Goal: Task Accomplishment & Management: Manage account settings

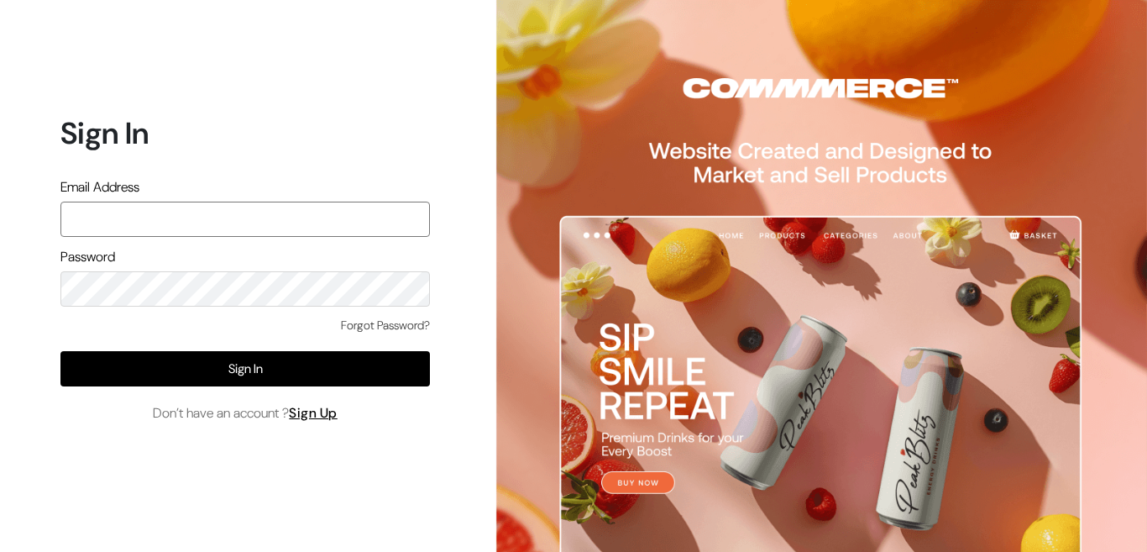
click at [223, 215] on input "text" at bounding box center [245, 219] width 370 height 35
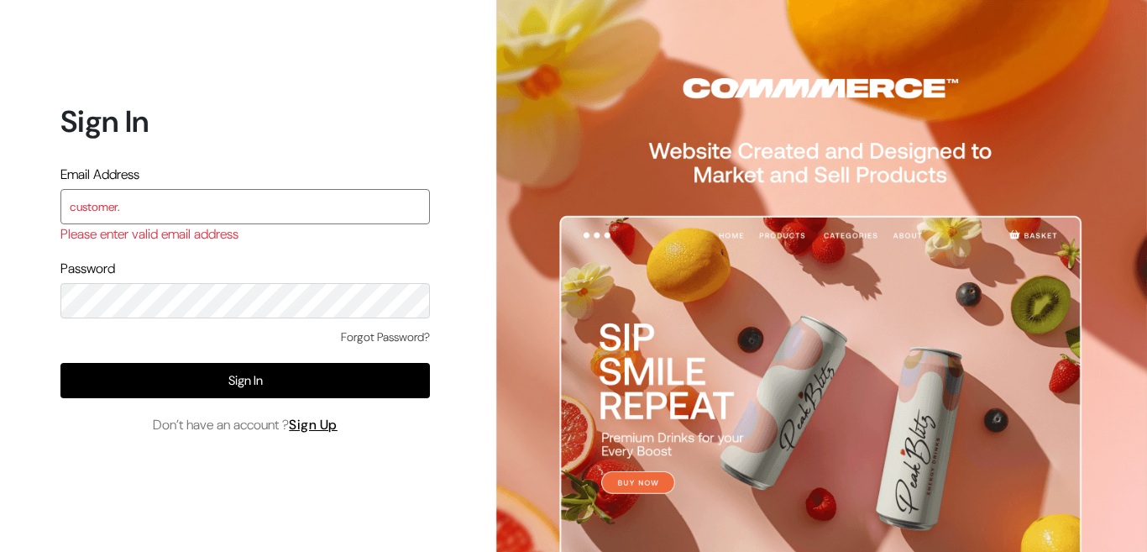
click at [0, 207] on div "Sign In Email Address customer. Please enter valid email address Password Forgo…" at bounding box center [239, 276] width 478 height 552
paste input "admin@shahbookhouse.com"
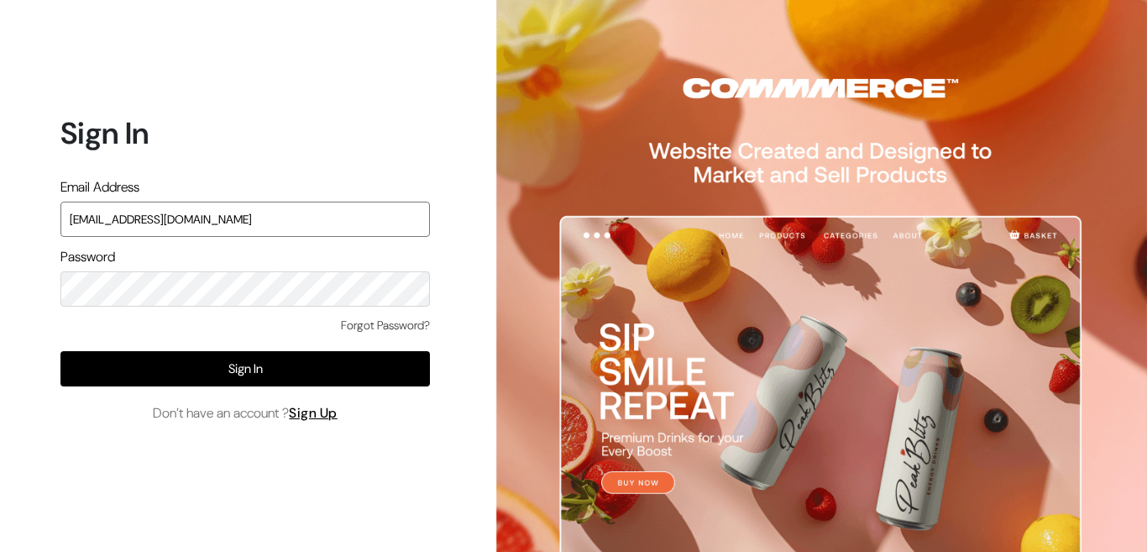
type input "admin@shahbookhouse.com"
drag, startPoint x: 247, startPoint y: 367, endPoint x: 317, endPoint y: 314, distance: 88.2
click at [249, 367] on button "Sign In" at bounding box center [245, 368] width 370 height 35
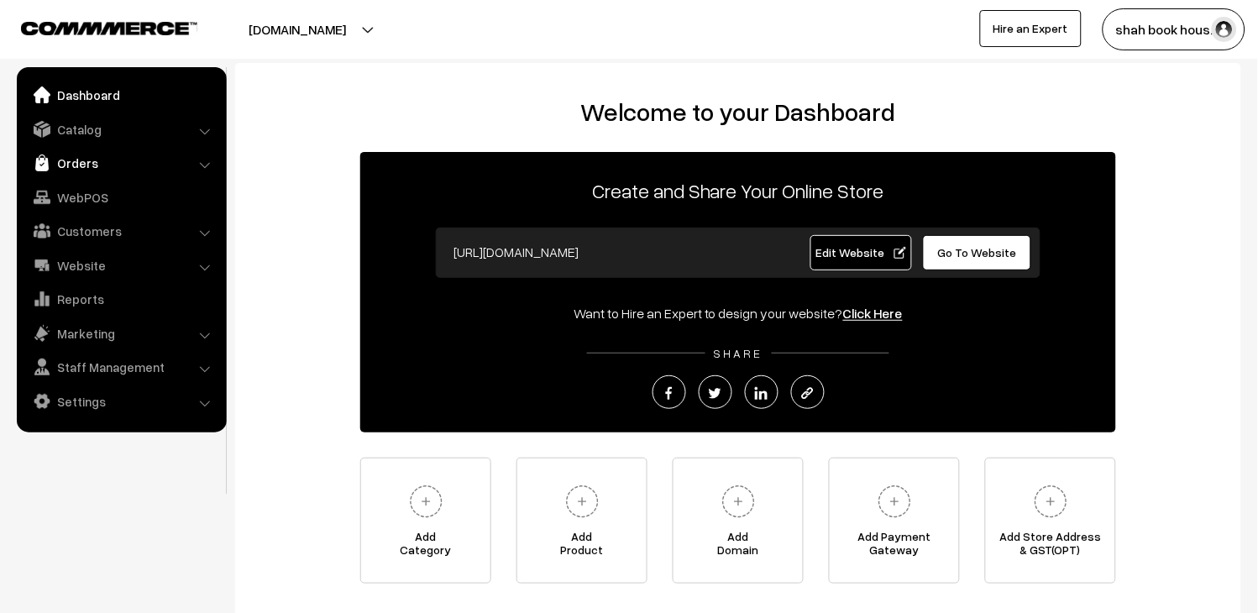
click at [71, 152] on link "Orders" at bounding box center [121, 163] width 200 height 30
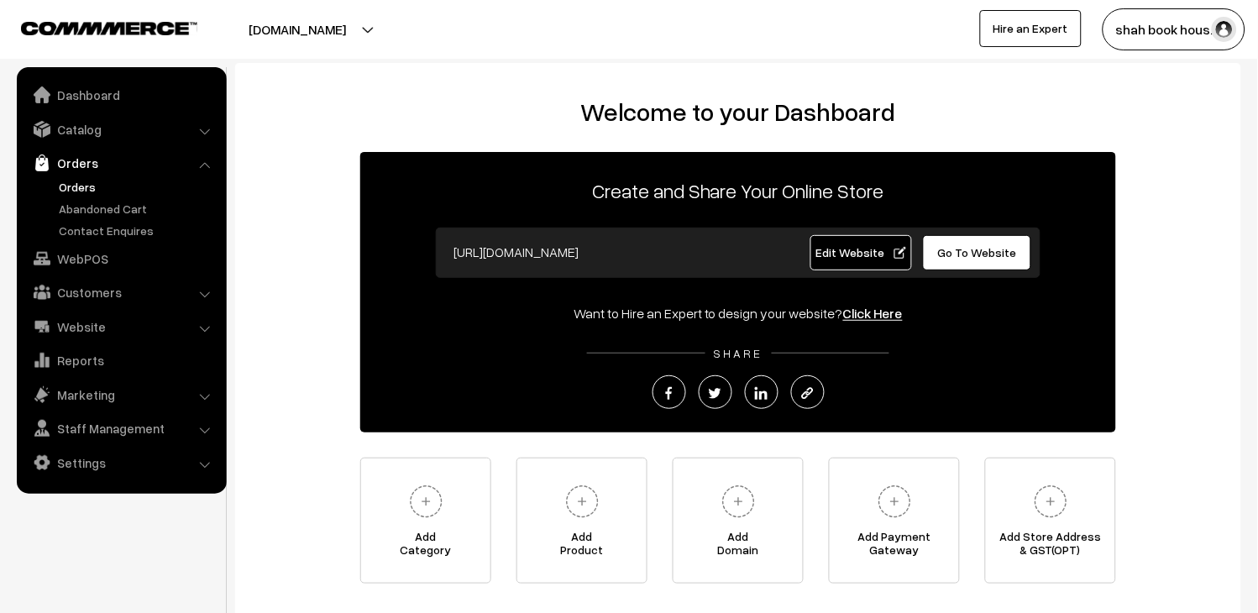
click at [76, 188] on link "Orders" at bounding box center [138, 187] width 166 height 18
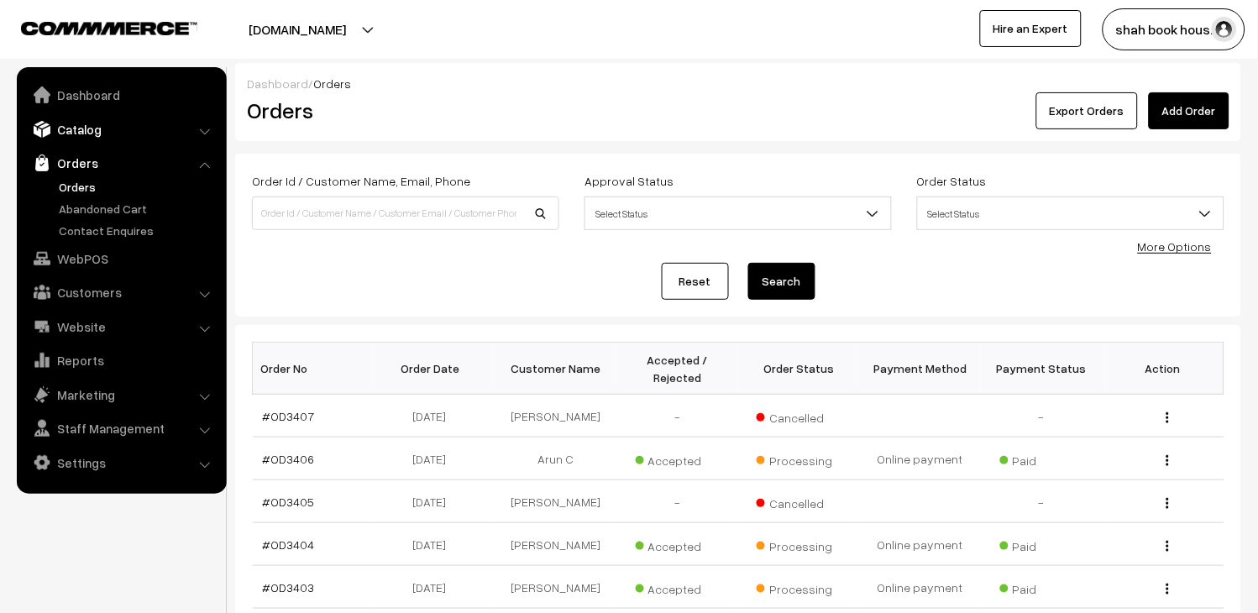
click at [70, 139] on link "Catalog" at bounding box center [121, 129] width 200 height 30
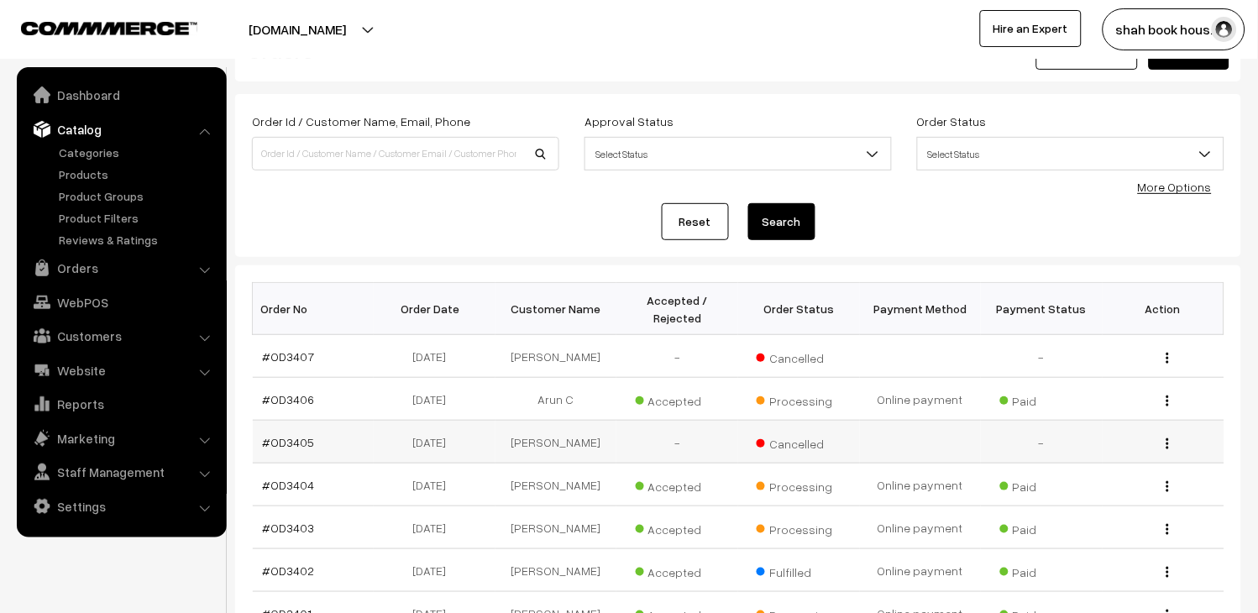
scroll to position [93, 0]
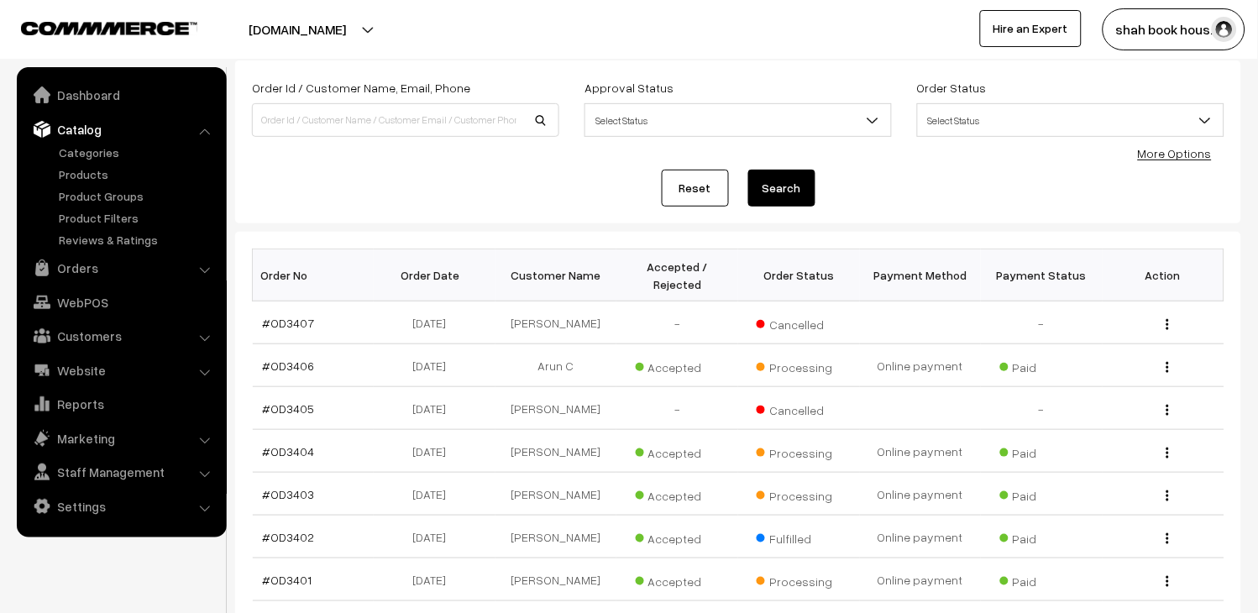
click at [538, 171] on div "Reset Search" at bounding box center [738, 188] width 973 height 37
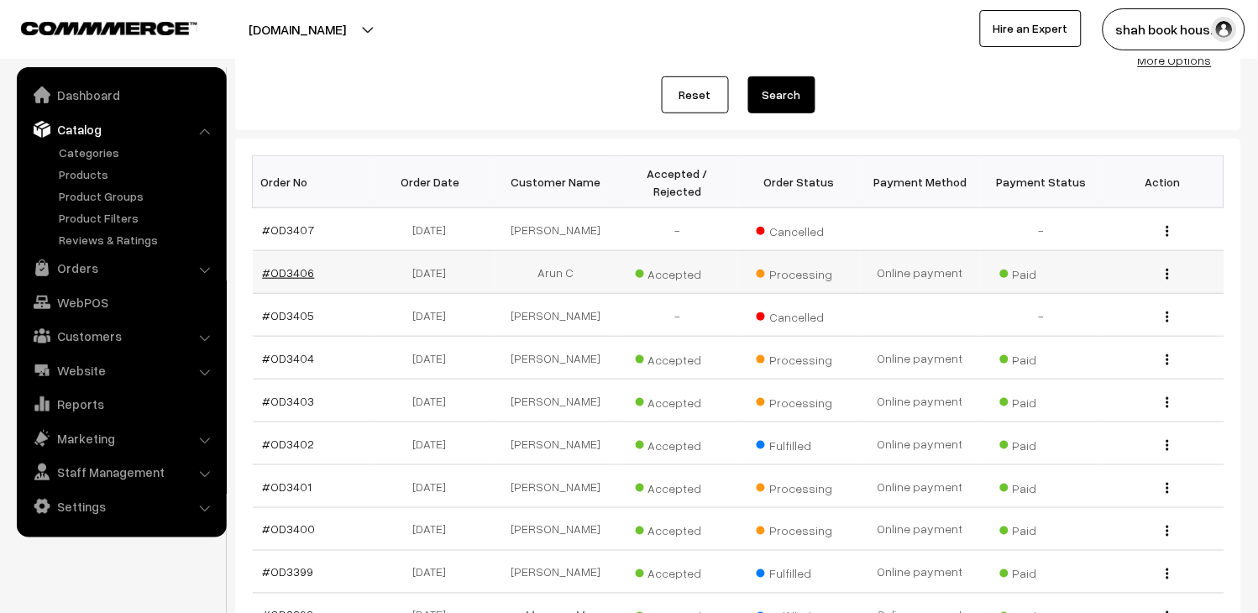
click at [306, 280] on link "#OD3406" at bounding box center [289, 272] width 52 height 14
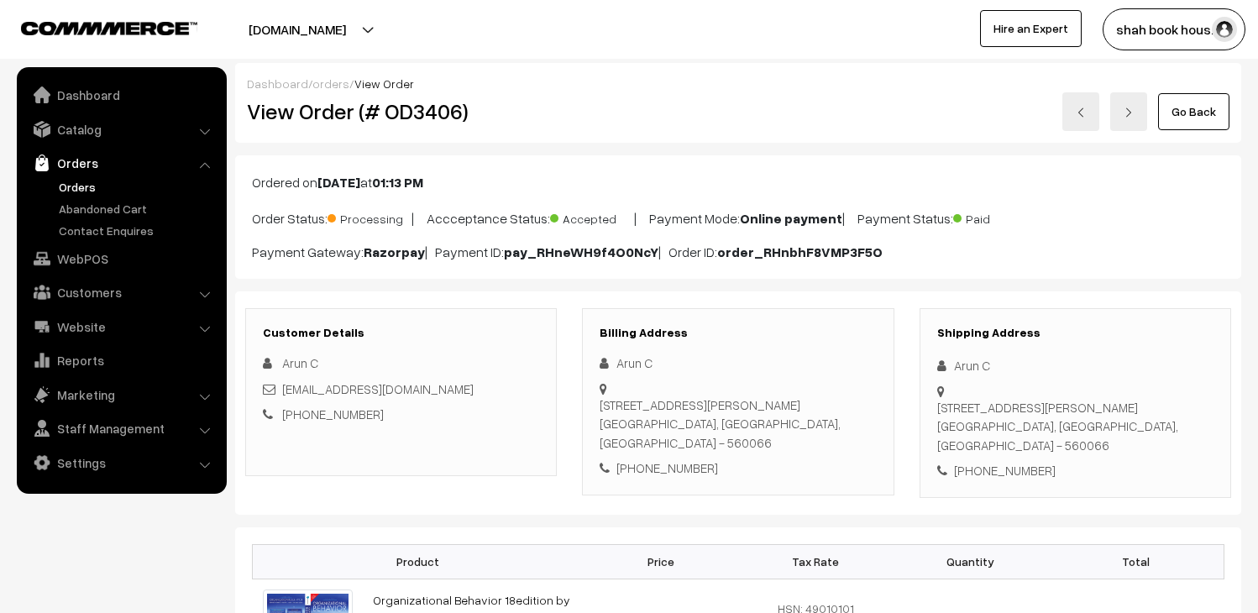
scroll to position [280, 0]
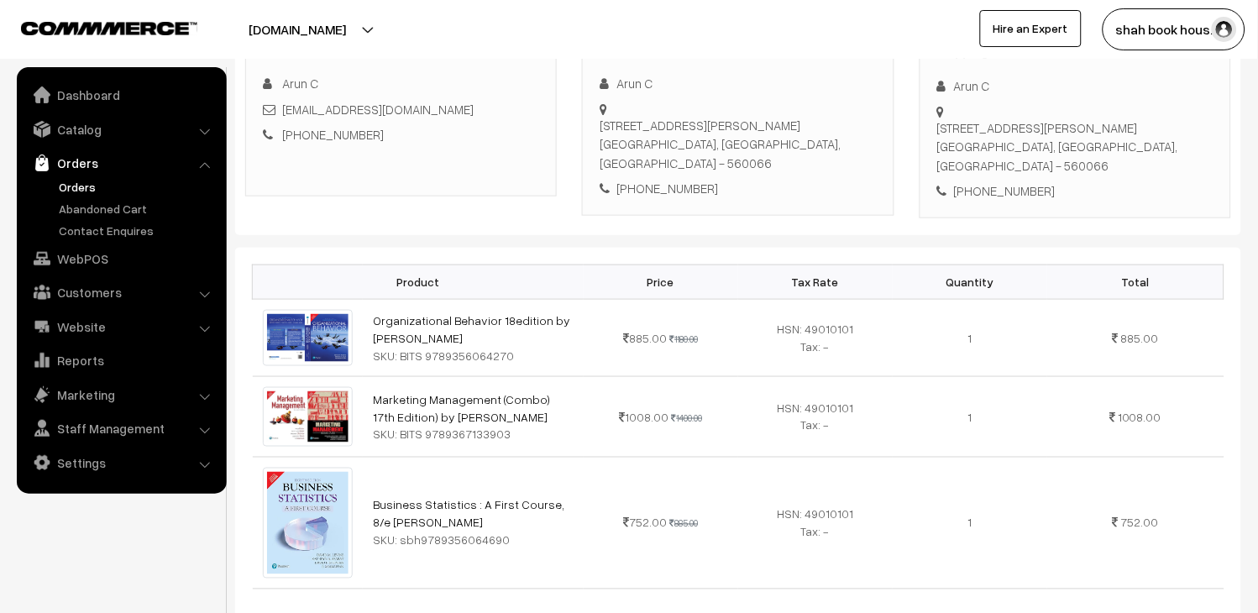
click at [97, 186] on link "Orders" at bounding box center [138, 187] width 166 height 18
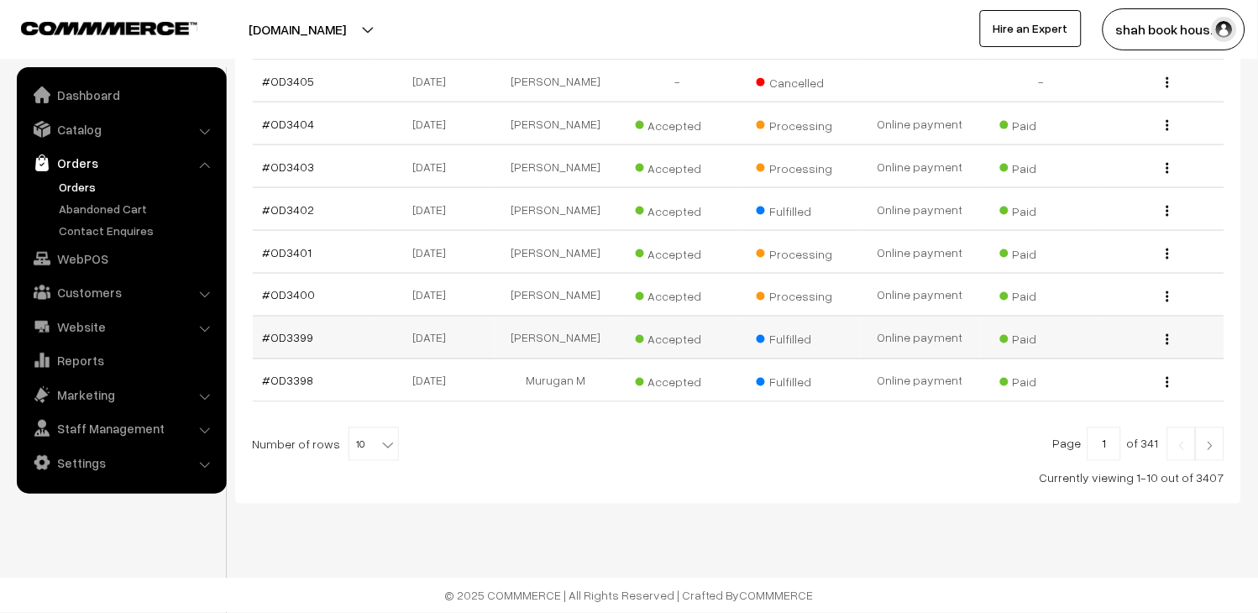
scroll to position [463, 0]
click at [372, 458] on span "10" at bounding box center [373, 445] width 49 height 34
select select "20"
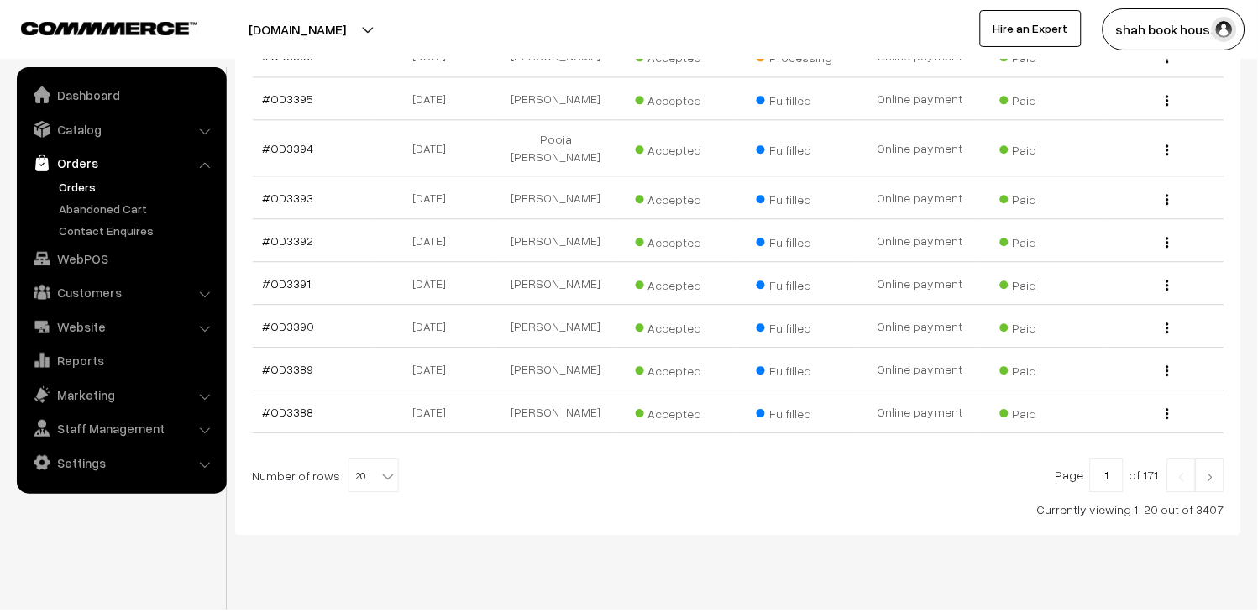
scroll to position [840, 0]
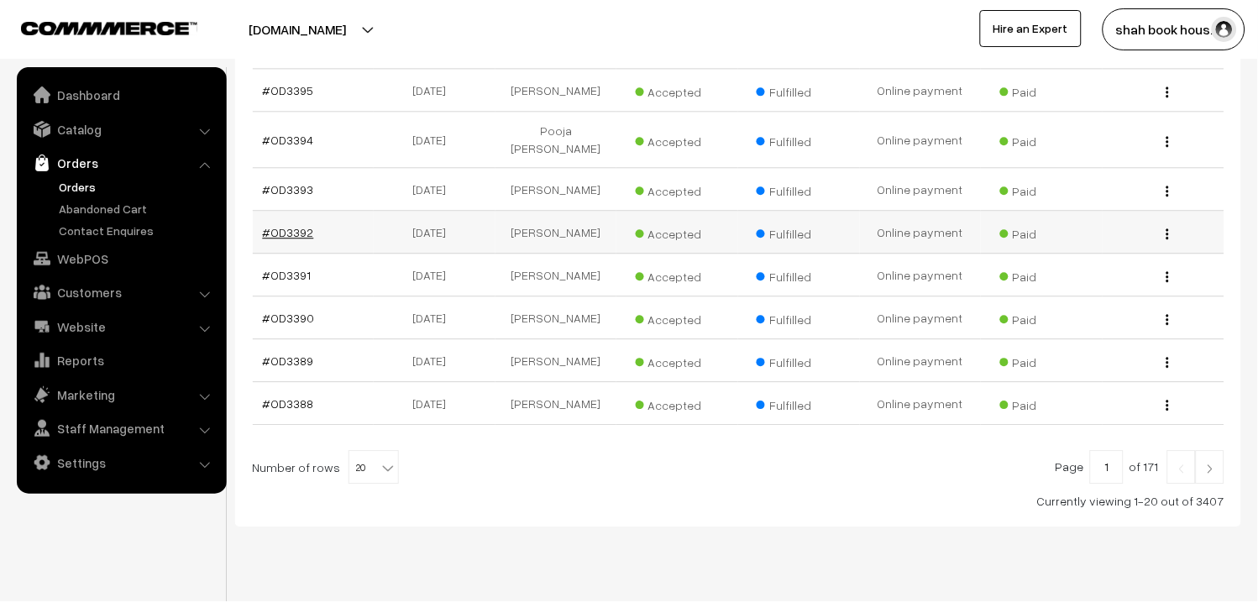
click at [281, 239] on link "#OD3392" at bounding box center [288, 232] width 51 height 14
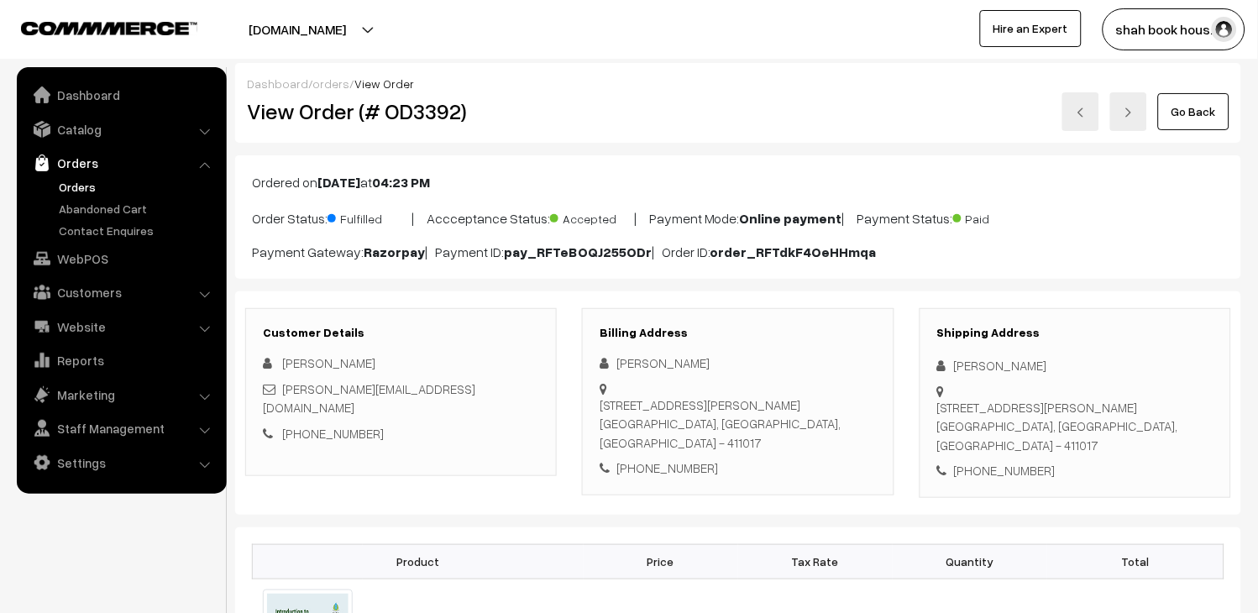
click at [1092, 106] on link at bounding box center [1080, 111] width 37 height 39
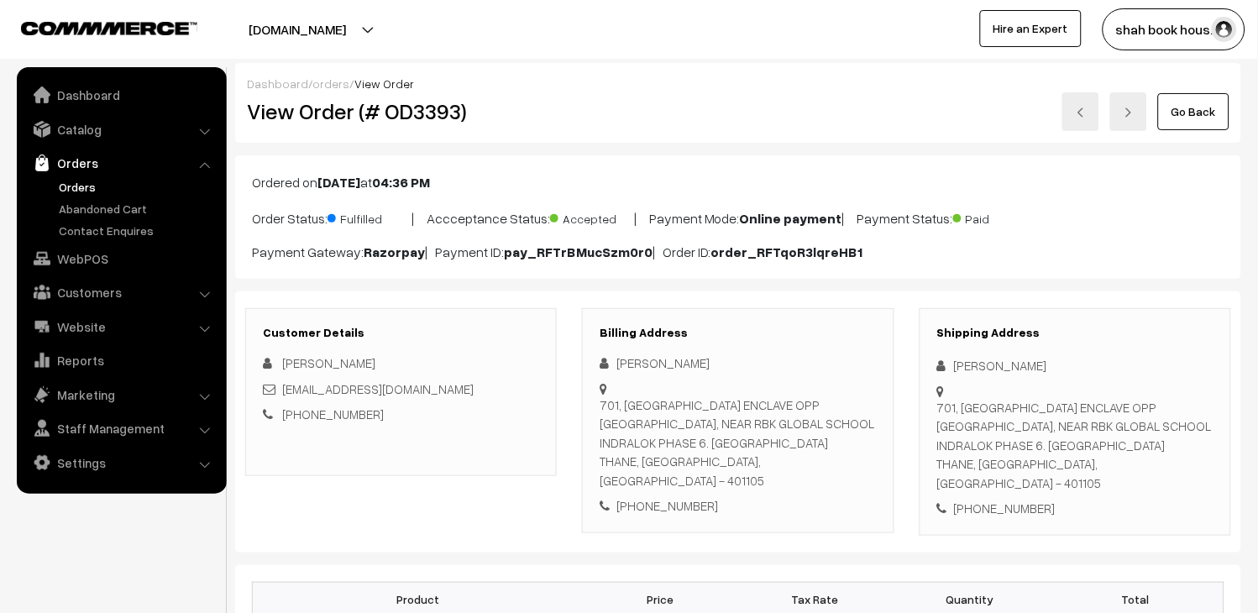
click at [1096, 109] on link at bounding box center [1080, 111] width 37 height 39
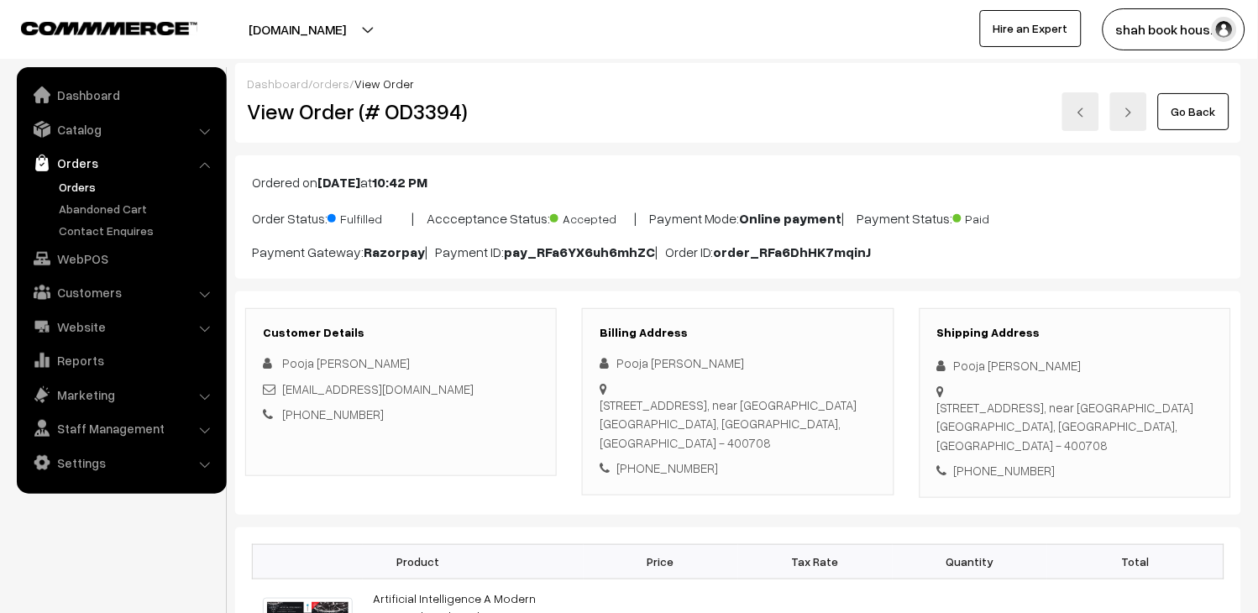
click at [1092, 113] on link at bounding box center [1080, 111] width 37 height 39
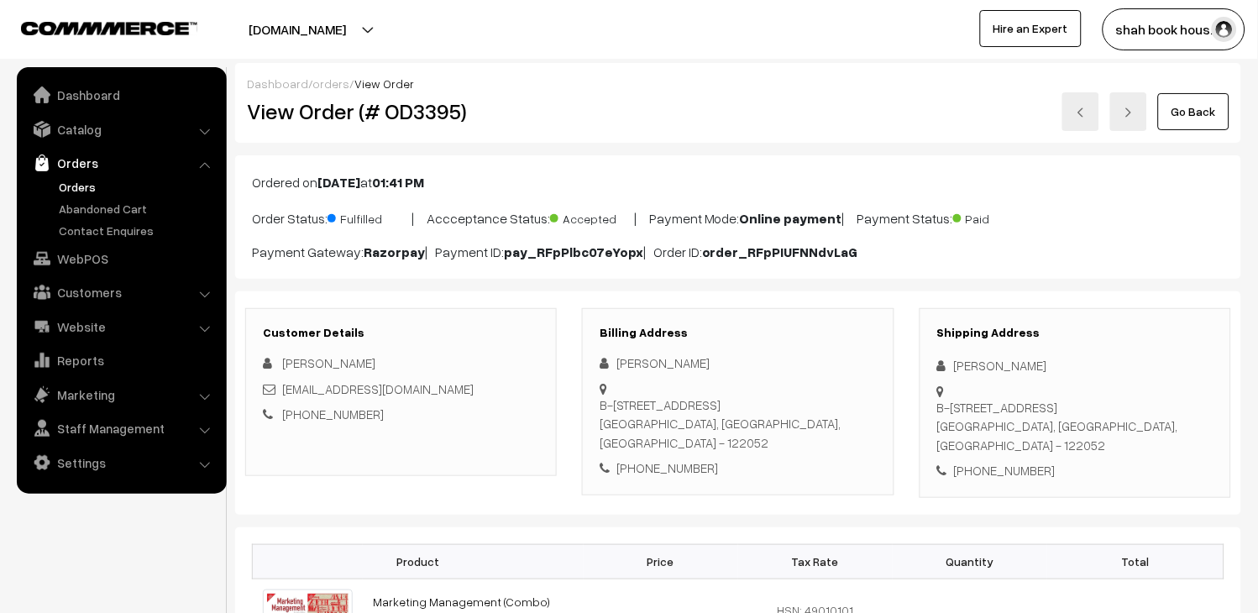
click at [1095, 97] on link at bounding box center [1080, 111] width 37 height 39
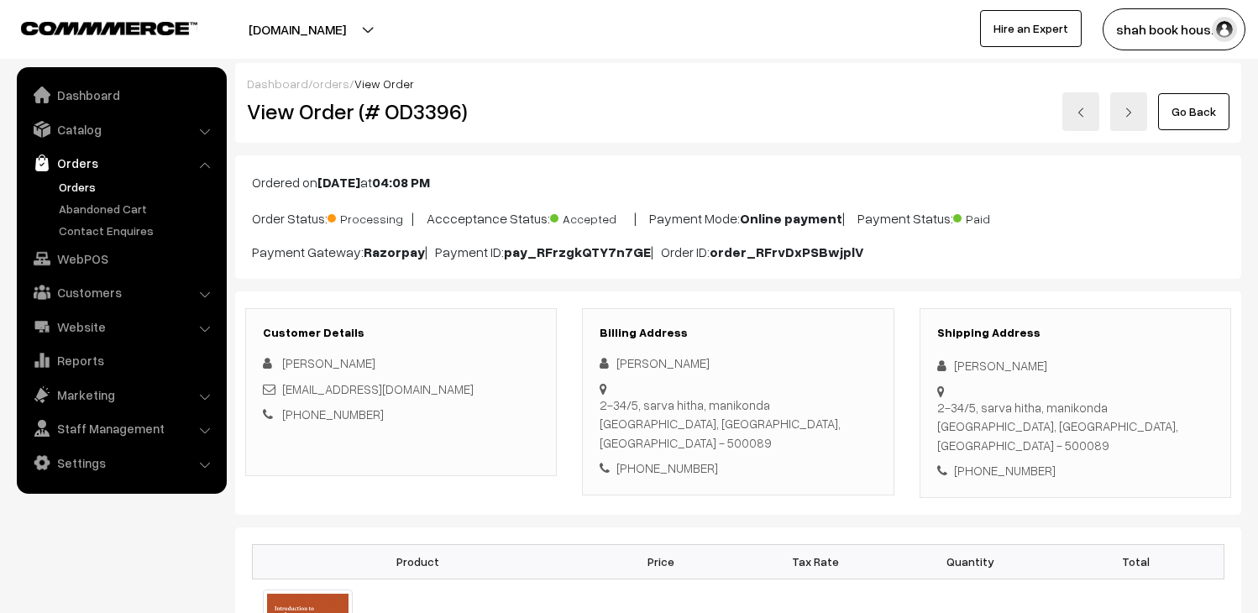
scroll to position [186, 0]
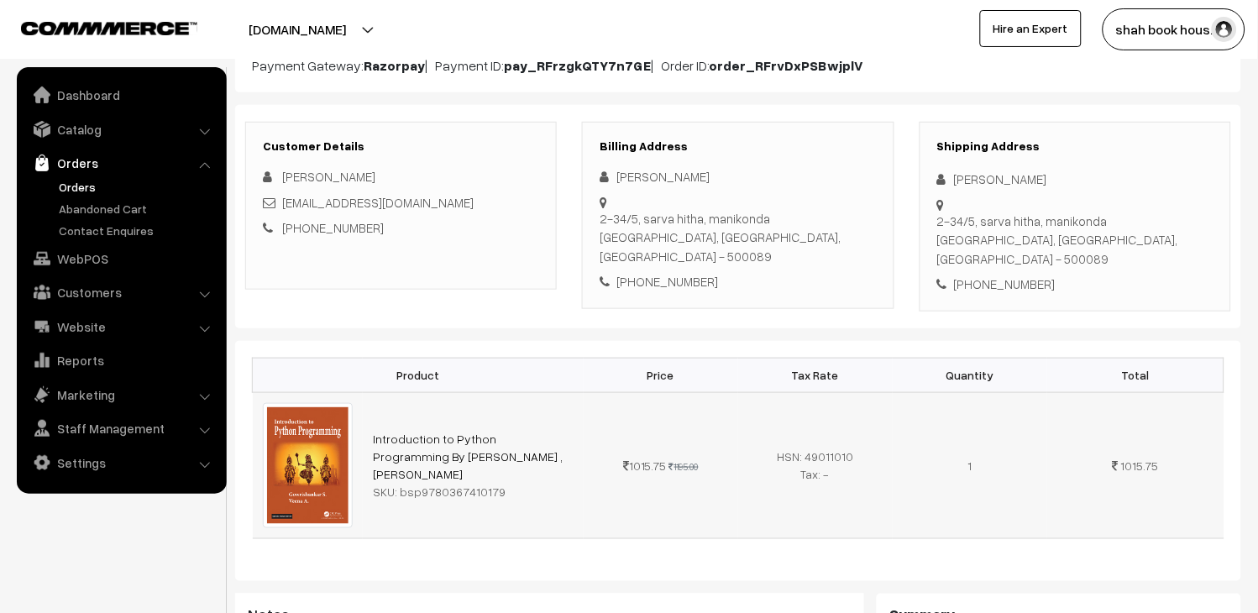
drag, startPoint x: 504, startPoint y: 463, endPoint x: 396, endPoint y: 462, distance: 108.3
click at [396, 483] on div "SKU: bsp9780367410179" at bounding box center [473, 492] width 201 height 18
copy div "bsp9780367410179"
click at [72, 129] on link "Catalog" at bounding box center [121, 129] width 200 height 30
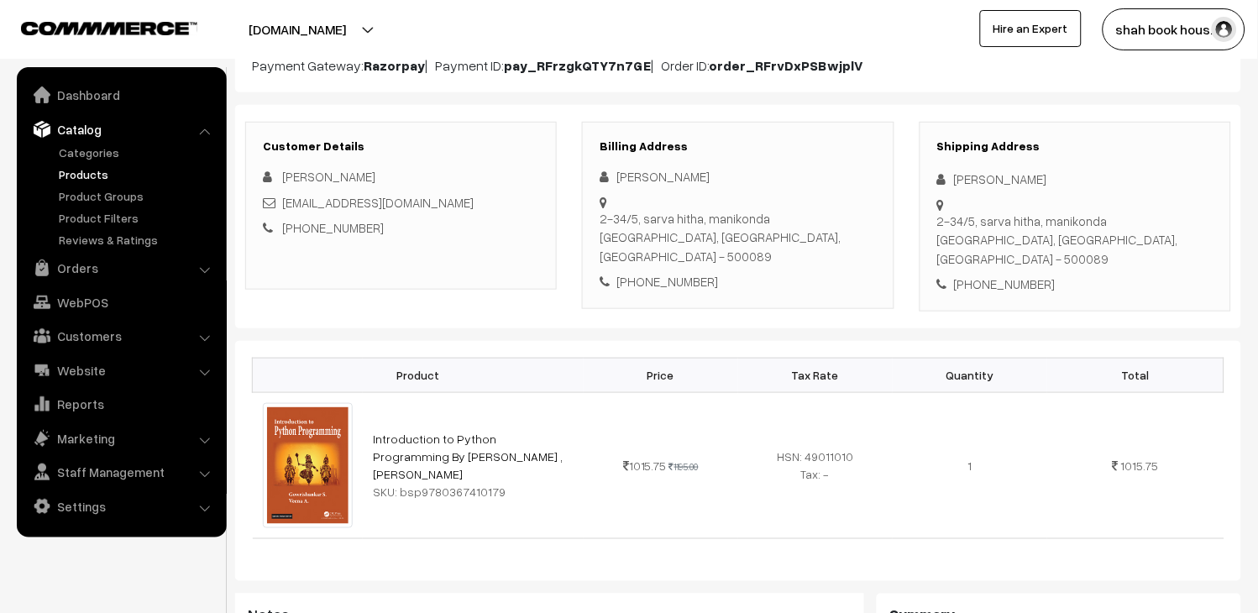
click at [76, 181] on link "Products" at bounding box center [138, 174] width 166 height 18
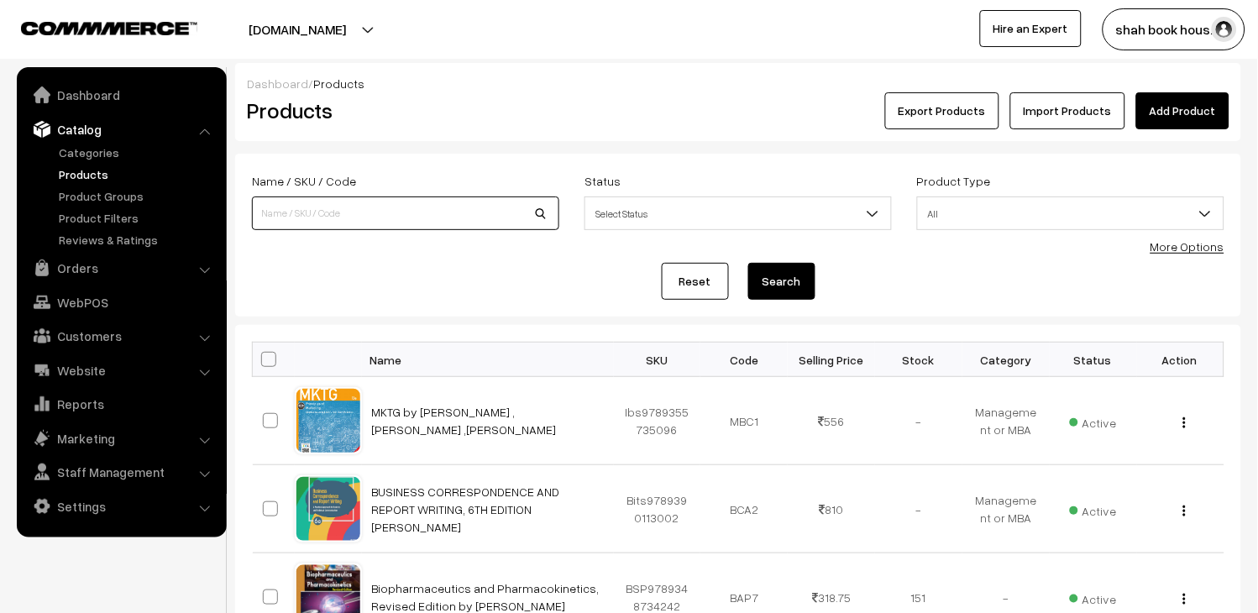
click at [446, 217] on input at bounding box center [405, 214] width 307 height 34
paste input "bsp9780367410179"
type input "9780367410179"
click at [774, 286] on button "Search" at bounding box center [781, 281] width 67 height 37
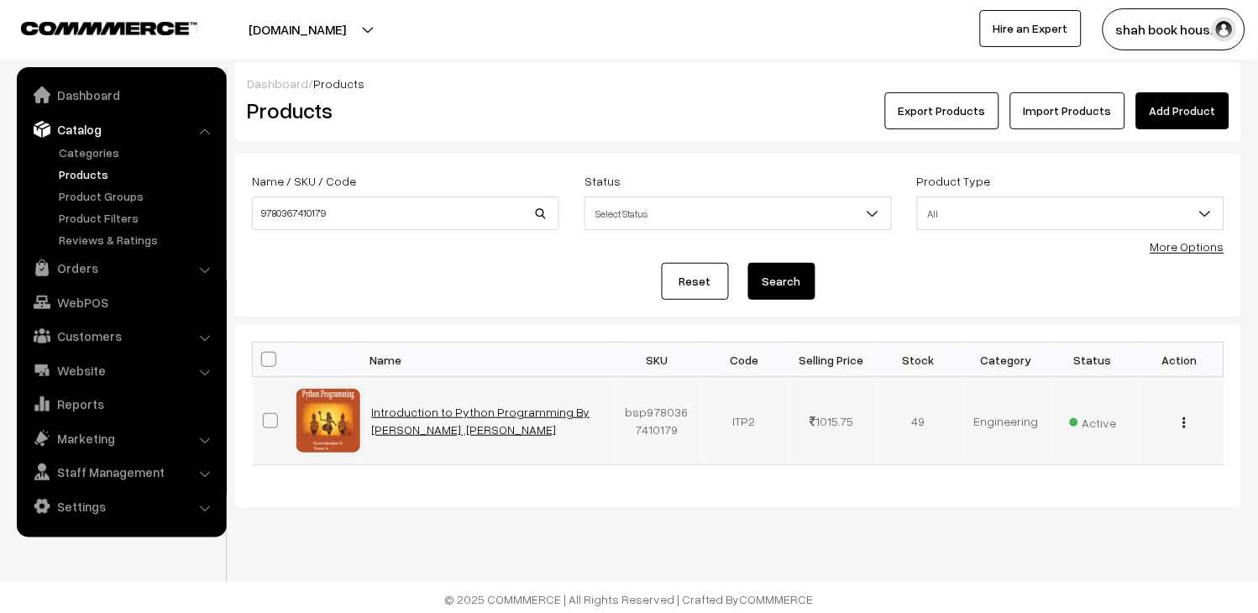
click at [421, 412] on link "Introduction to Python Programming By [PERSON_NAME] ,[PERSON_NAME]" at bounding box center [481, 421] width 218 height 32
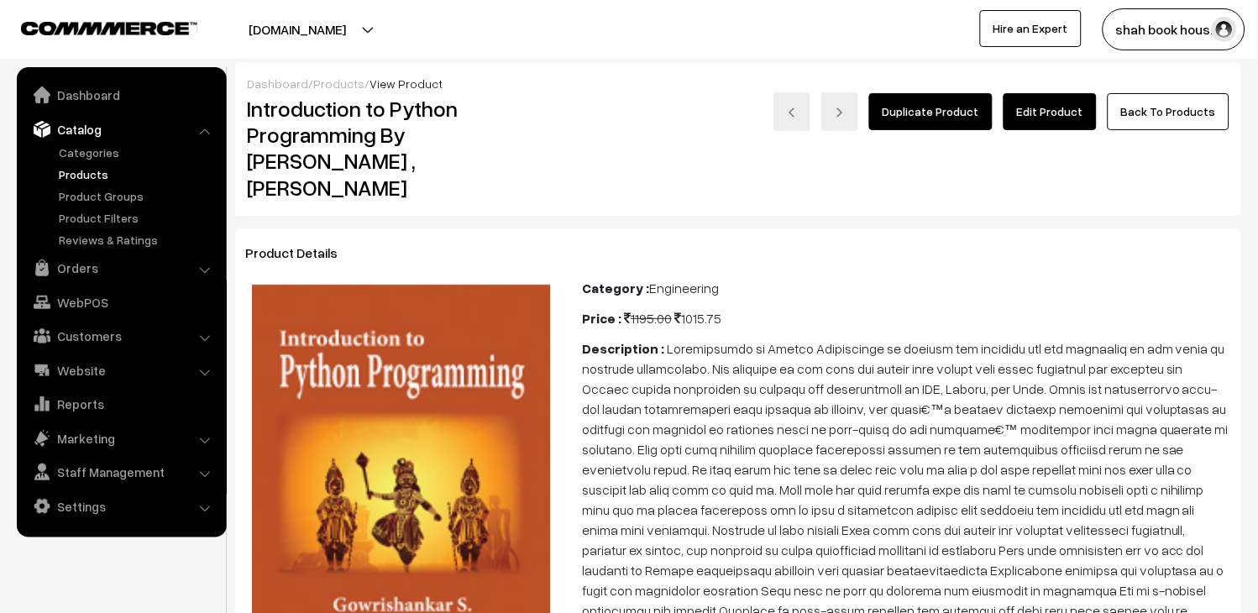
click at [1075, 121] on link "Edit Product" at bounding box center [1050, 111] width 93 height 37
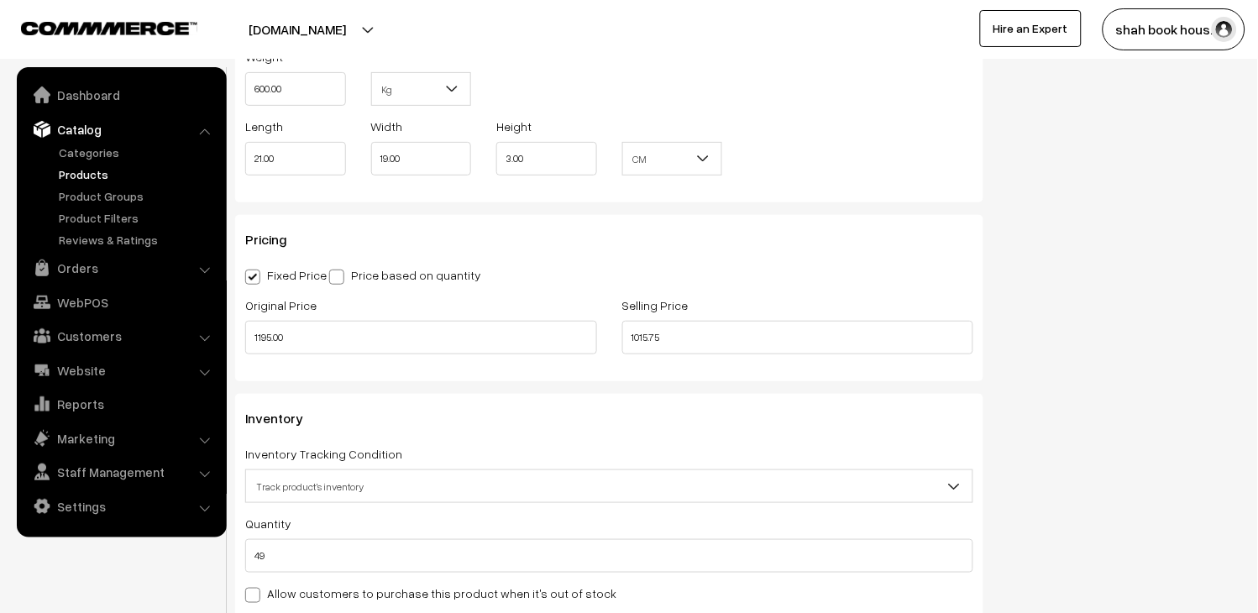
scroll to position [1492, 0]
click at [429, 331] on input "1195.00" at bounding box center [421, 336] width 352 height 34
type input "1495.00"
drag, startPoint x: 642, startPoint y: 344, endPoint x: 653, endPoint y: 346, distance: 11.0
click at [642, 344] on input "1015.75" at bounding box center [798, 336] width 352 height 34
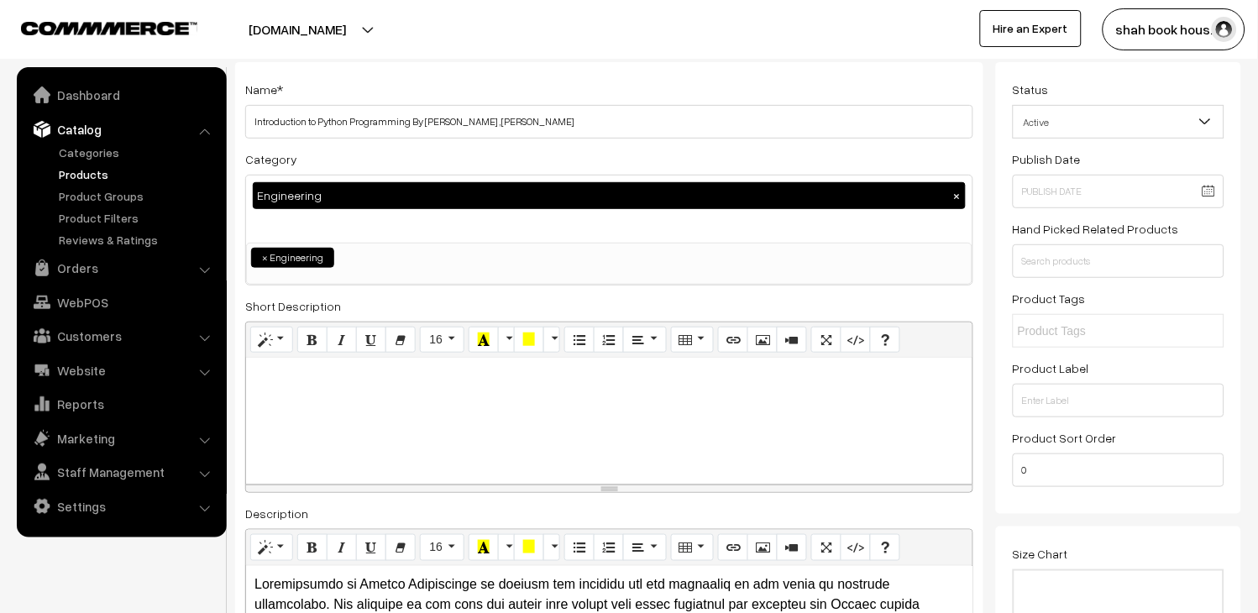
scroll to position [0, 0]
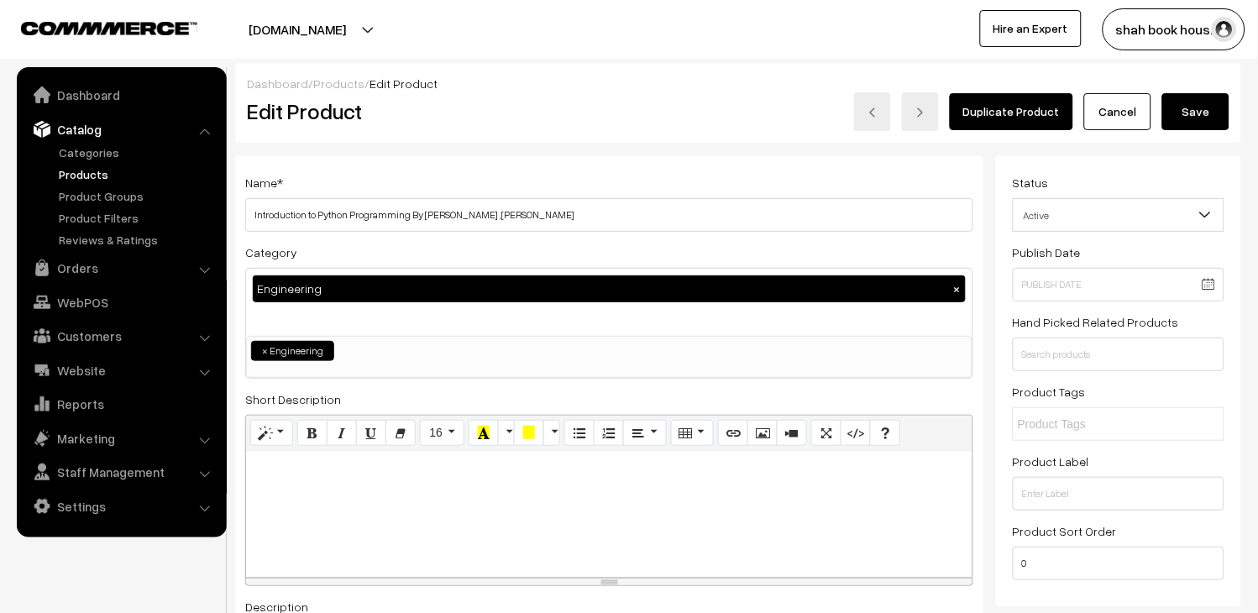
type input "1270.75"
click at [1183, 120] on button "Save" at bounding box center [1195, 111] width 67 height 37
click at [1222, 115] on button "Save" at bounding box center [1195, 111] width 67 height 37
drag, startPoint x: 0, startPoint y: 0, endPoint x: 1222, endPoint y: 115, distance: 1227.4
click at [1222, 115] on button "Save" at bounding box center [1195, 111] width 67 height 37
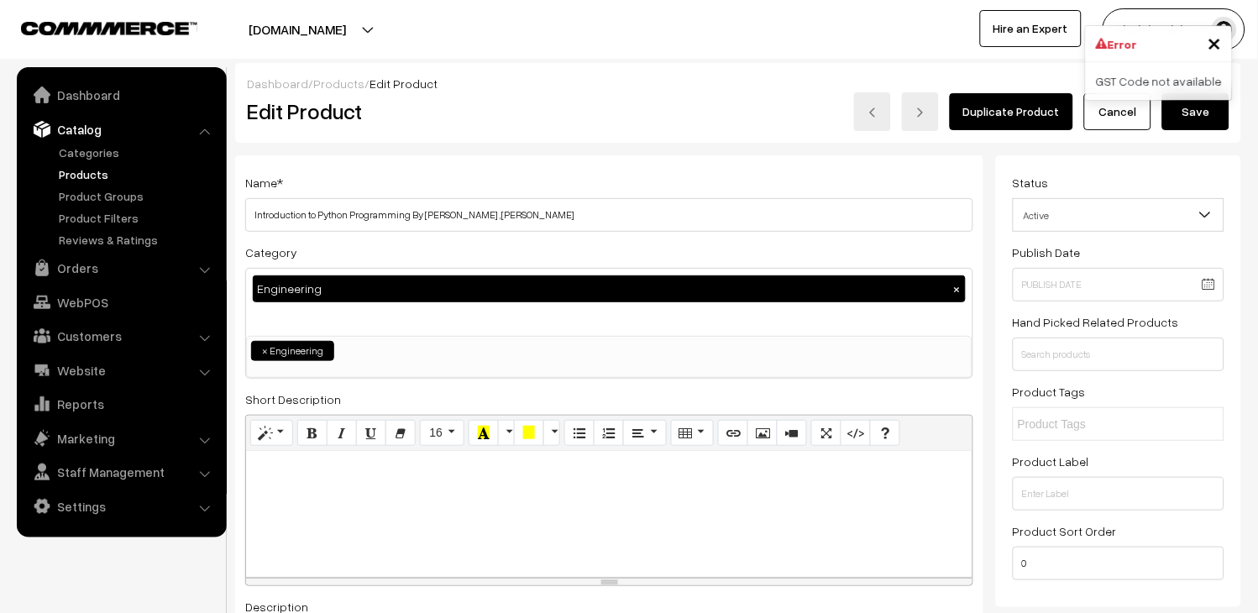
click at [1177, 67] on div "GST Code not available" at bounding box center [1159, 81] width 146 height 38
click at [1169, 77] on div "GST Code not available" at bounding box center [1159, 81] width 146 height 38
click at [1108, 45] on icon at bounding box center [1102, 44] width 12 height 12
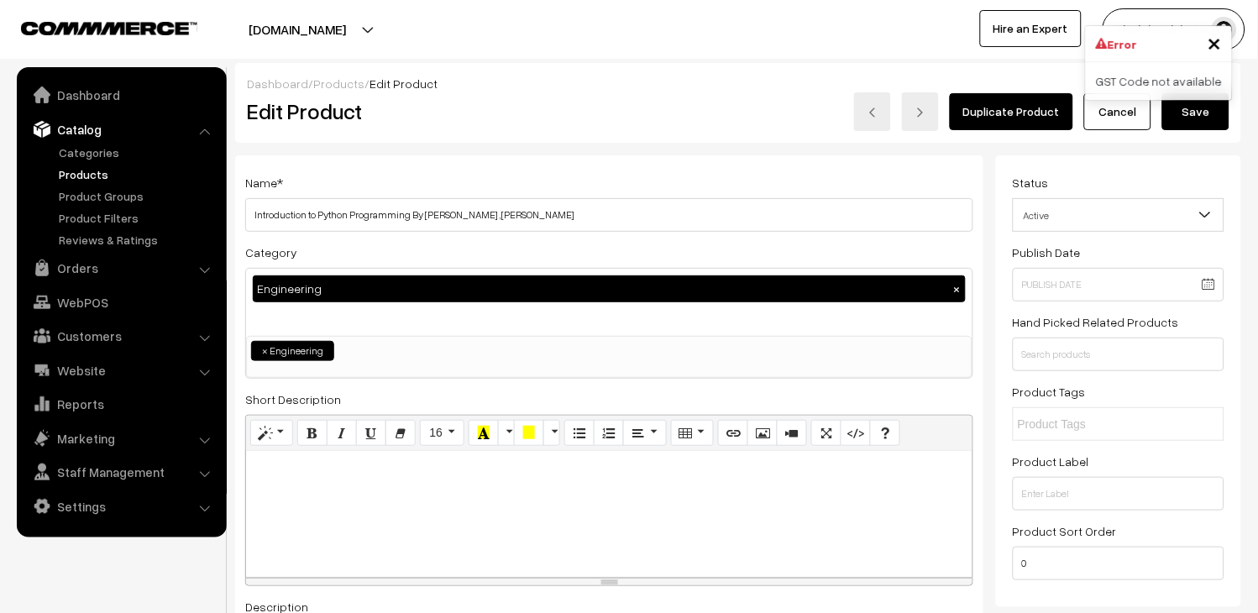
click at [1108, 45] on icon at bounding box center [1102, 44] width 12 height 12
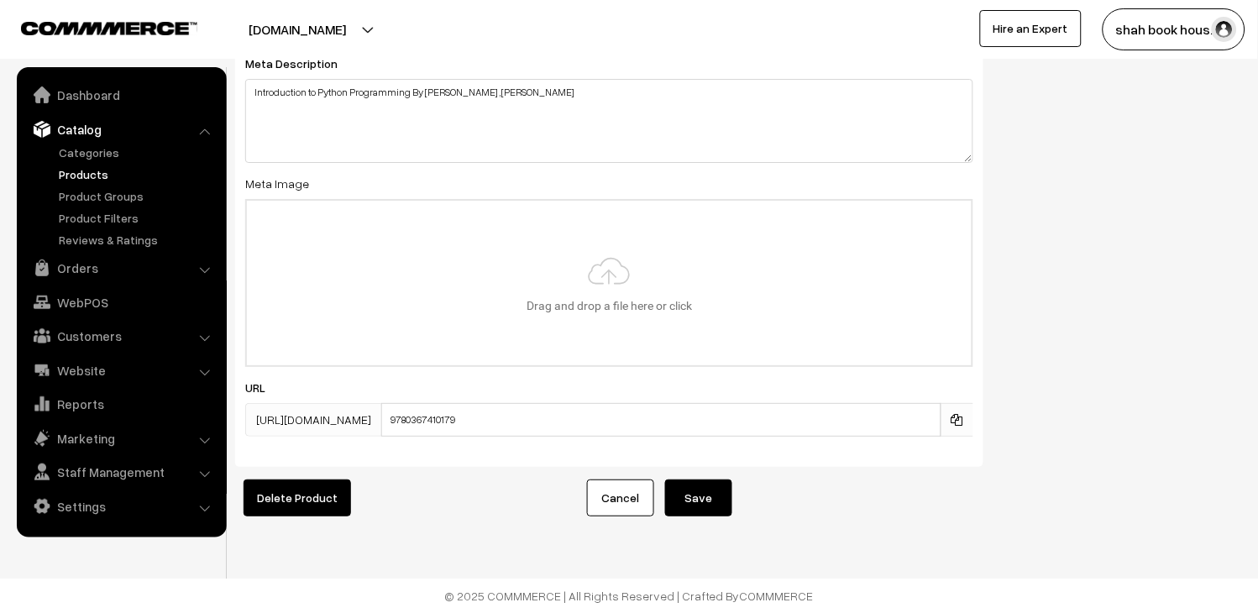
scroll to position [2706, 0]
click at [707, 496] on button "Save" at bounding box center [698, 498] width 67 height 37
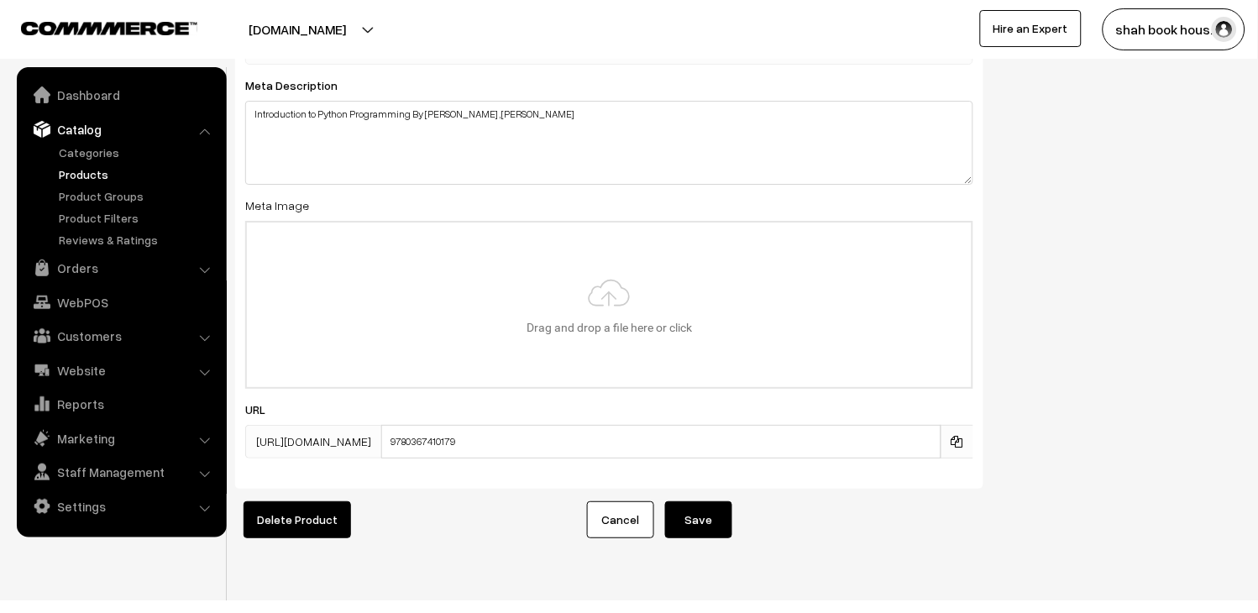
scroll to position [2708, 0]
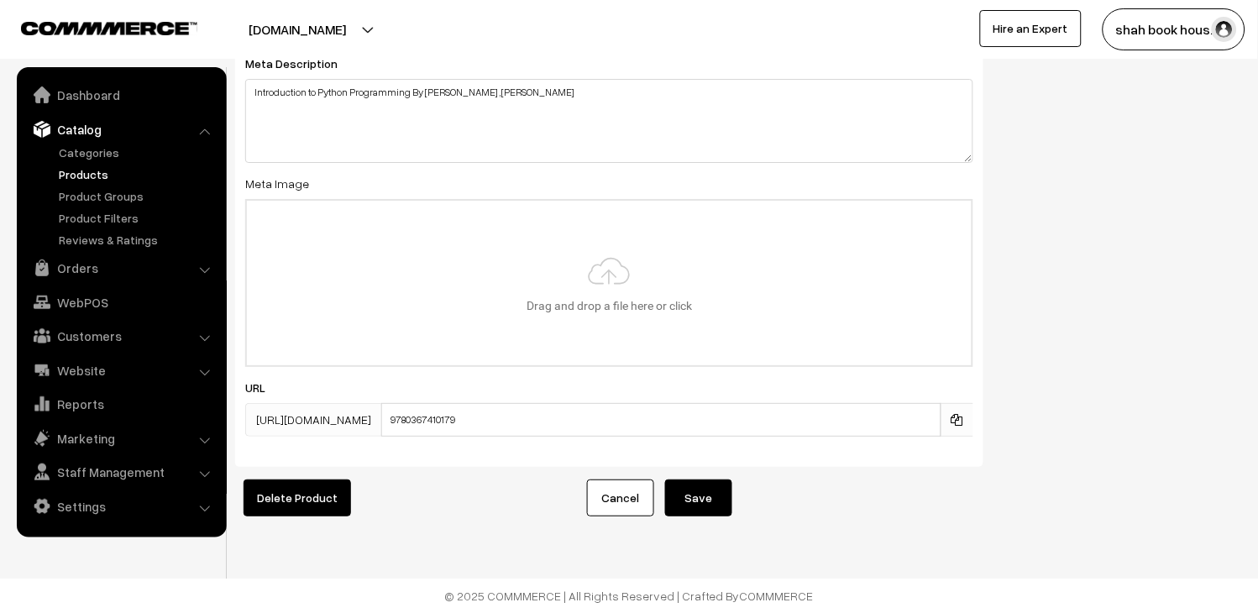
click at [695, 480] on button "Save" at bounding box center [698, 498] width 67 height 37
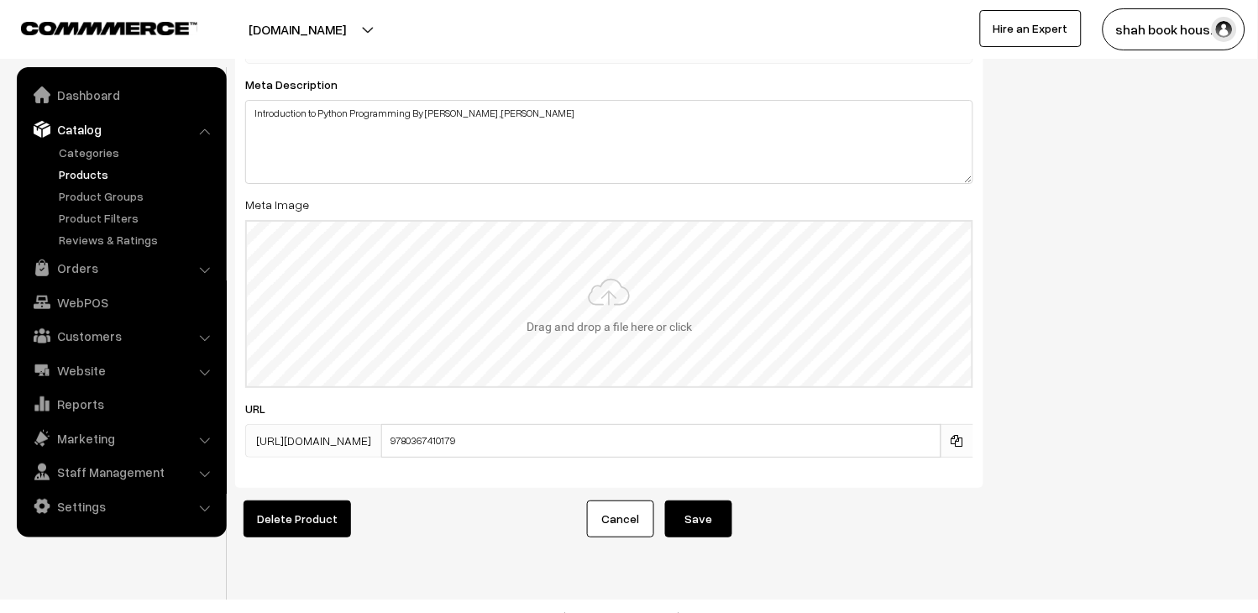
scroll to position [2708, 0]
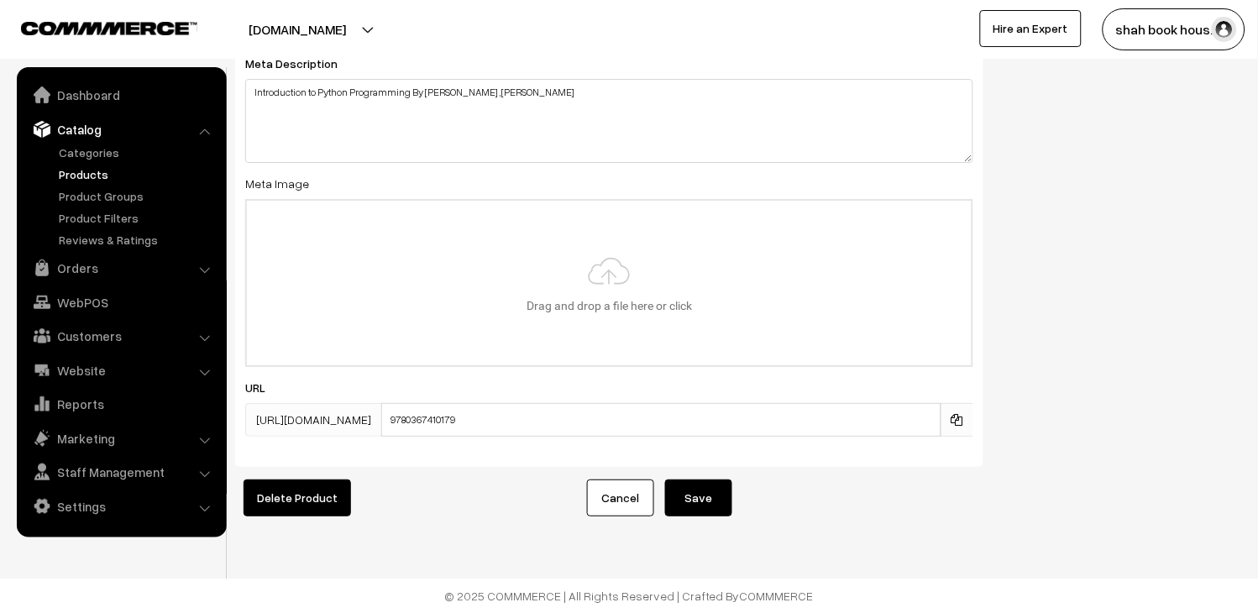
click at [709, 480] on button "Save" at bounding box center [698, 498] width 67 height 37
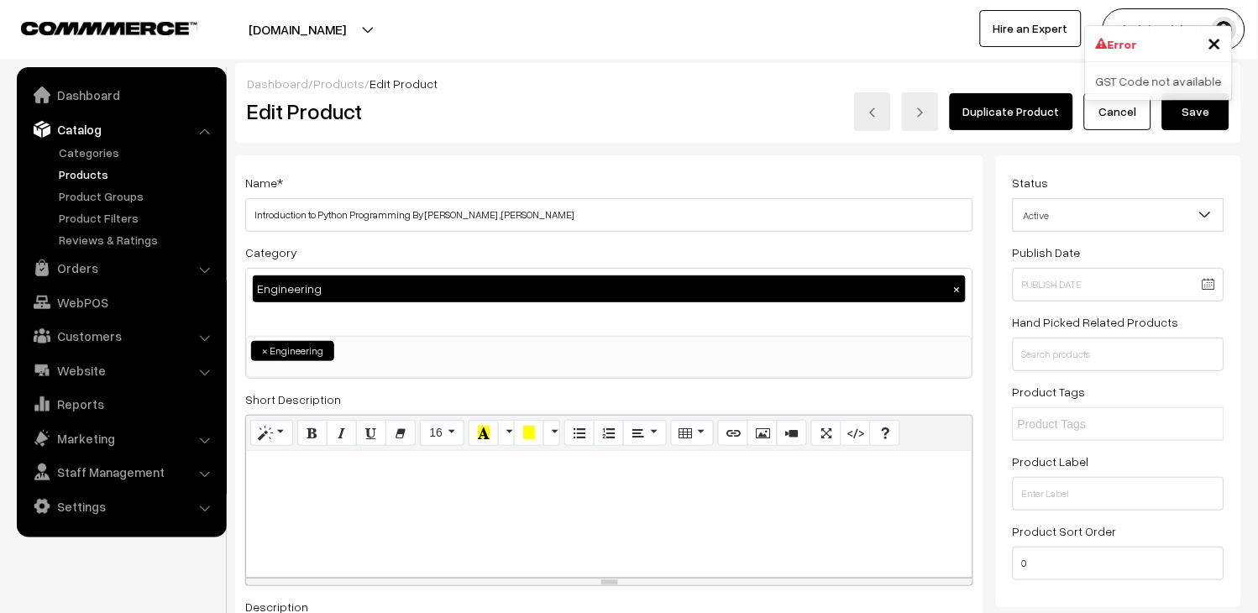
click at [1211, 45] on span "×" at bounding box center [1215, 41] width 14 height 31
click at [1196, 114] on button "Save" at bounding box center [1195, 111] width 67 height 37
click at [76, 269] on link "Orders" at bounding box center [121, 268] width 200 height 30
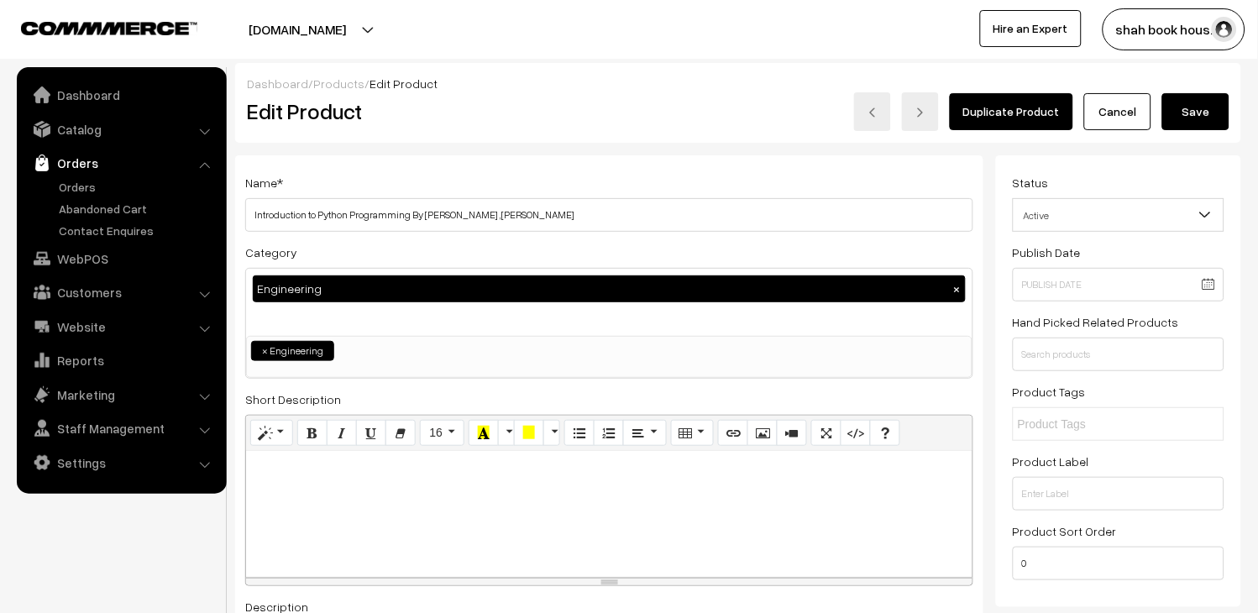
click at [668, 102] on div "Duplicate Product Cancel Save" at bounding box center [948, 111] width 563 height 39
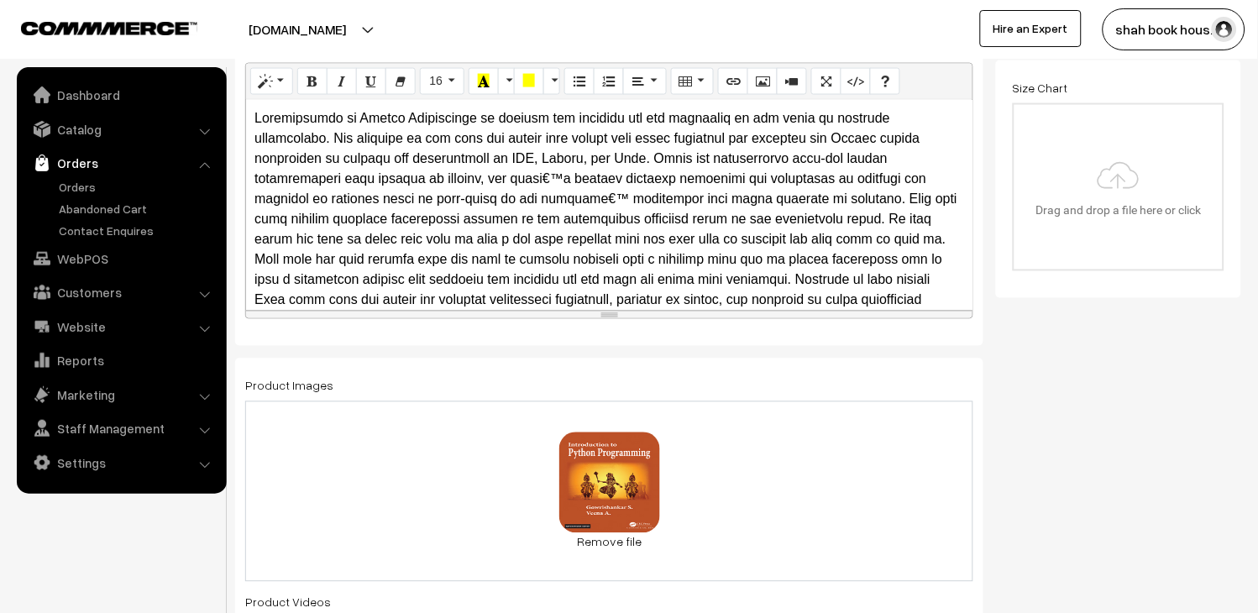
scroll to position [186, 0]
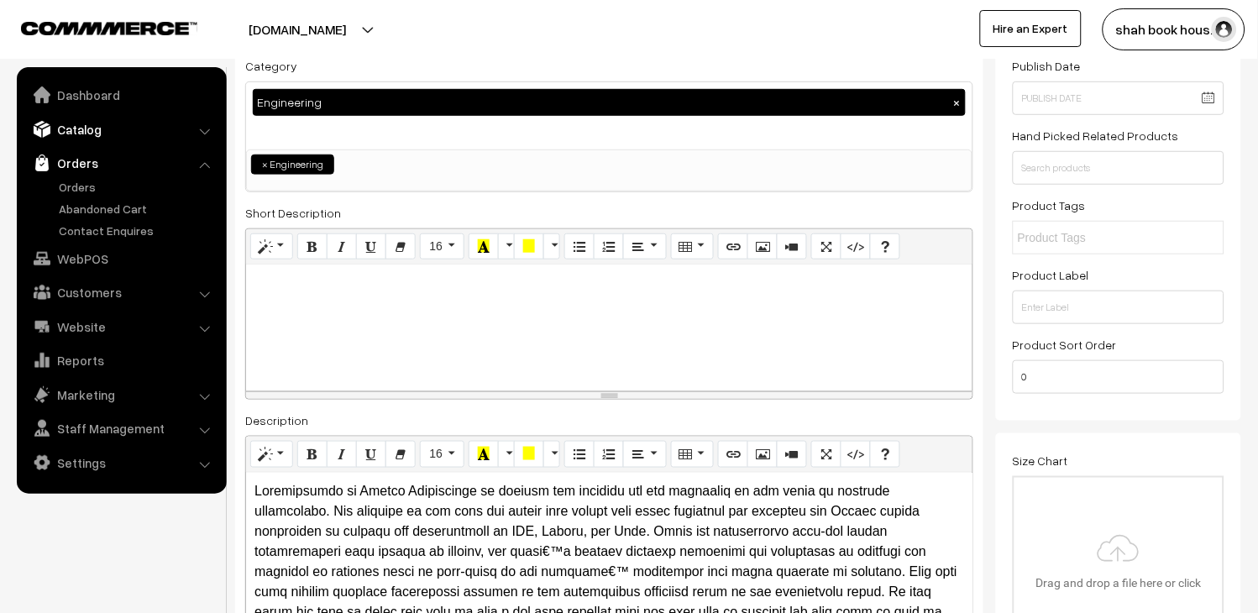
click at [80, 119] on link "Catalog" at bounding box center [121, 129] width 200 height 30
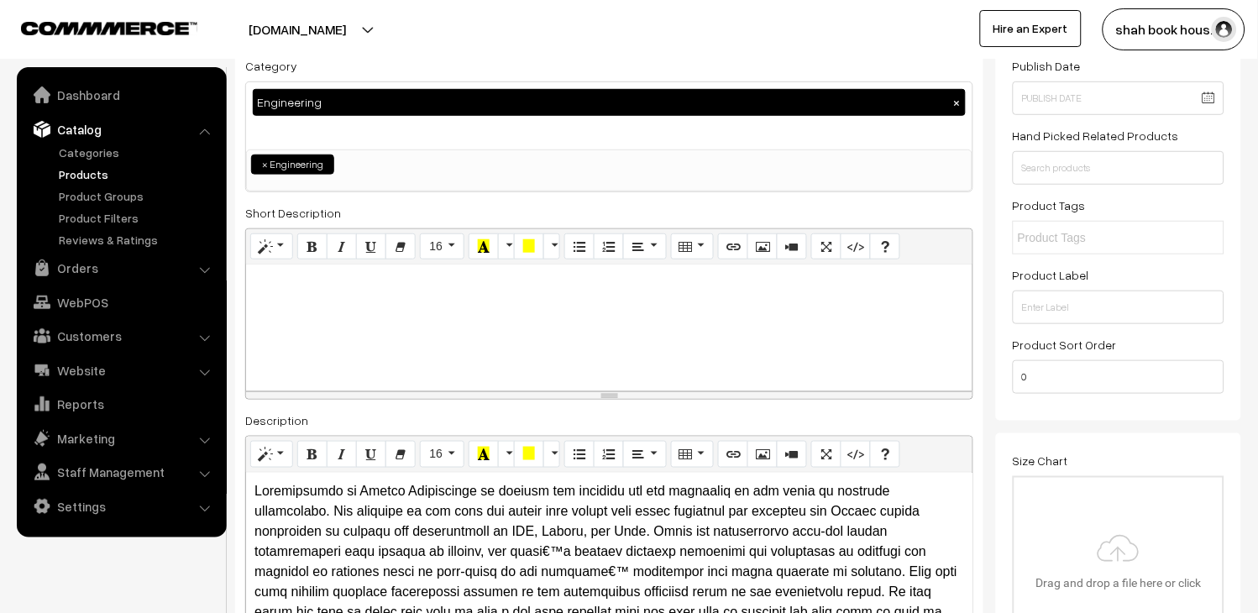
click at [80, 165] on link "Products" at bounding box center [138, 174] width 166 height 18
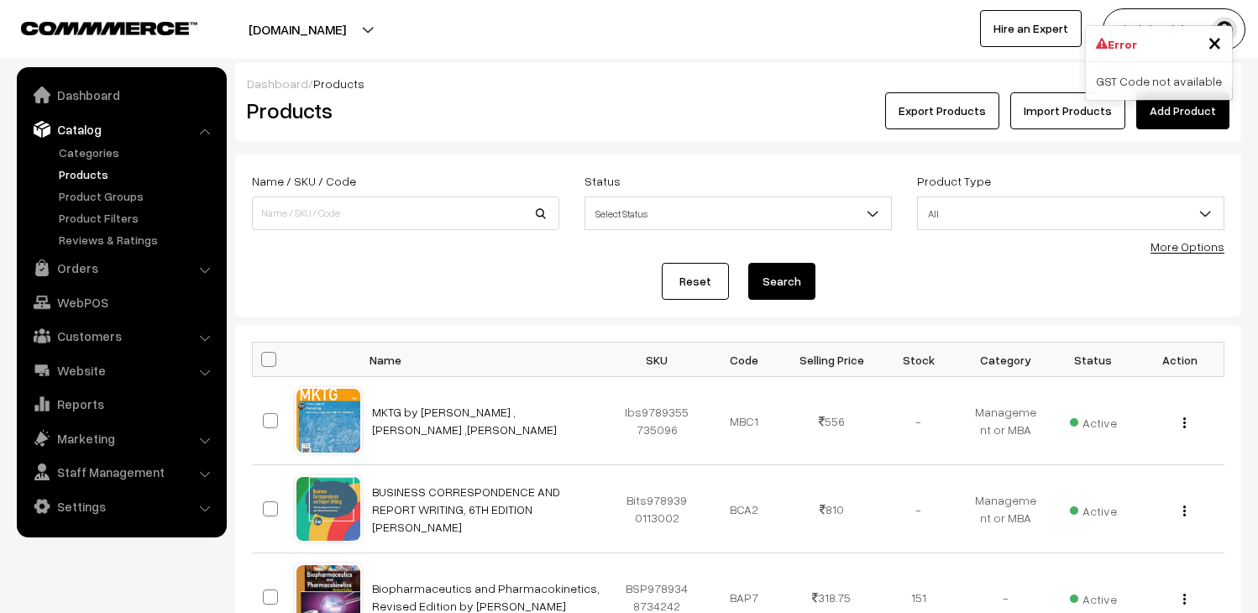
click at [368, 211] on input at bounding box center [405, 214] width 307 height 34
drag, startPoint x: 440, startPoint y: 214, endPoint x: 265, endPoint y: 207, distance: 175.7
click at [265, 207] on input "bsp9780367410179" at bounding box center [405, 214] width 307 height 34
type input "bsp9780367410179"
click at [90, 269] on link "Orders" at bounding box center [121, 268] width 200 height 30
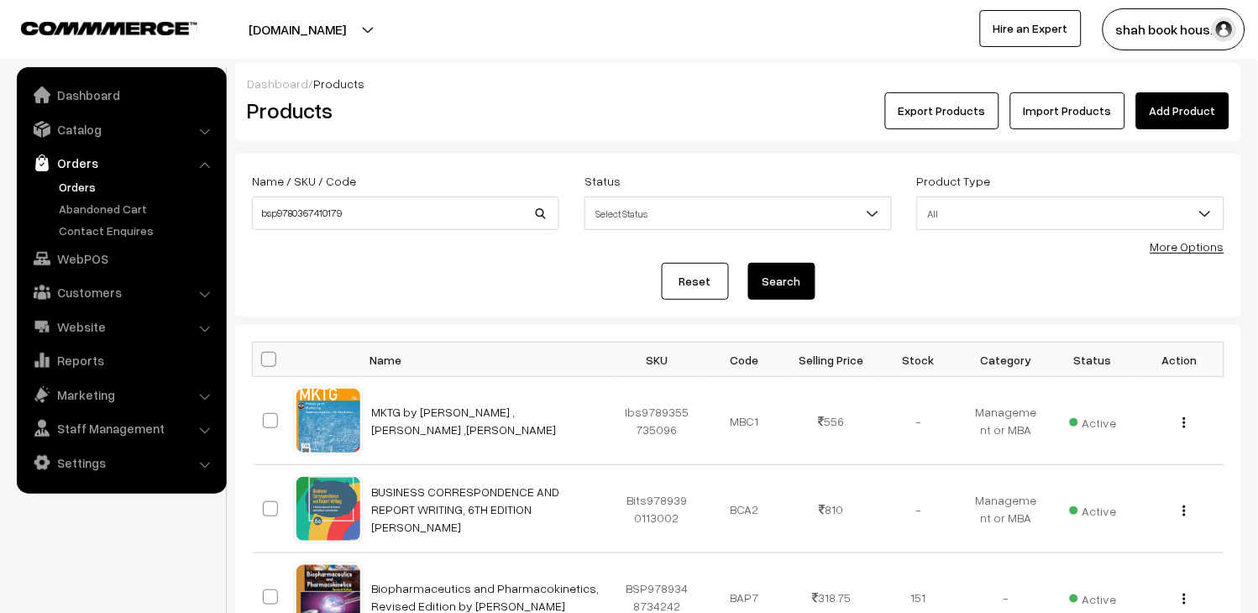
click at [93, 188] on link "Orders" at bounding box center [138, 187] width 166 height 18
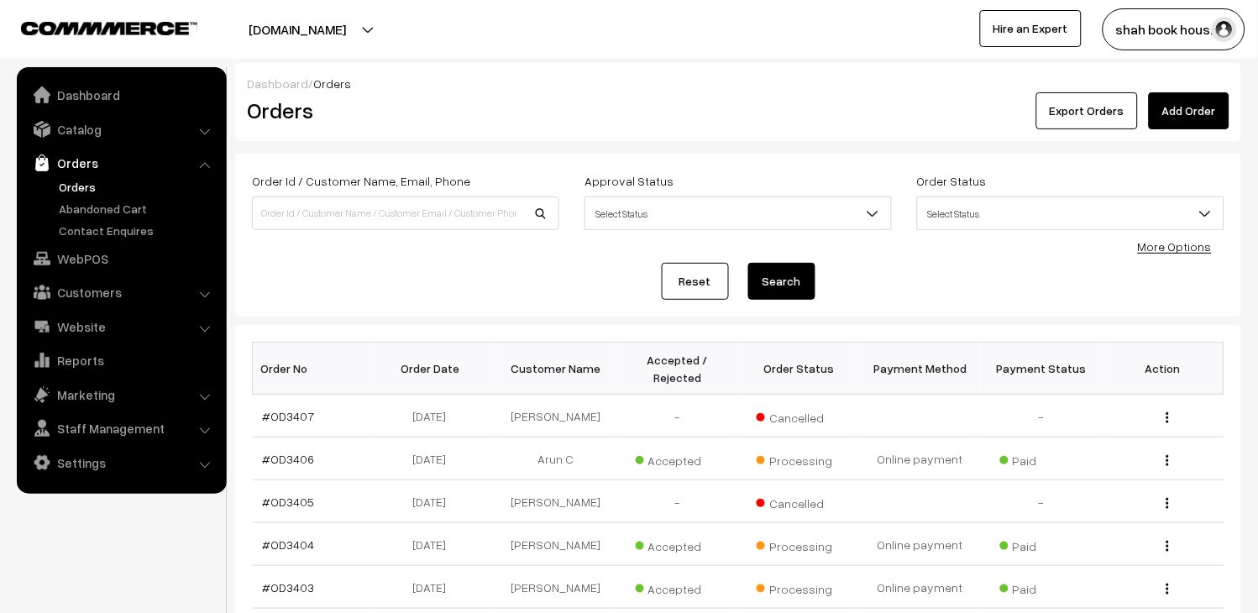
click at [81, 183] on link "Orders" at bounding box center [138, 187] width 166 height 18
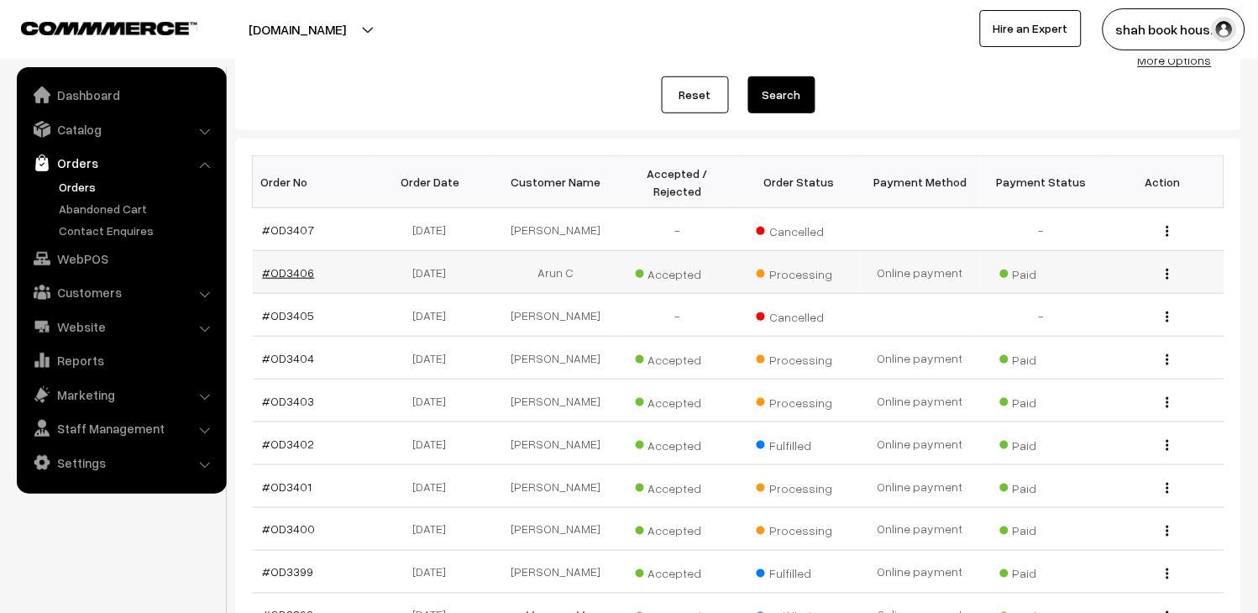
click at [289, 280] on link "#OD3406" at bounding box center [289, 272] width 52 height 14
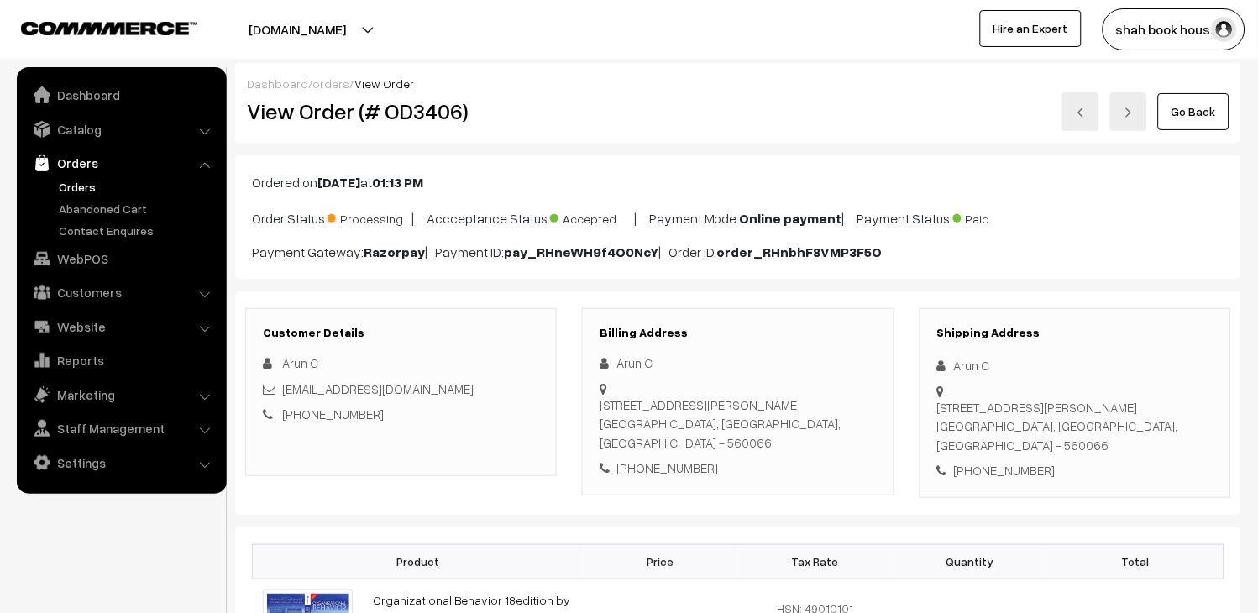
click at [82, 181] on link "Orders" at bounding box center [138, 187] width 166 height 18
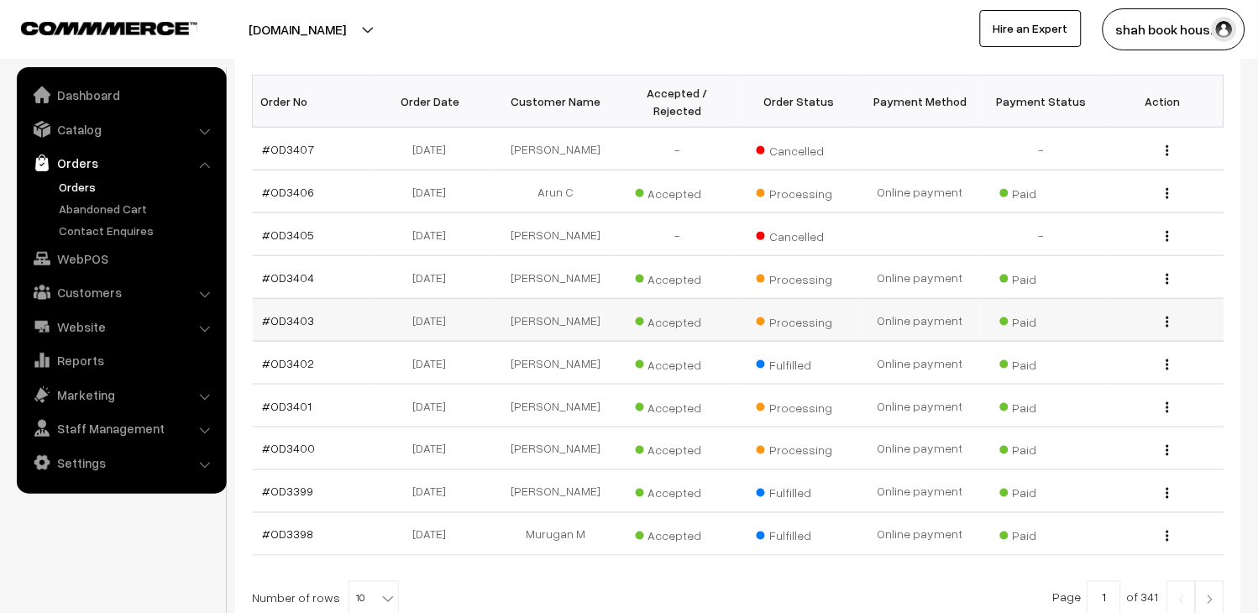
scroll to position [373, 0]
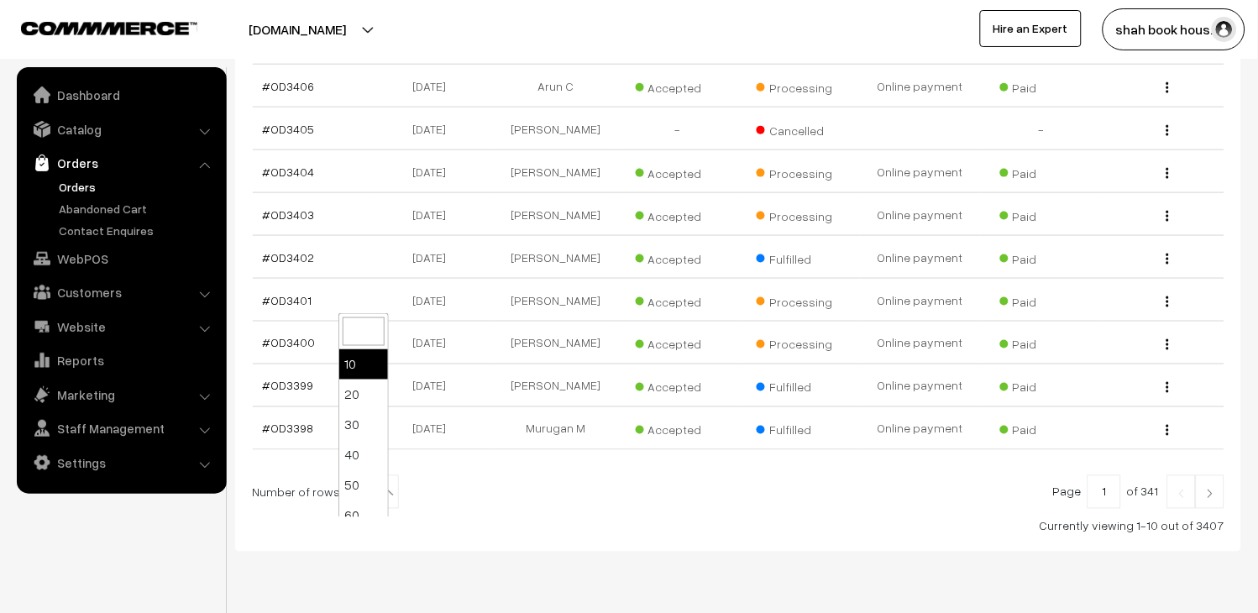
click at [366, 510] on span "10" at bounding box center [373, 493] width 49 height 34
select select "30"
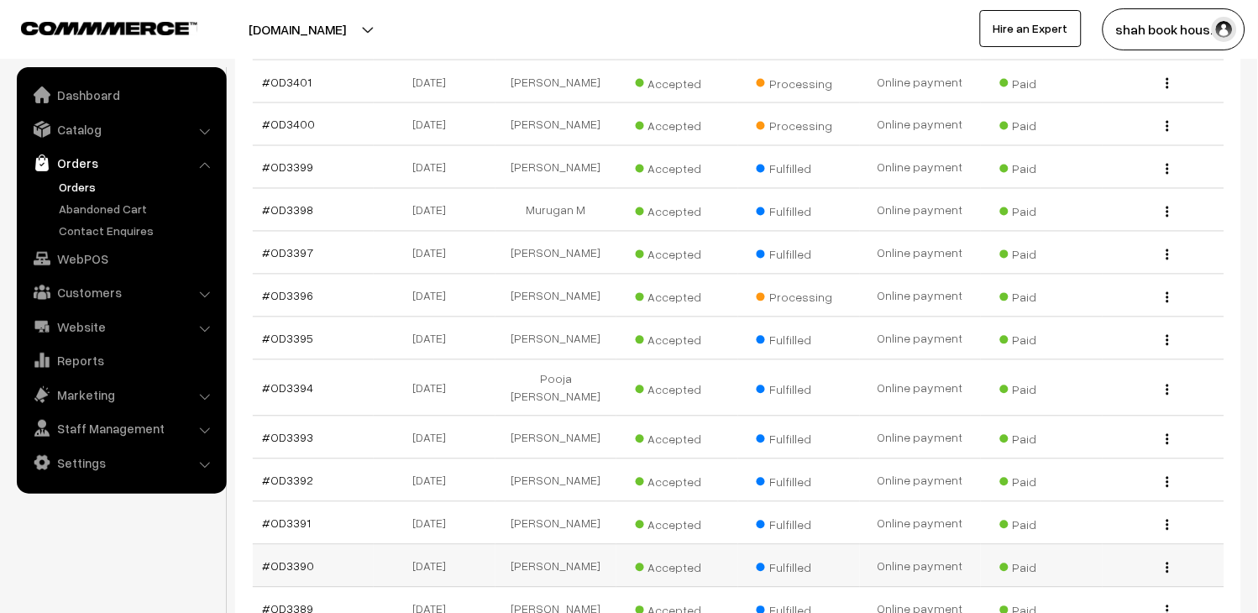
scroll to position [507, 0]
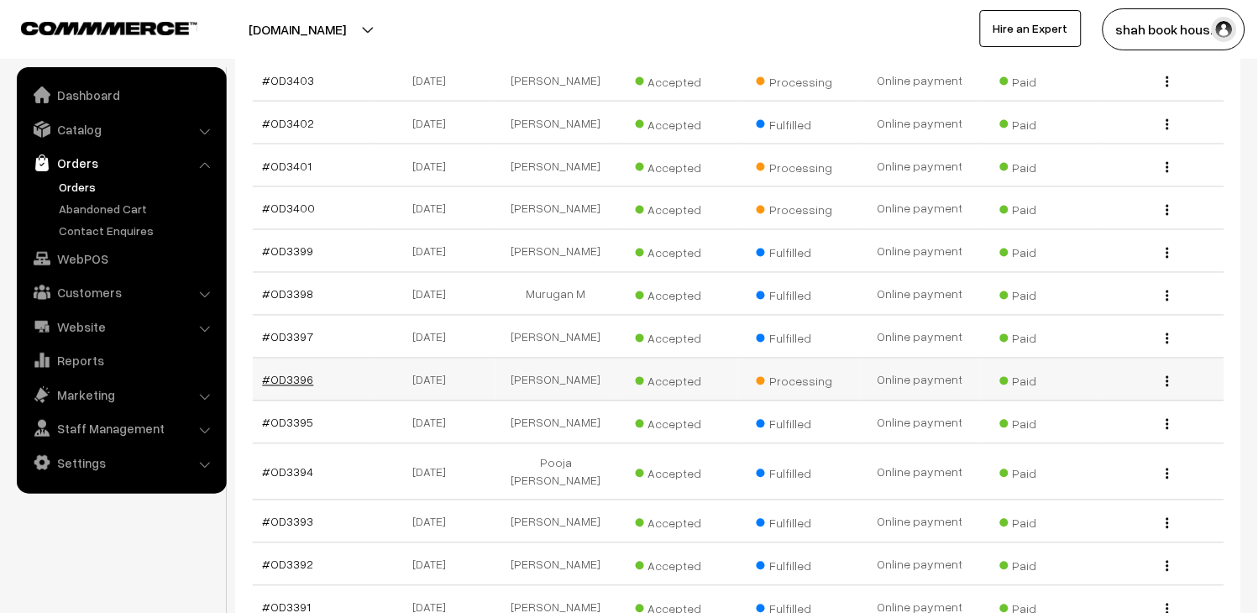
click at [301, 387] on link "#OD3396" at bounding box center [288, 380] width 51 height 14
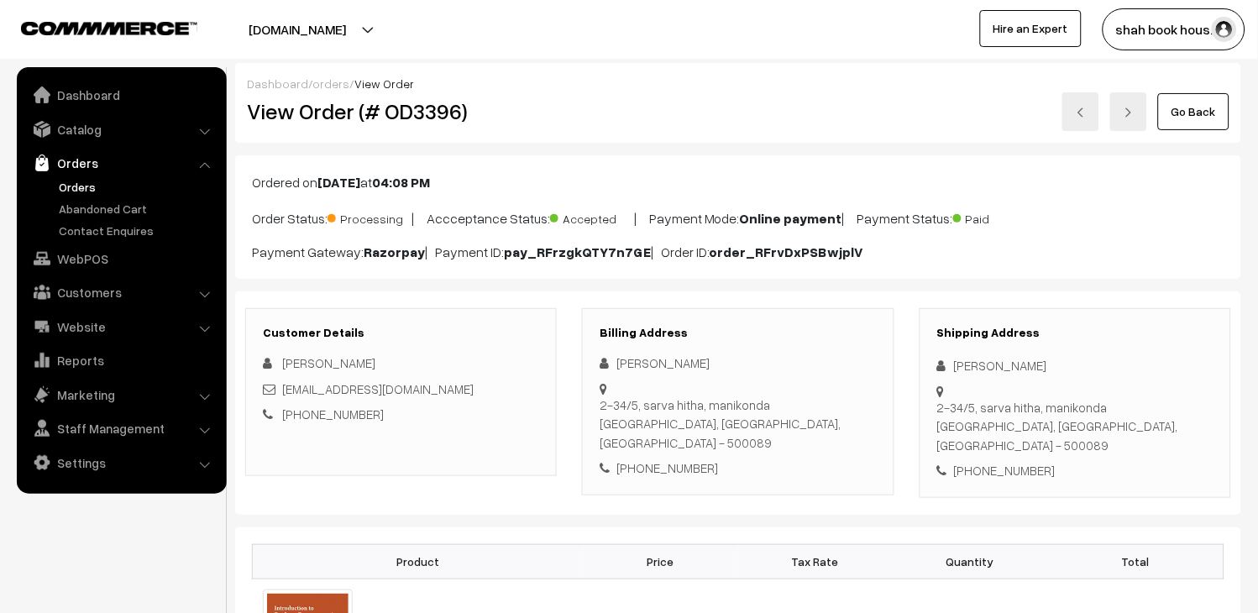
click at [422, 118] on h2 "View Order (# OD3396)" at bounding box center [402, 111] width 311 height 26
copy h2 "OD3396"
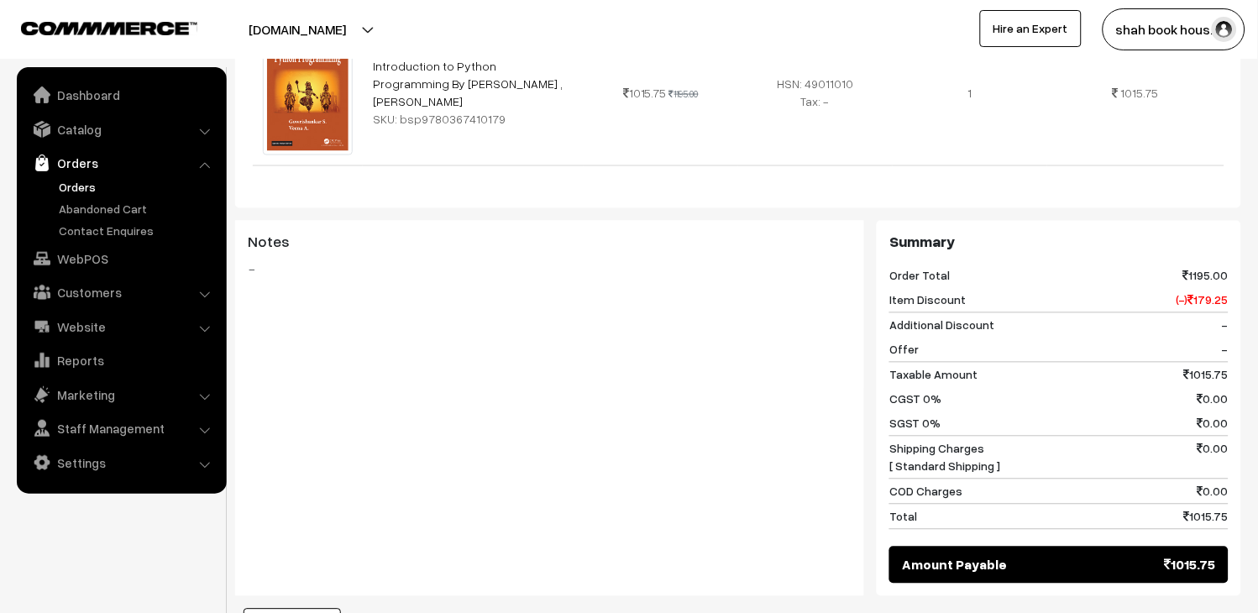
scroll to position [1120, 0]
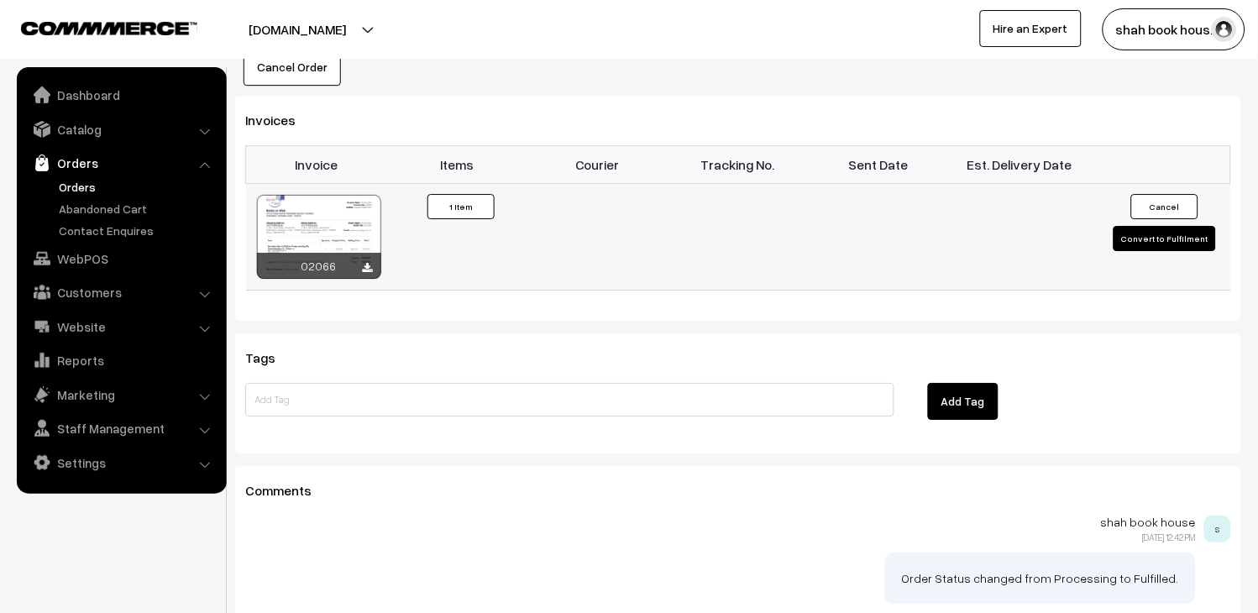
click at [1186, 226] on button "Convert to Fulfilment" at bounding box center [1165, 238] width 102 height 25
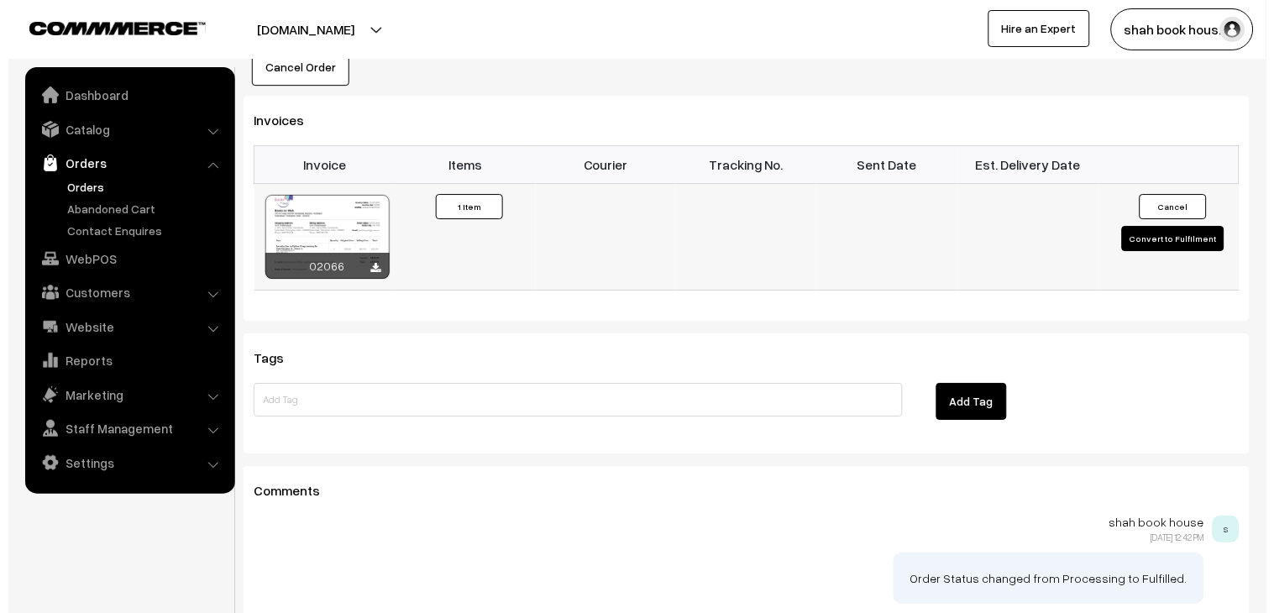
scroll to position [1122, 0]
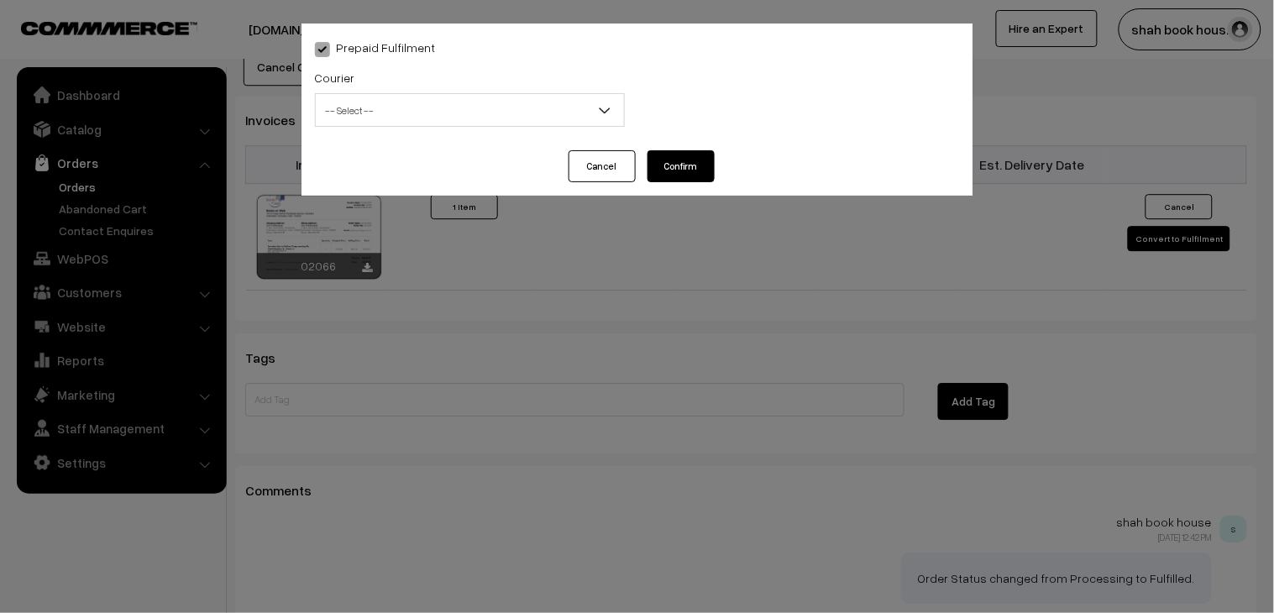
click at [438, 113] on span "-- Select --" at bounding box center [470, 110] width 308 height 29
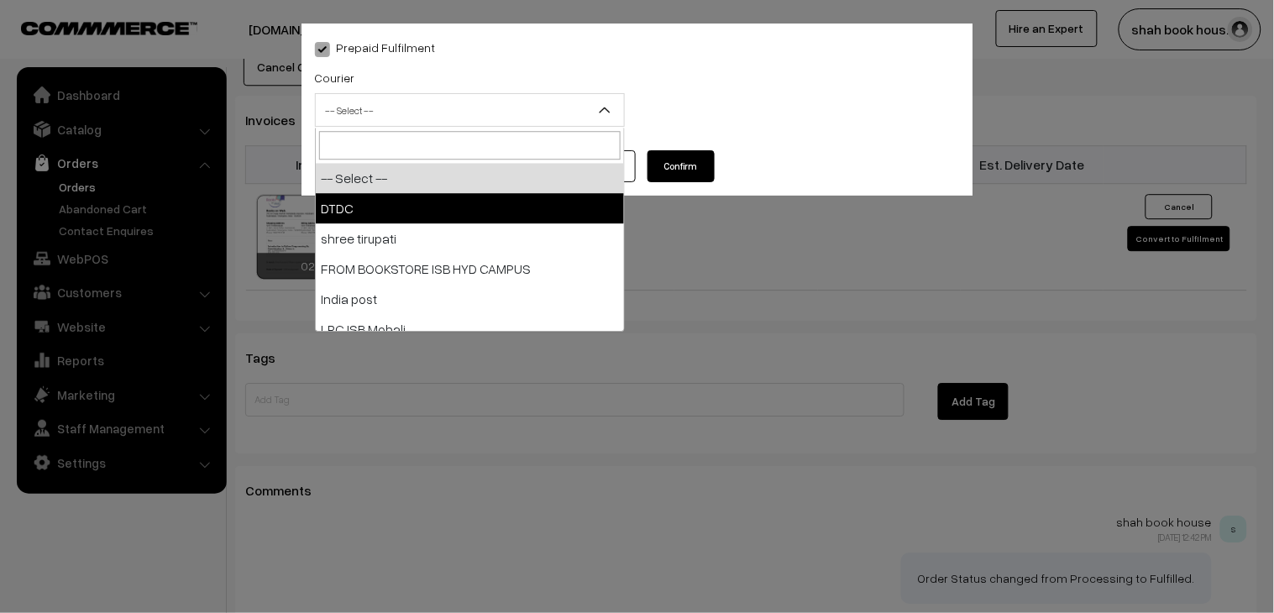
select select "1"
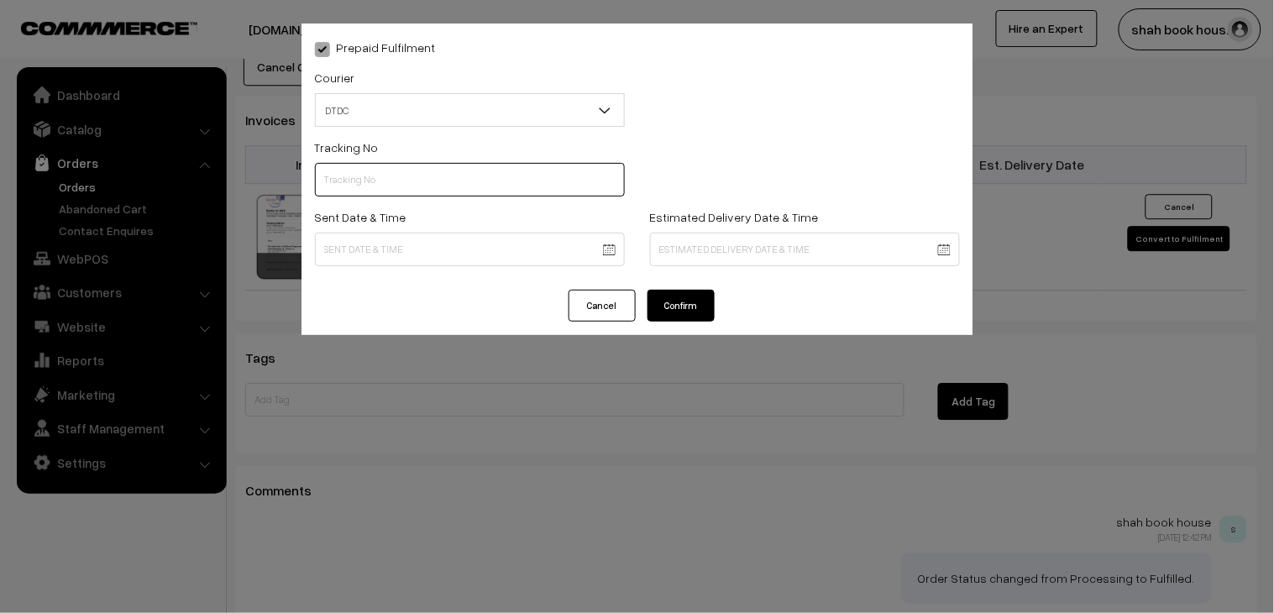
click at [406, 190] on input "text" at bounding box center [470, 180] width 310 height 34
paste input "H84036735"
type input "H84036735"
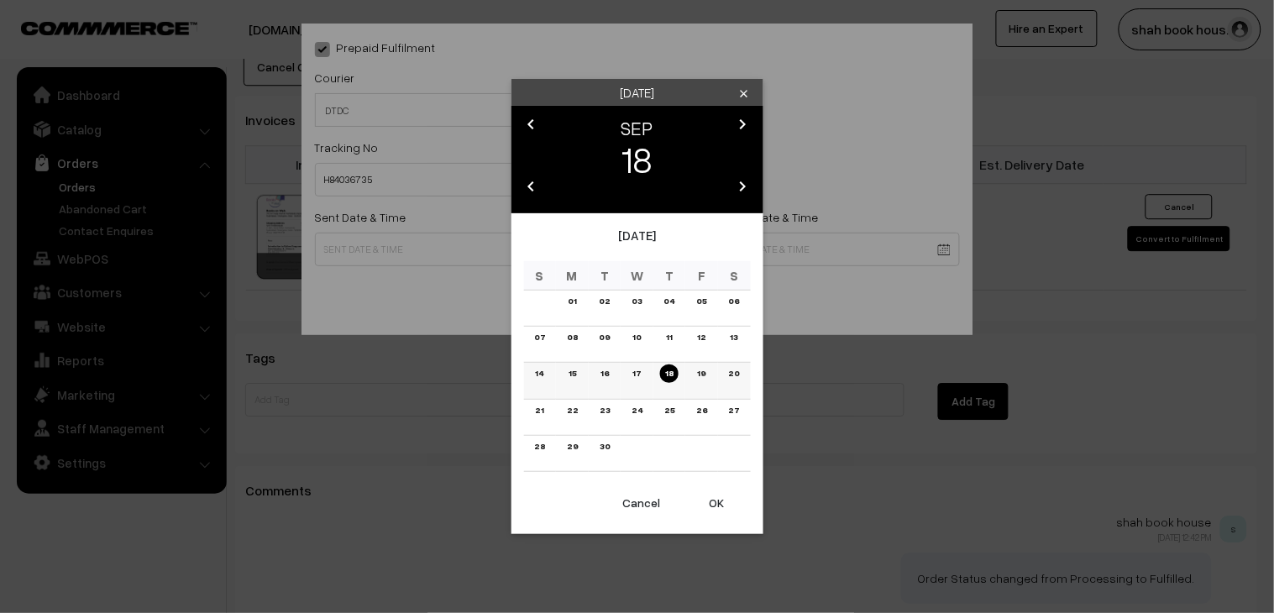
click at [574, 375] on link "15" at bounding box center [573, 373] width 18 height 18
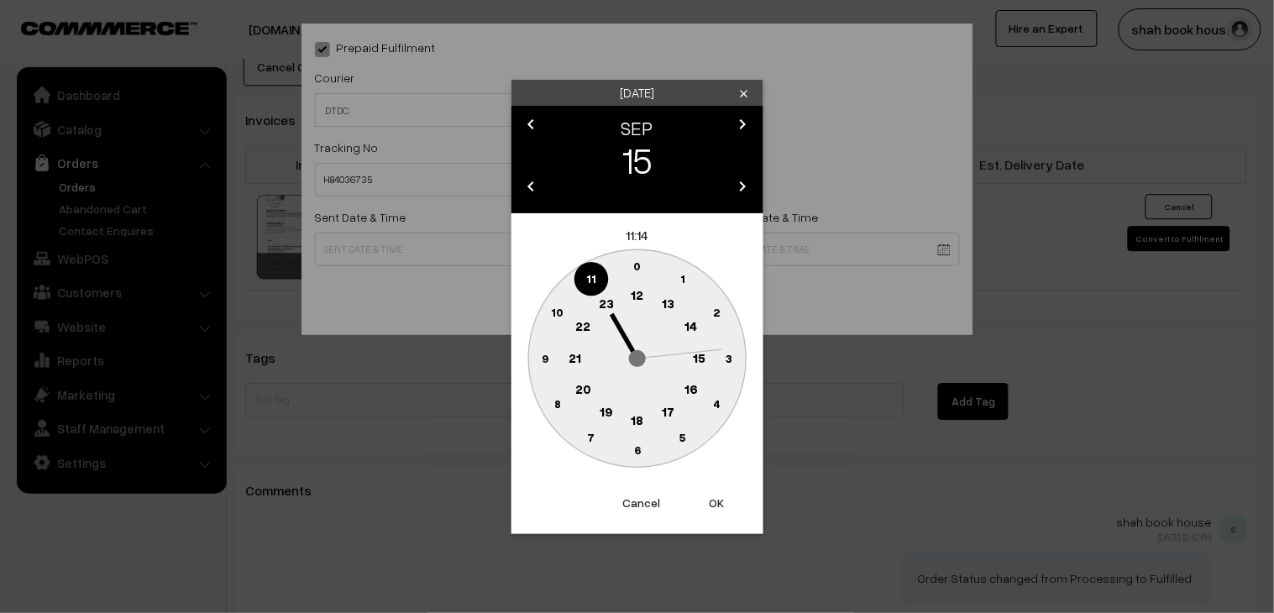
click at [648, 418] on circle at bounding box center [637, 421] width 34 height 34
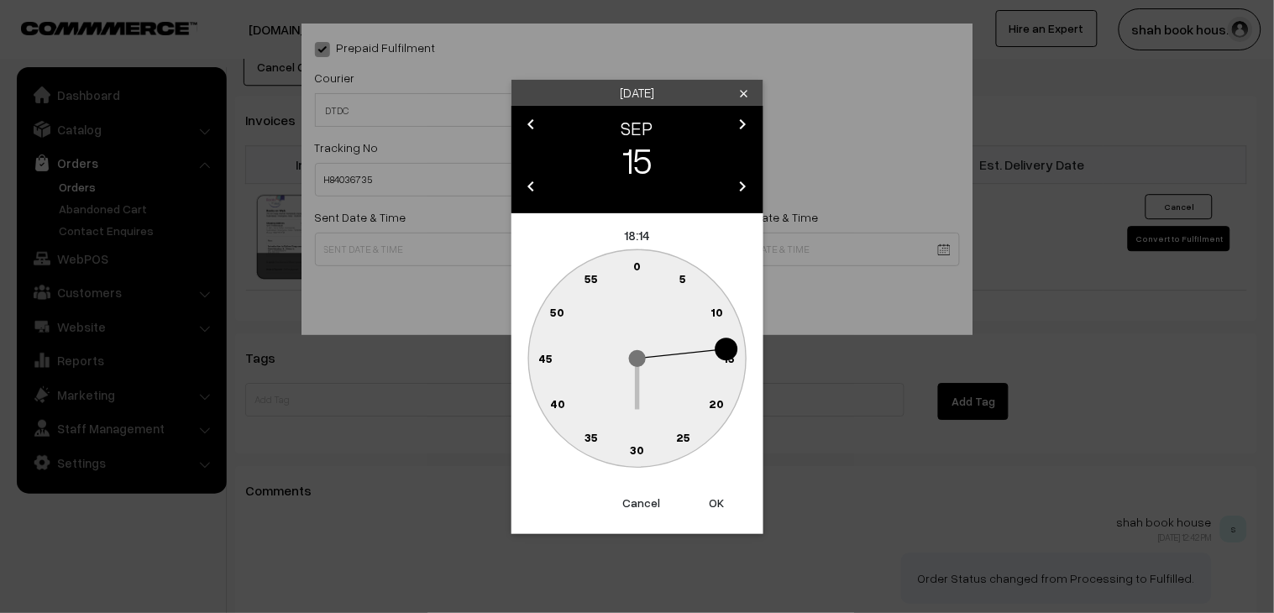
drag, startPoint x: 683, startPoint y: 427, endPoint x: 684, endPoint y: 439, distance: 12.7
click at [681, 427] on circle at bounding box center [683, 438] width 34 height 34
type input "15-09-2025 18:25"
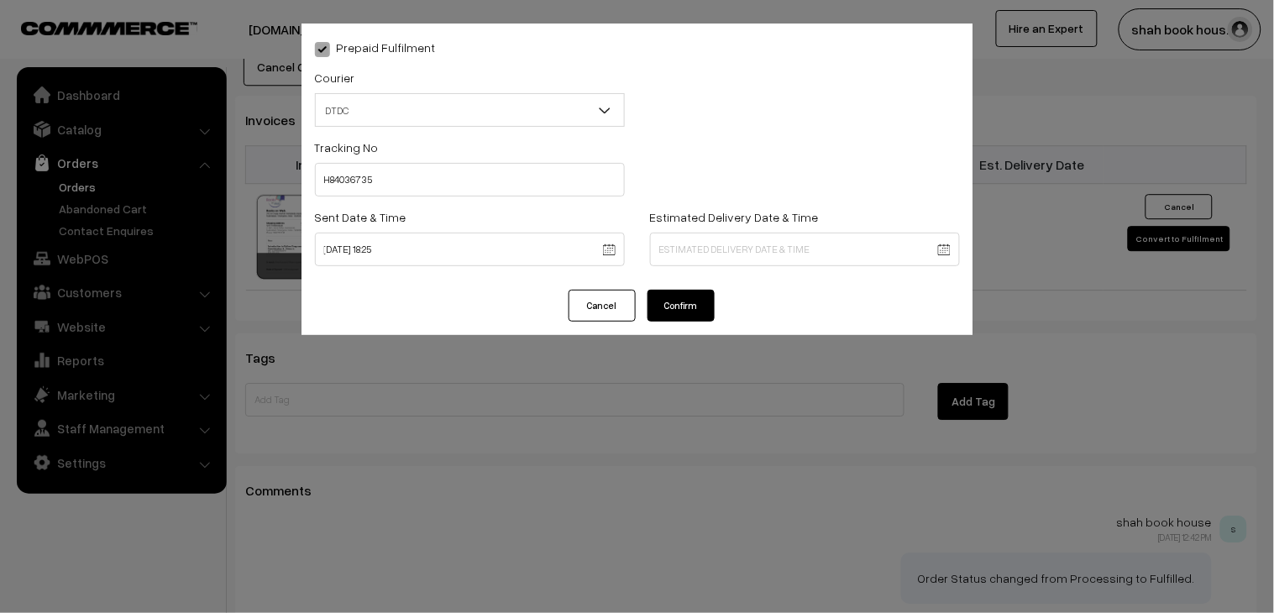
click at [709, 308] on button "Confirm" at bounding box center [681, 306] width 67 height 32
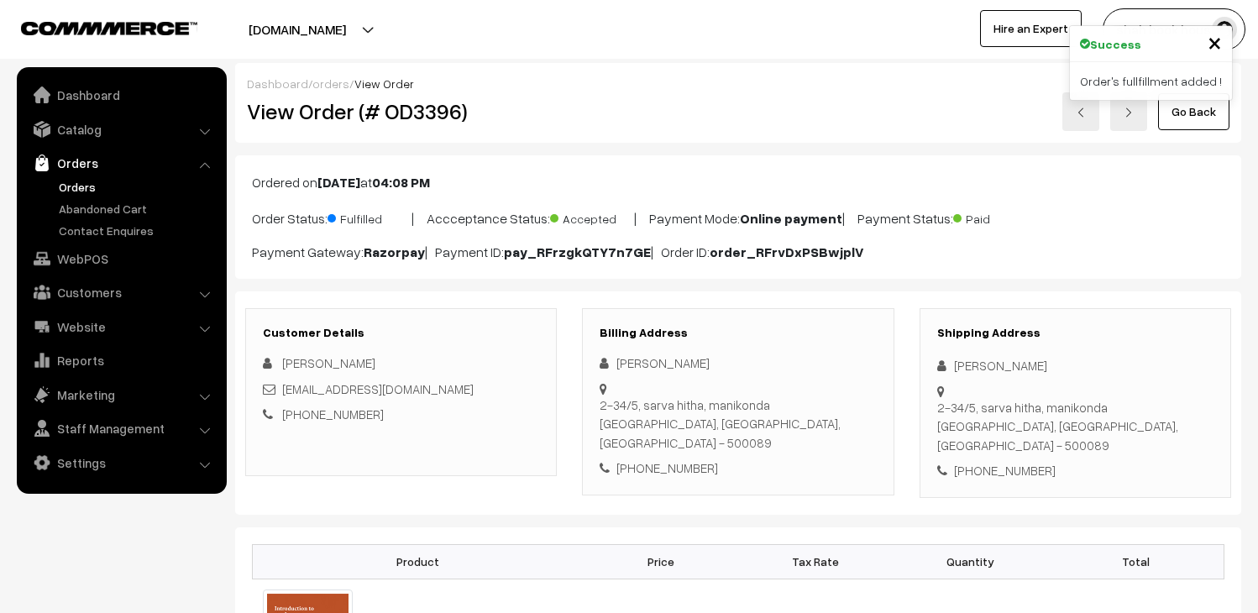
scroll to position [1120, 0]
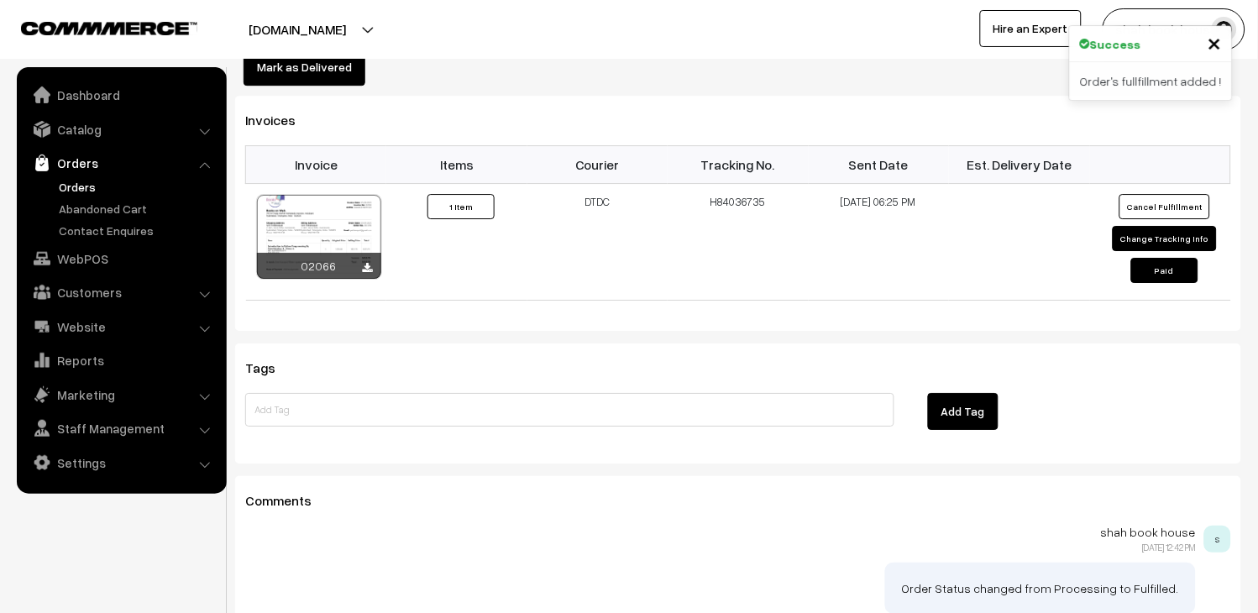
click at [1060, 343] on div "Tags Add Tag" at bounding box center [738, 403] width 1006 height 120
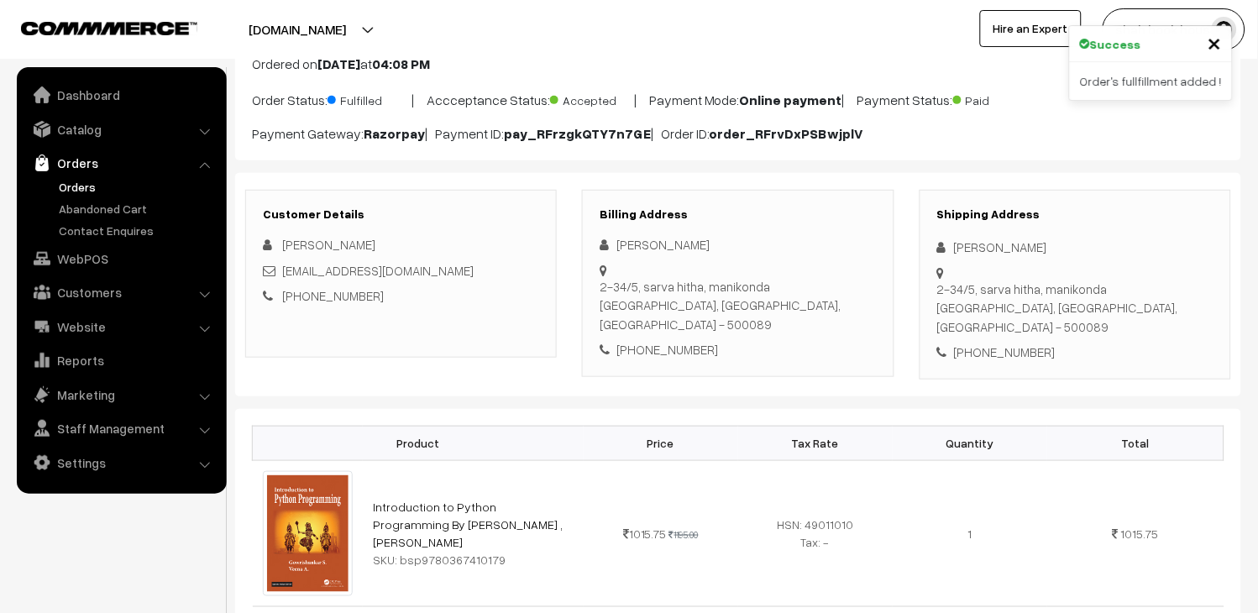
scroll to position [0, 0]
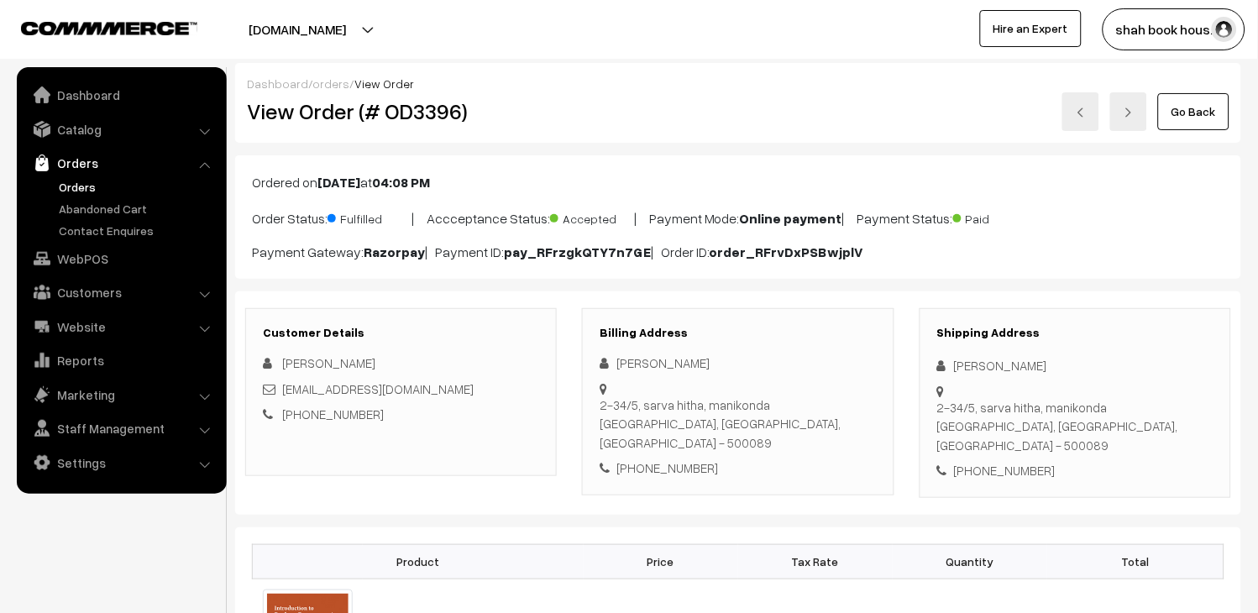
click at [90, 181] on link "Orders" at bounding box center [138, 187] width 166 height 18
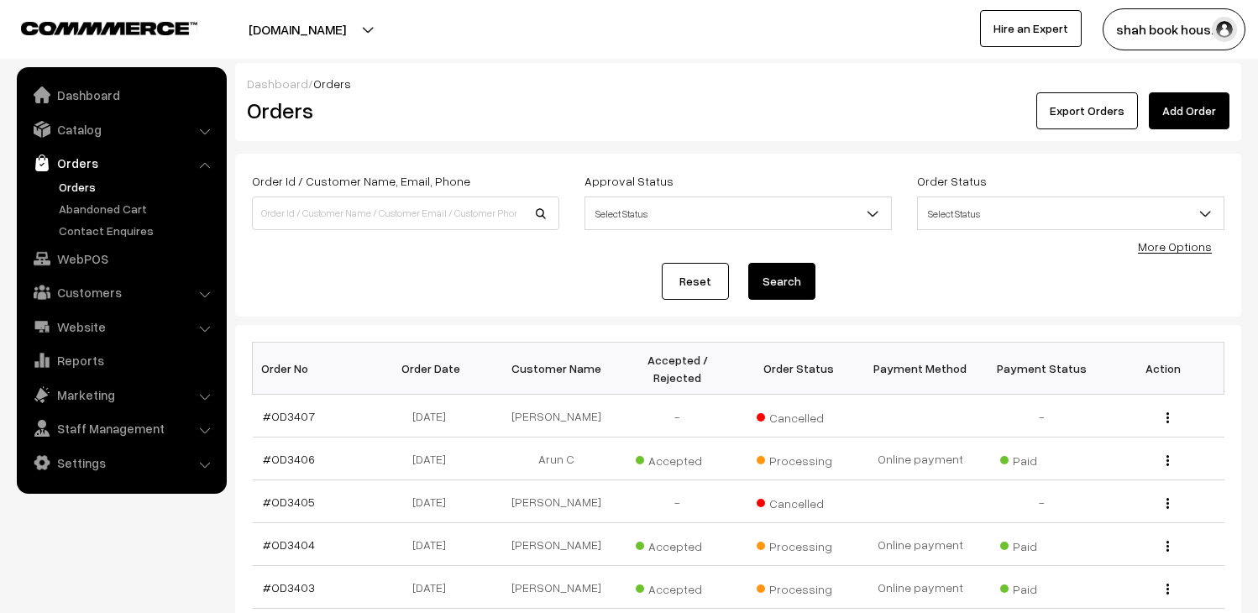
scroll to position [463, 0]
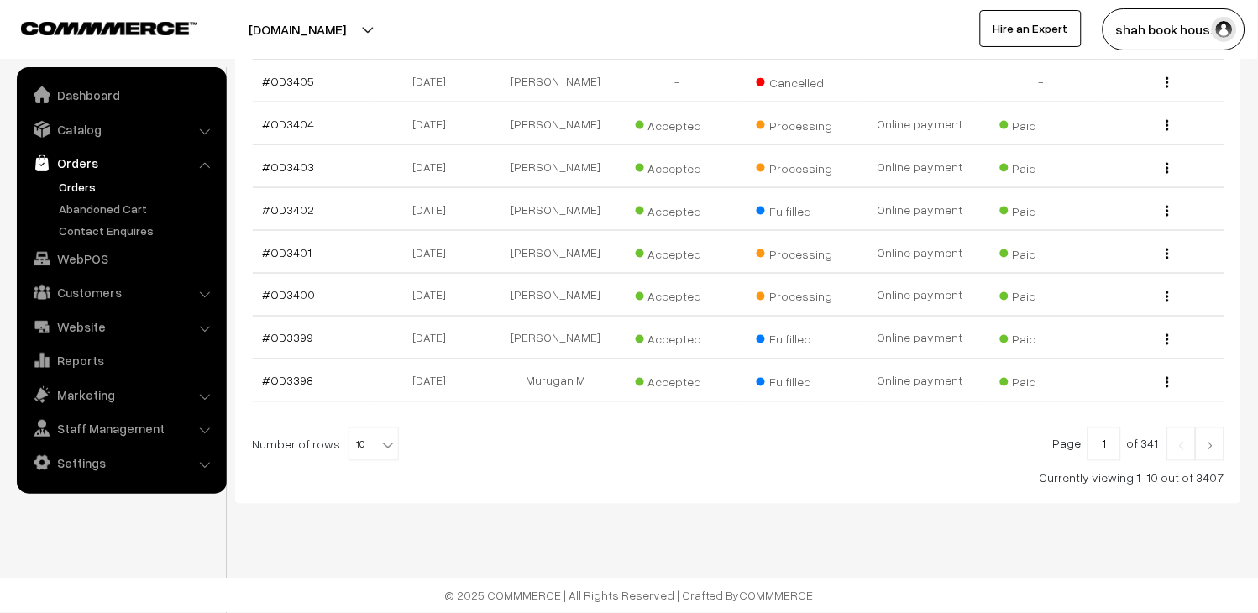
click at [366, 441] on span "10" at bounding box center [373, 445] width 49 height 34
select select "30"
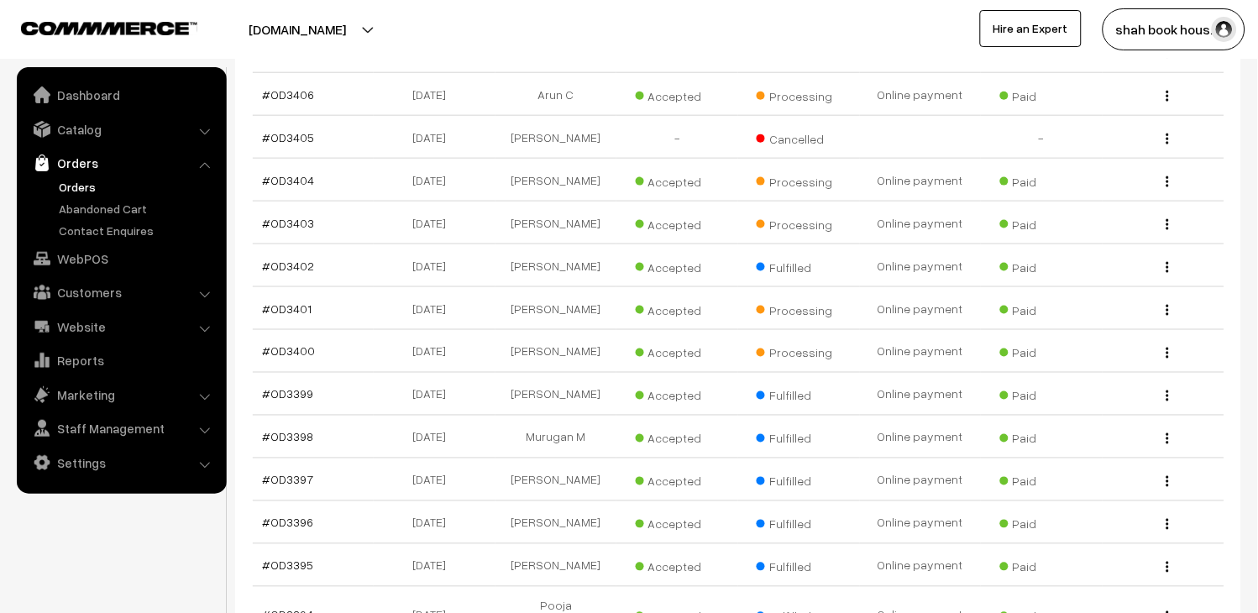
scroll to position [321, 0]
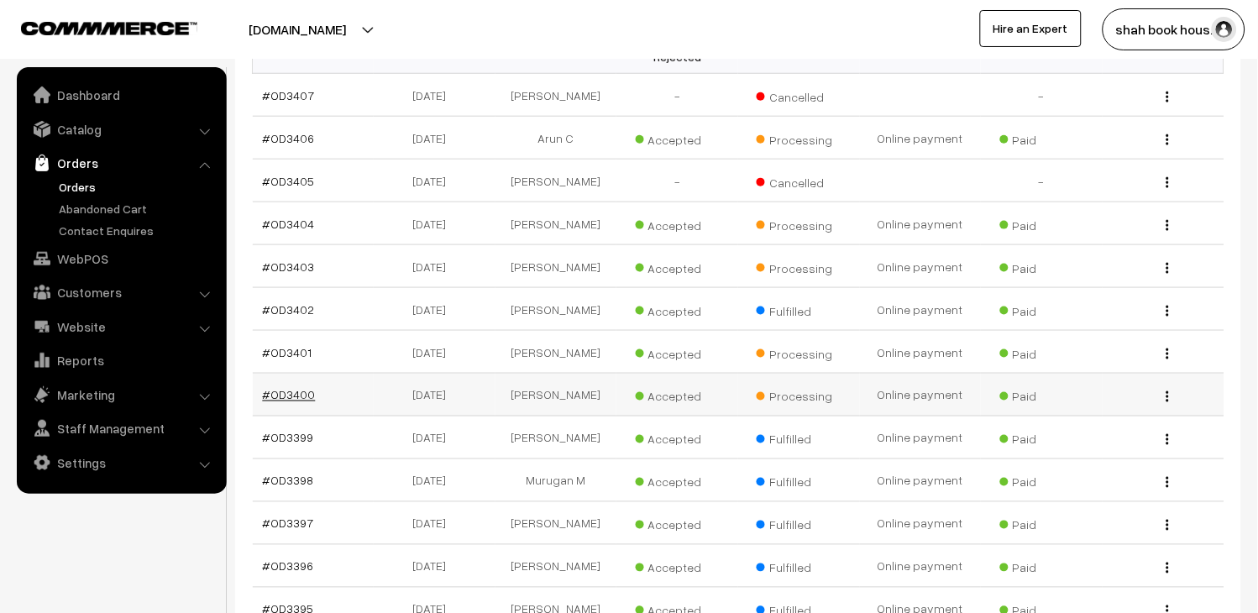
click at [283, 402] on link "#OD3400" at bounding box center [289, 395] width 53 height 14
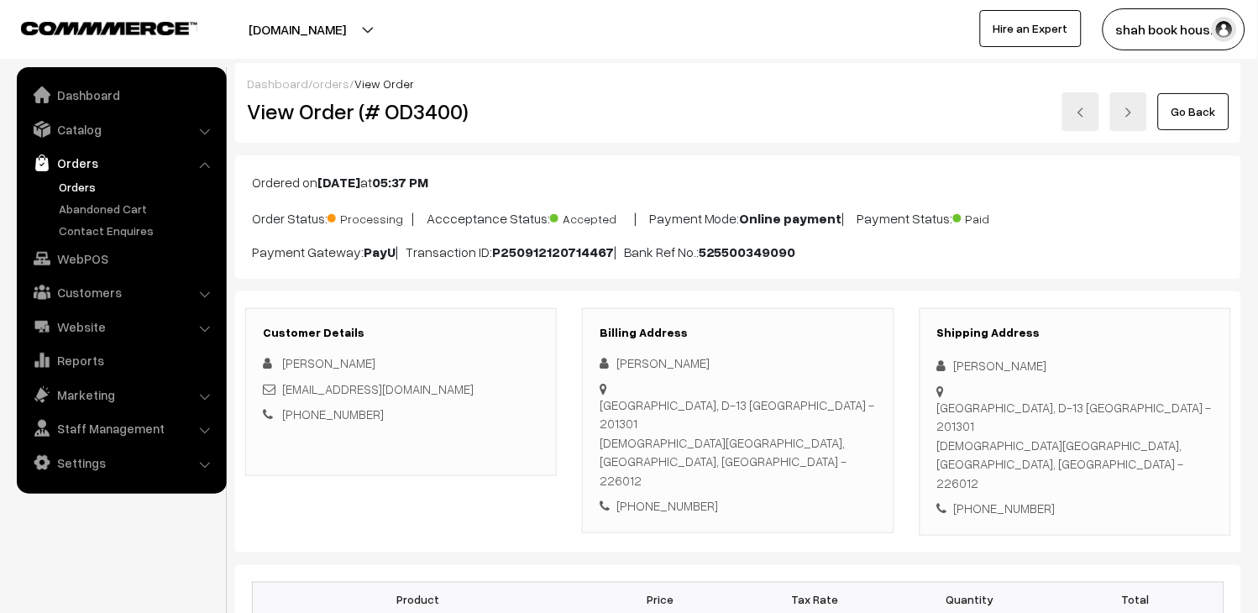
click at [399, 112] on h2 "View Order (# OD3400)" at bounding box center [402, 111] width 311 height 26
copy h2 "OD3400"
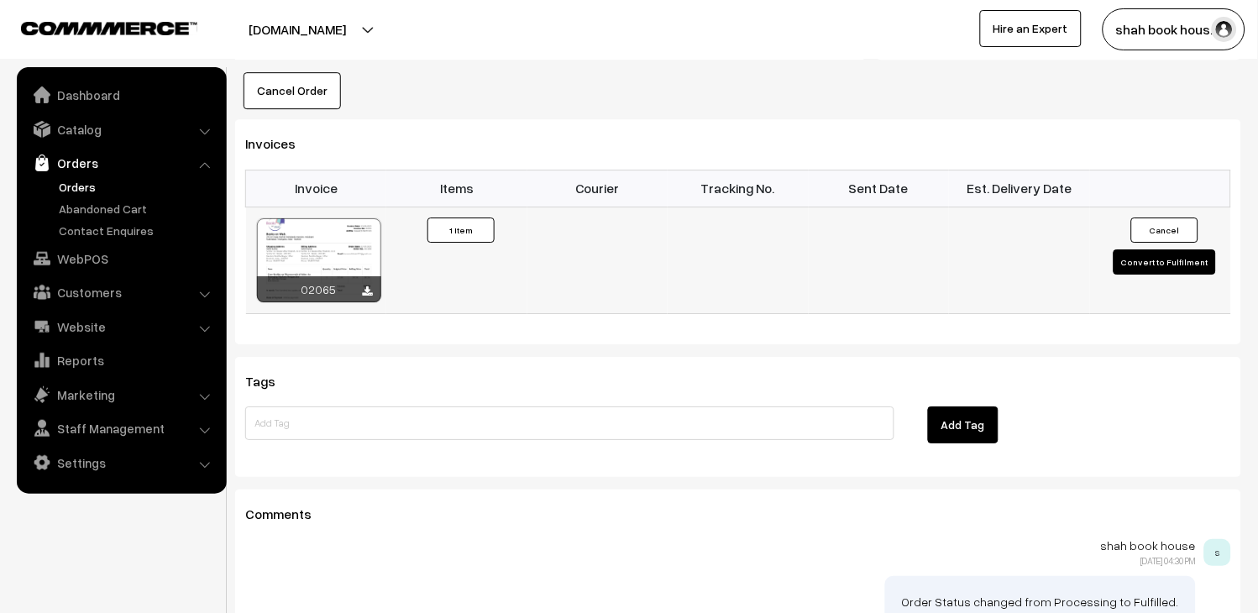
click at [1136, 249] on button "Convert to Fulfilment" at bounding box center [1165, 261] width 102 height 25
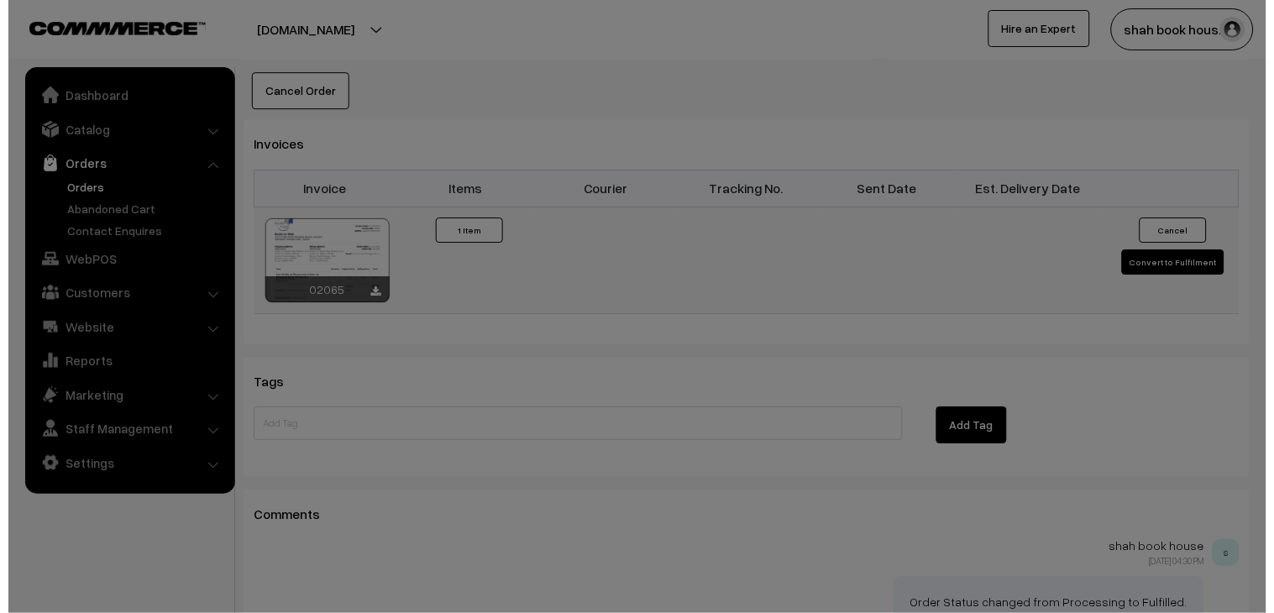
scroll to position [1122, 0]
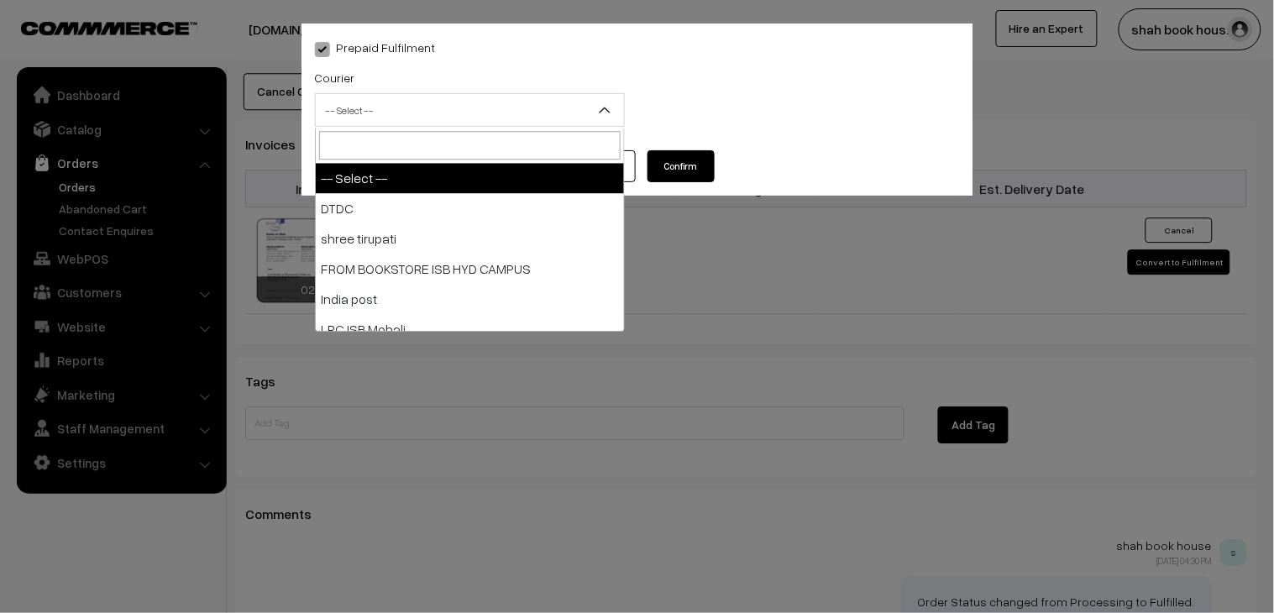
click at [448, 124] on span "-- Select --" at bounding box center [470, 110] width 308 height 29
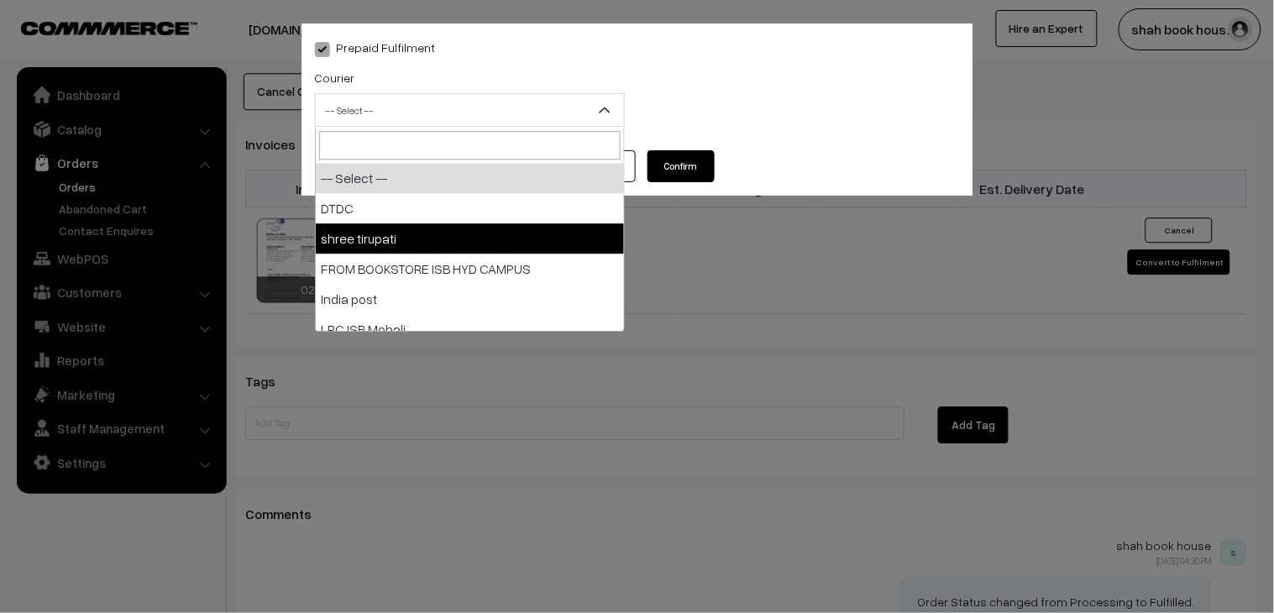
select select "2"
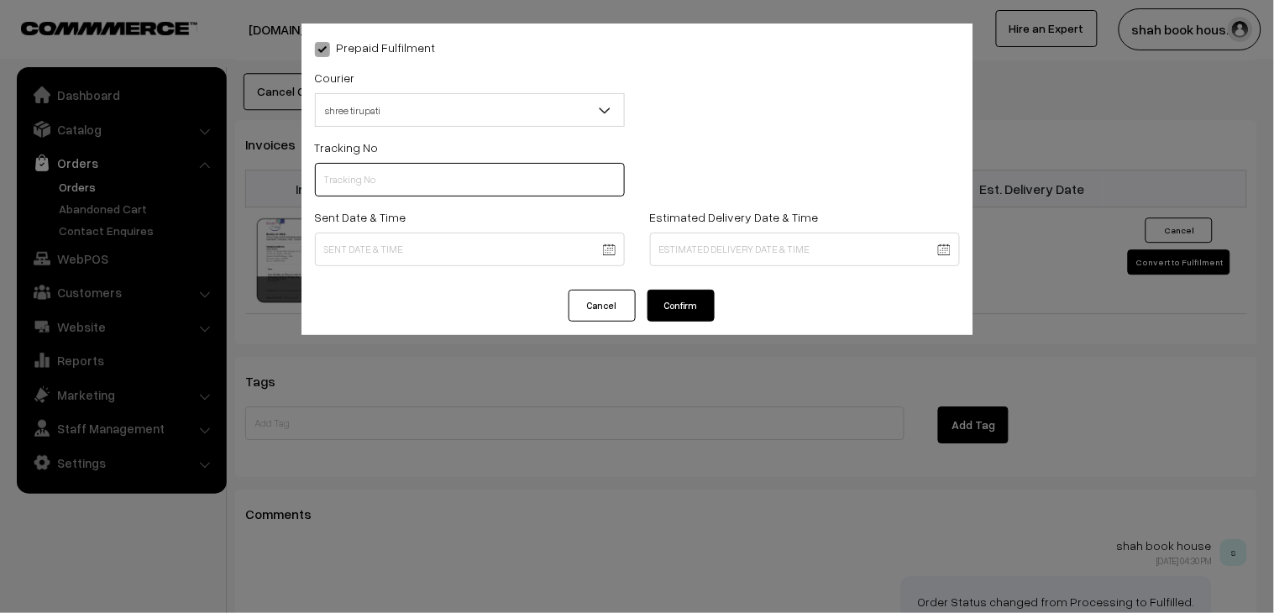
click at [422, 186] on input "text" at bounding box center [470, 180] width 310 height 34
paste input "352900096415"
type input "352900096415"
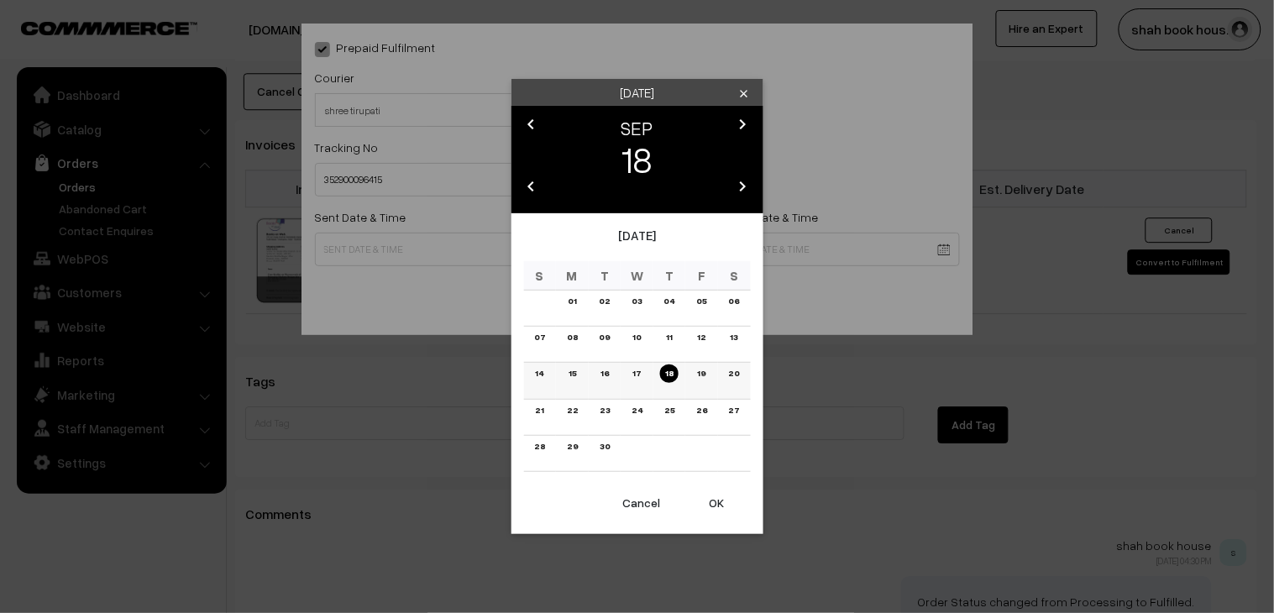
click at [574, 378] on link "15" at bounding box center [573, 373] width 18 height 18
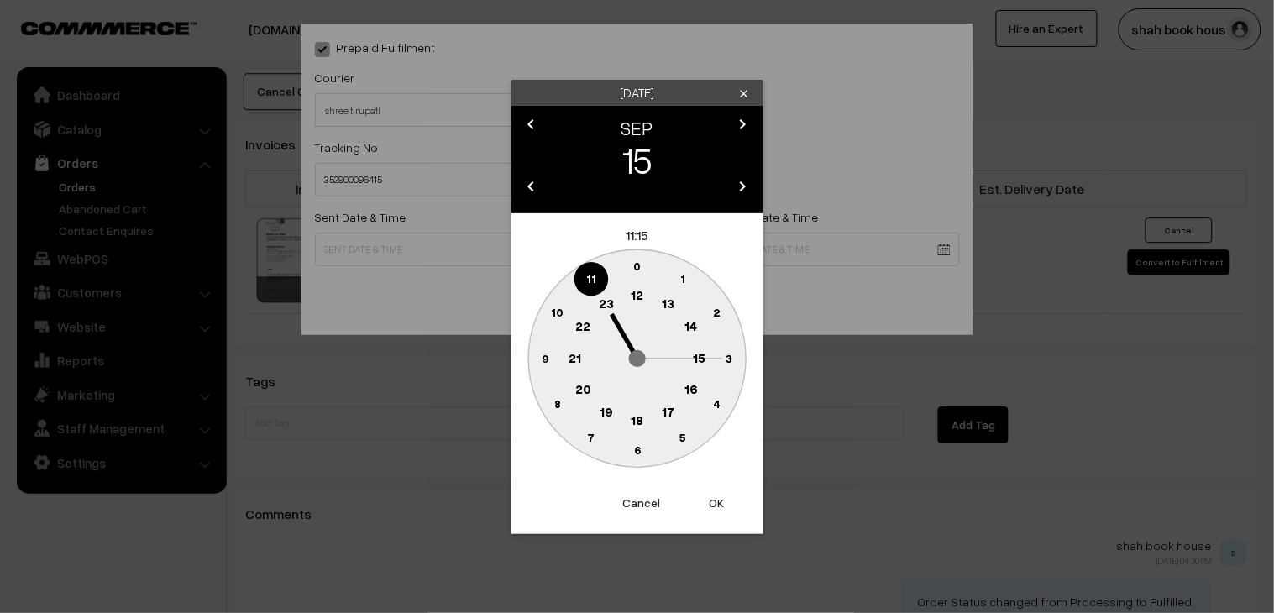
click at [632, 412] on text "18" at bounding box center [637, 419] width 13 height 15
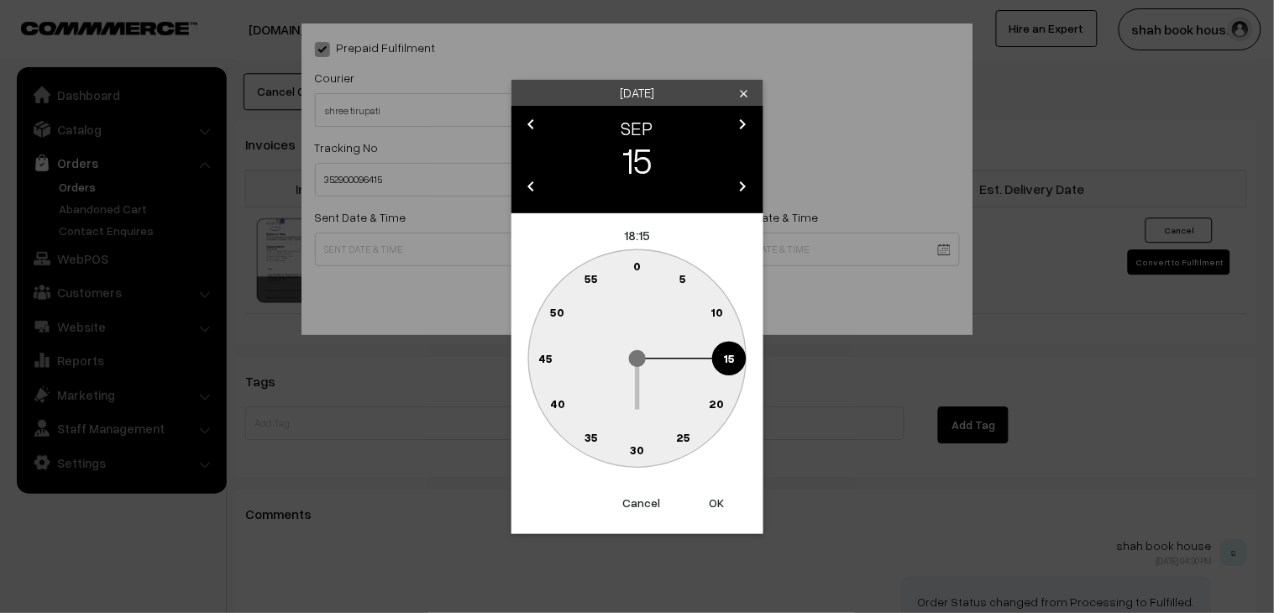
click at [672, 437] on circle at bounding box center [664, 443] width 23 height 23
type input "15-09-2025 18:27"
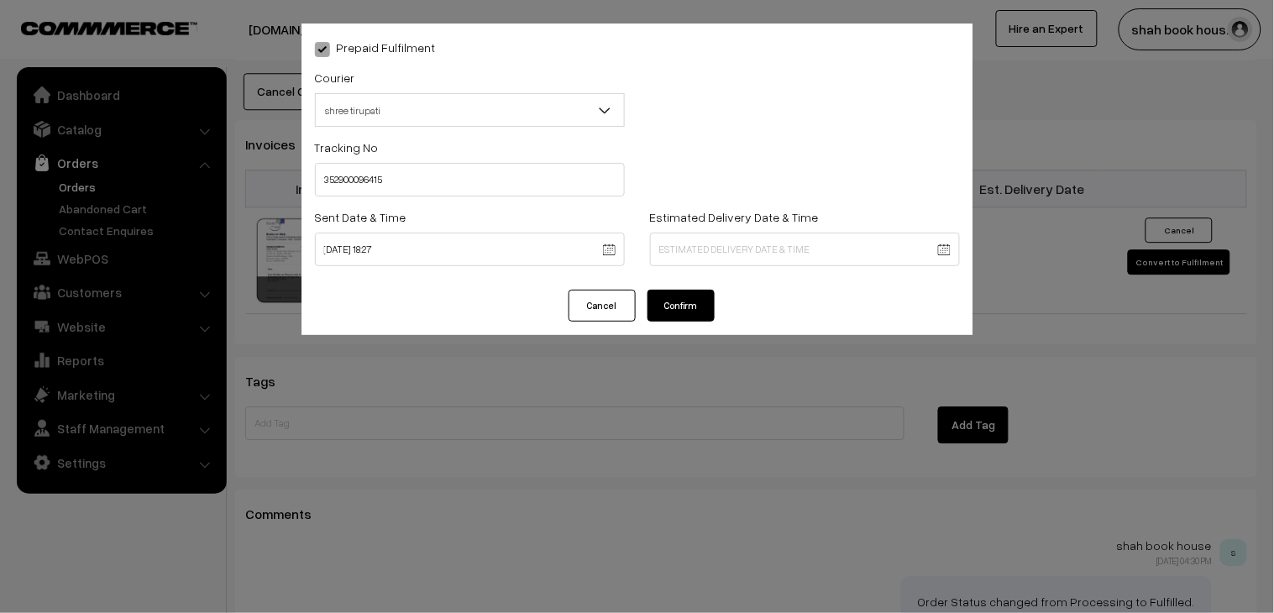
click at [700, 306] on button "Confirm" at bounding box center [681, 306] width 67 height 32
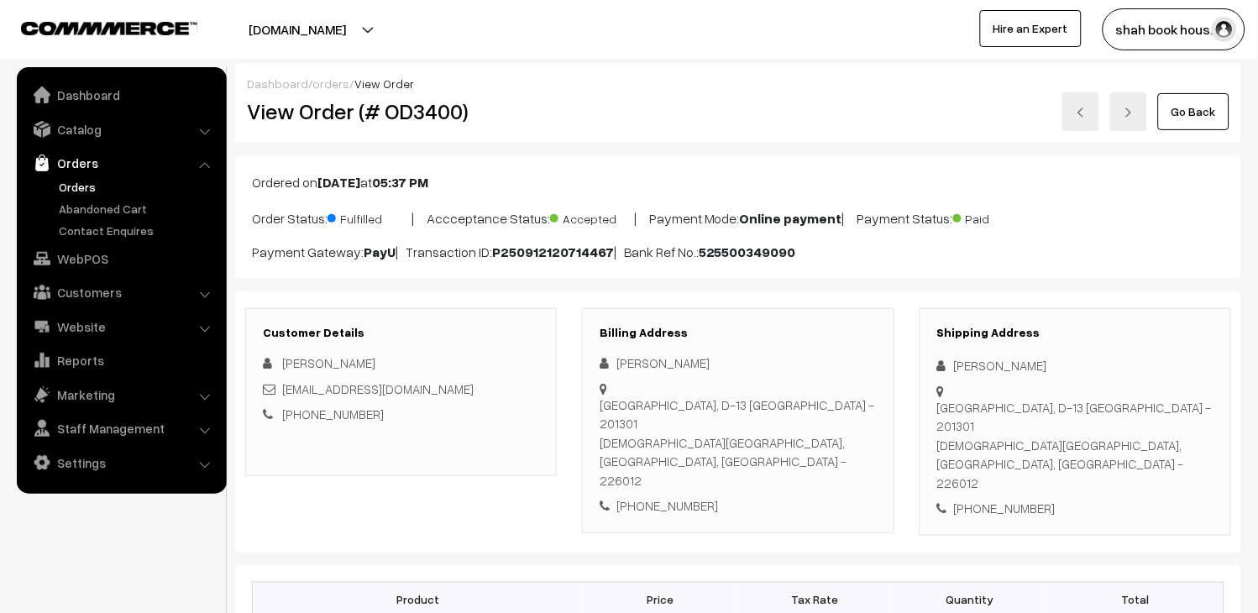
click at [1179, 121] on link "Go Back" at bounding box center [1193, 111] width 71 height 37
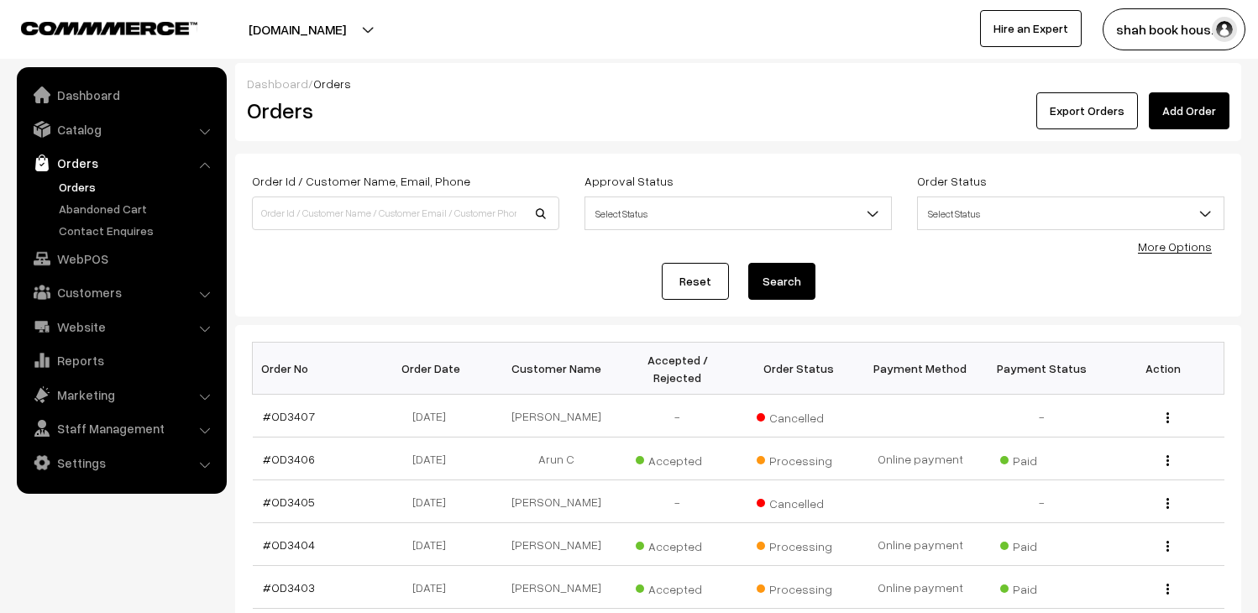
scroll to position [280, 0]
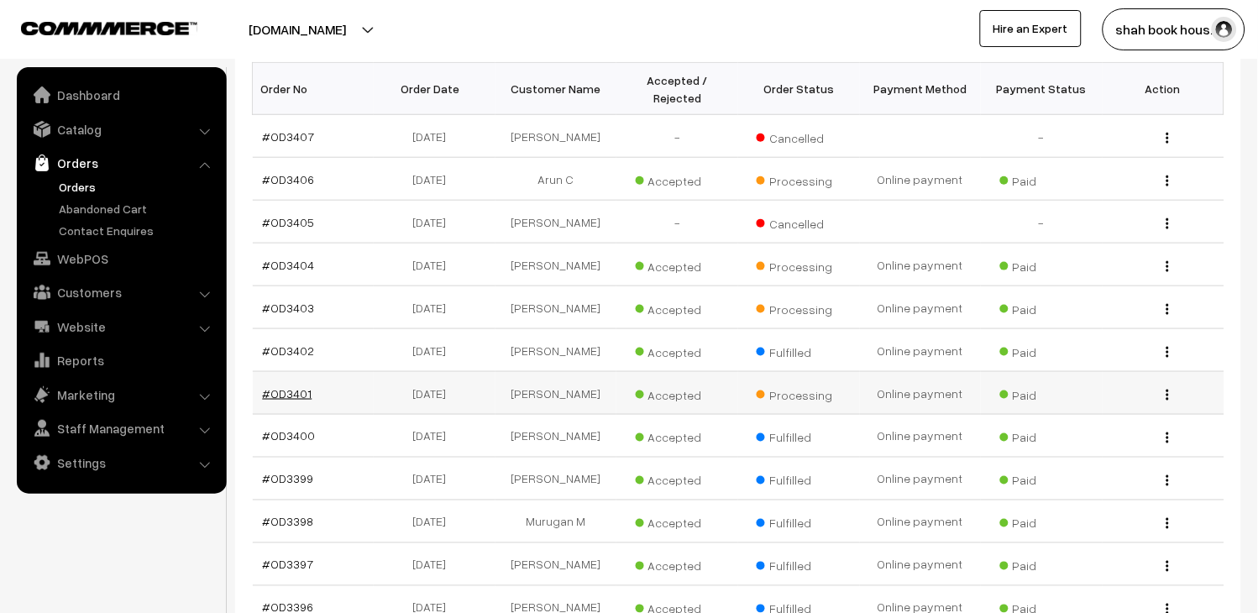
click at [277, 401] on link "#OD3401" at bounding box center [288, 393] width 50 height 14
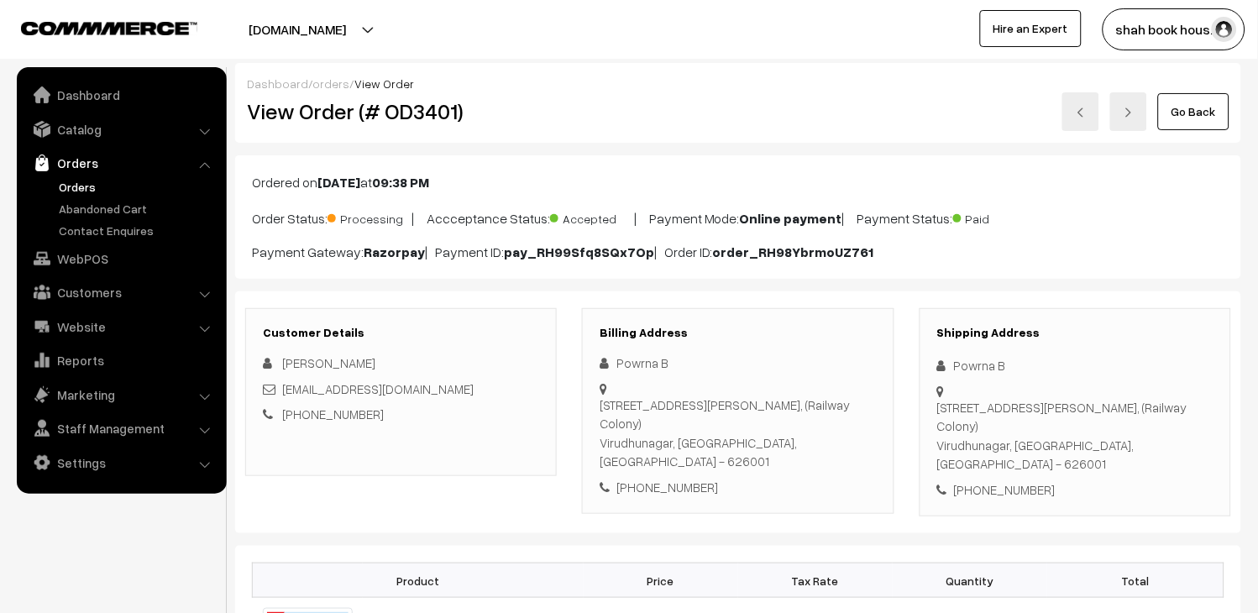
click at [408, 107] on h2 "View Order (# OD3401)" at bounding box center [402, 111] width 311 height 26
copy h2 "OD3401"
click at [1224, 116] on link "Go Back" at bounding box center [1193, 111] width 71 height 37
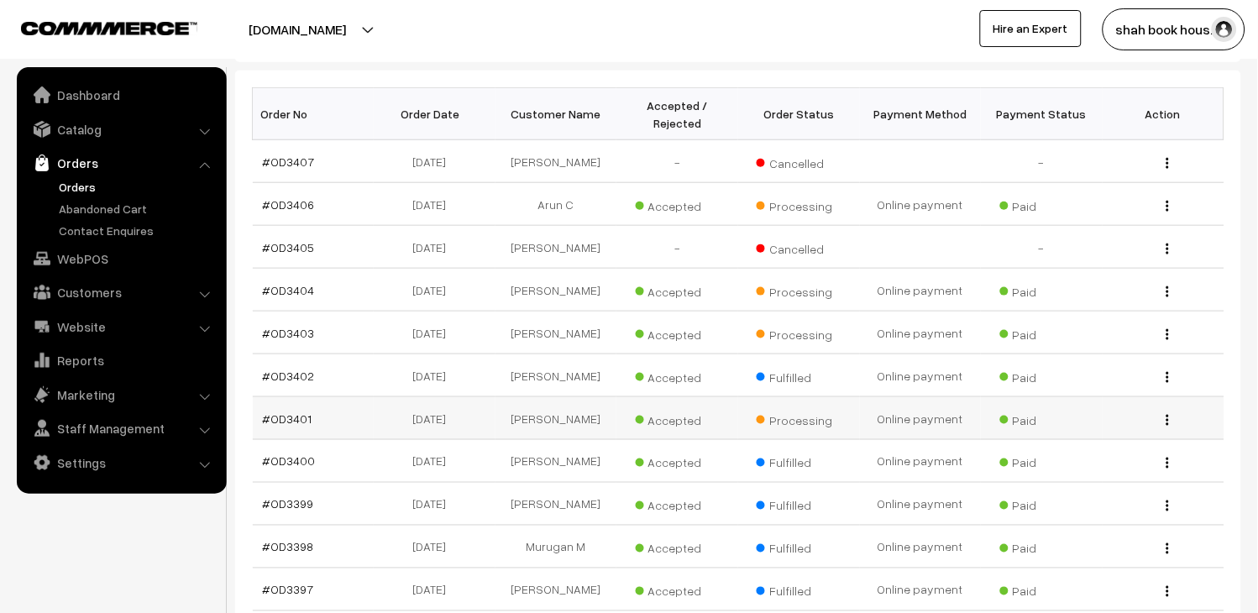
scroll to position [280, 0]
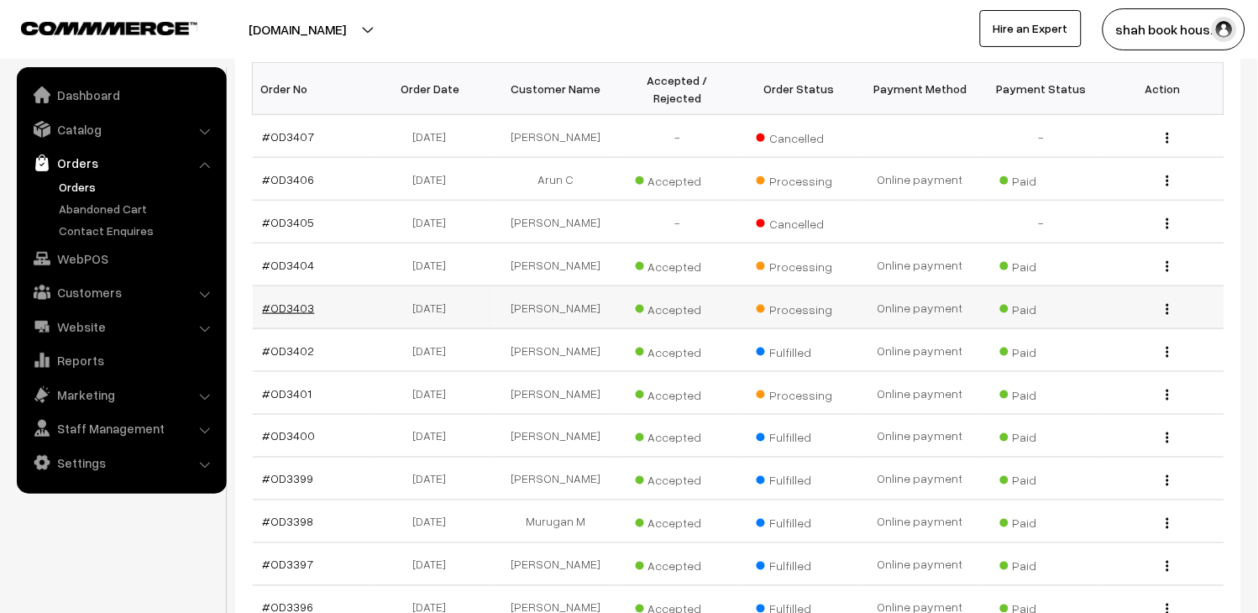
click at [290, 315] on link "#OD3403" at bounding box center [289, 308] width 52 height 14
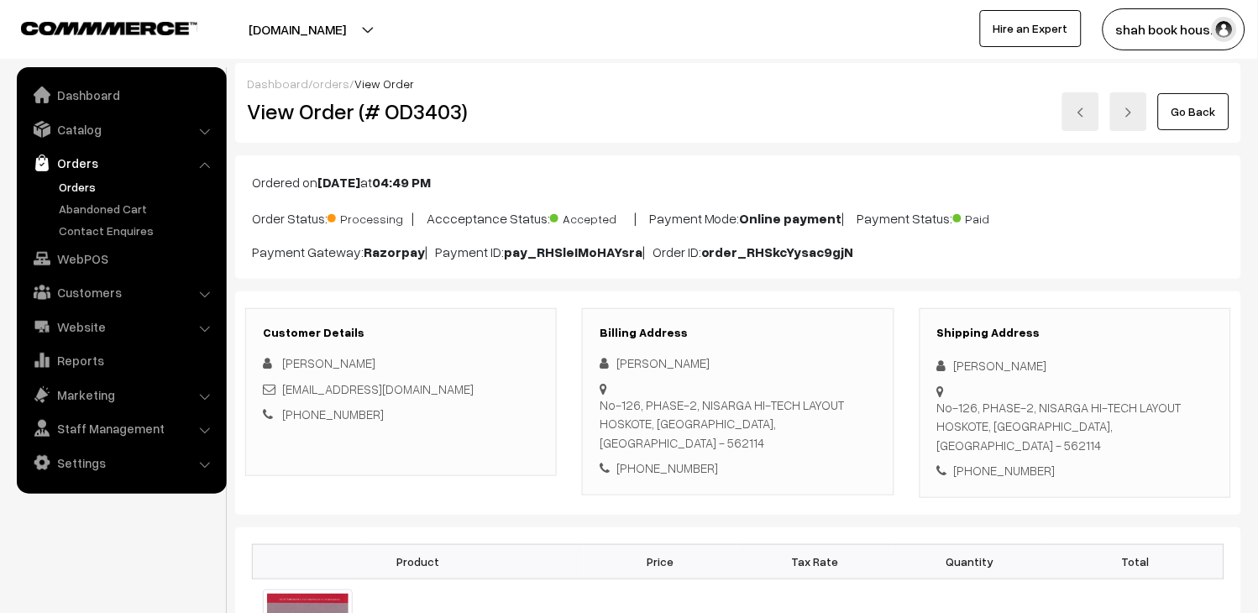
click at [422, 112] on h2 "View Order (# OD3403)" at bounding box center [402, 111] width 311 height 26
copy h2 "OD3403"
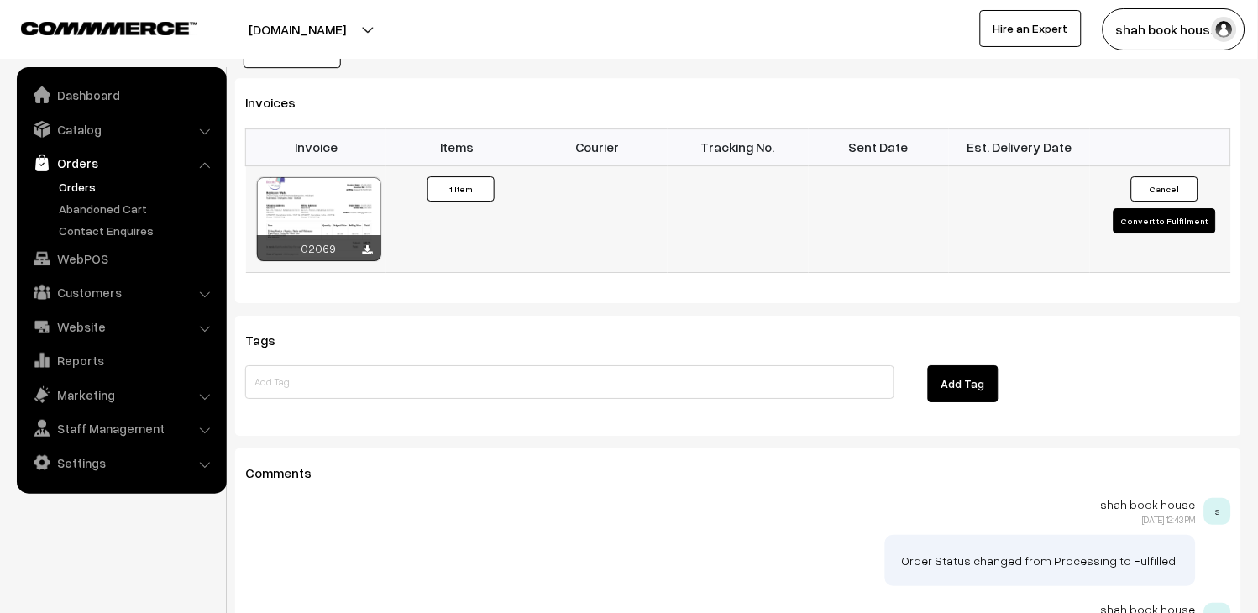
click at [1169, 208] on button "Convert to Fulfilment" at bounding box center [1165, 220] width 102 height 25
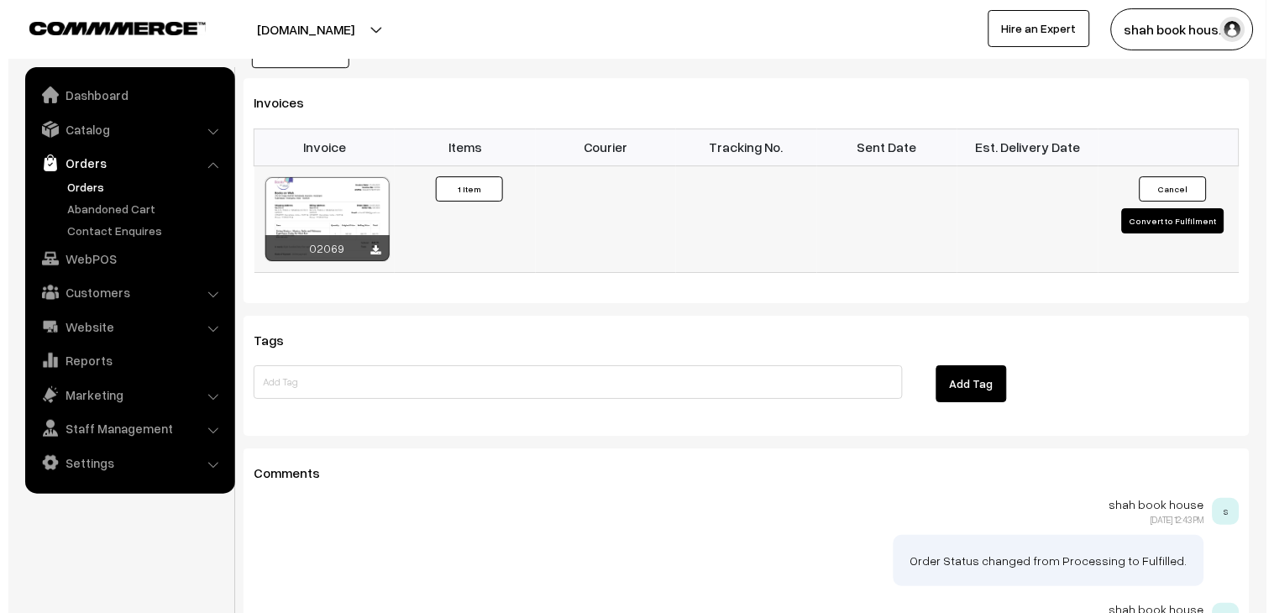
scroll to position [1122, 0]
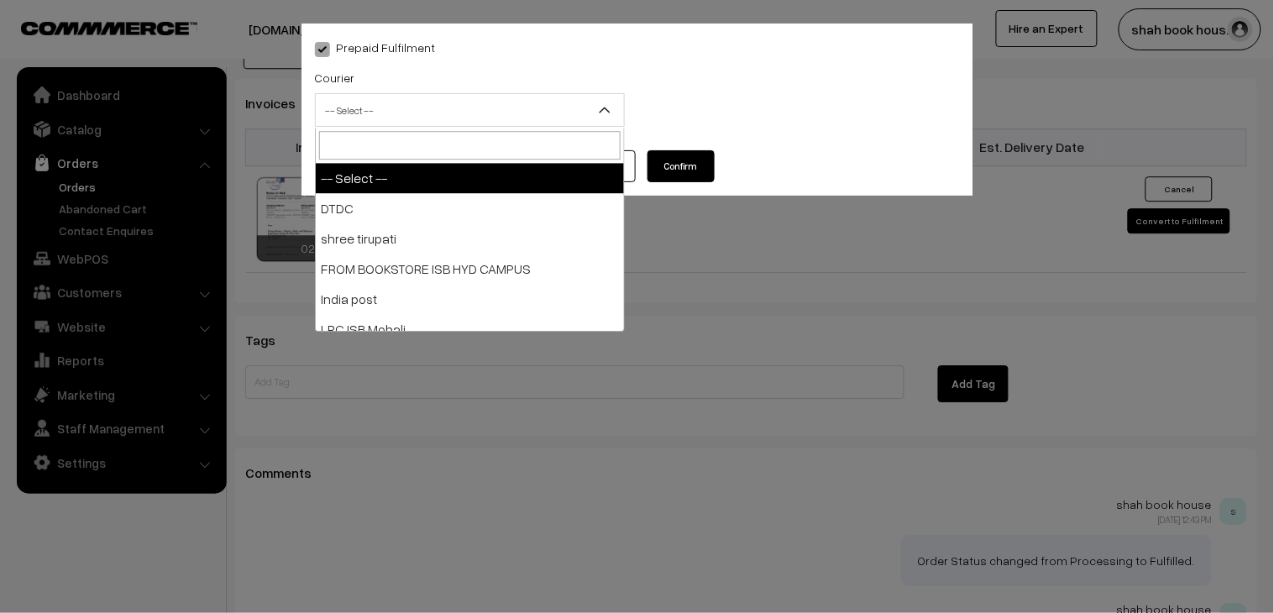
click at [414, 97] on span "-- Select --" at bounding box center [470, 110] width 308 height 29
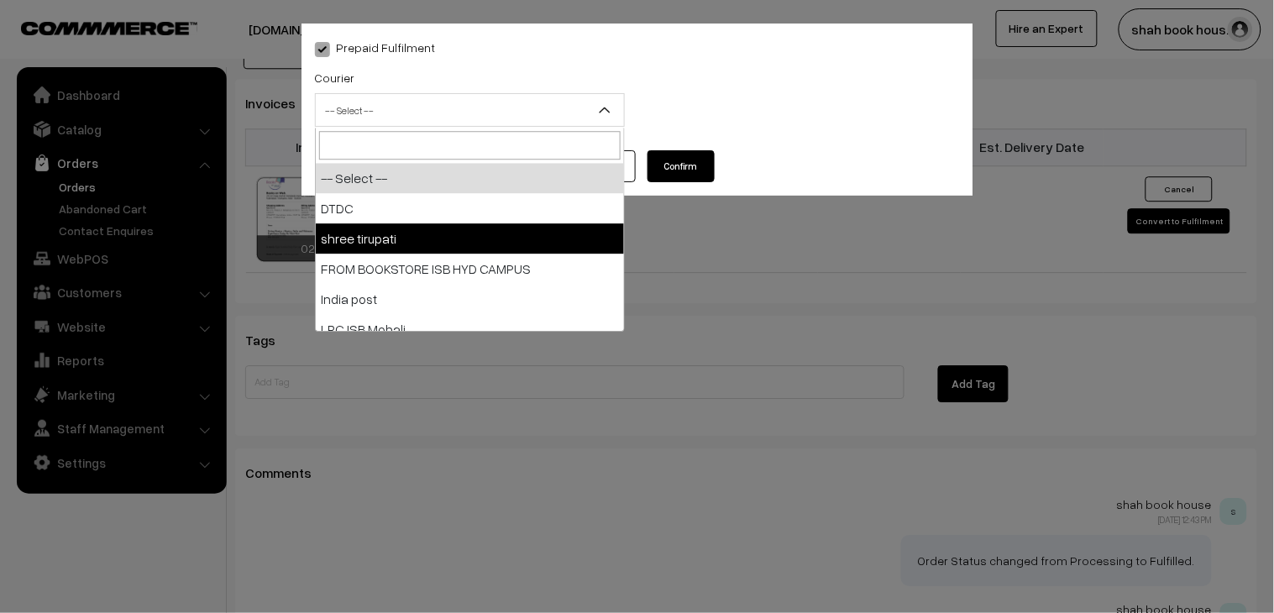
select select "2"
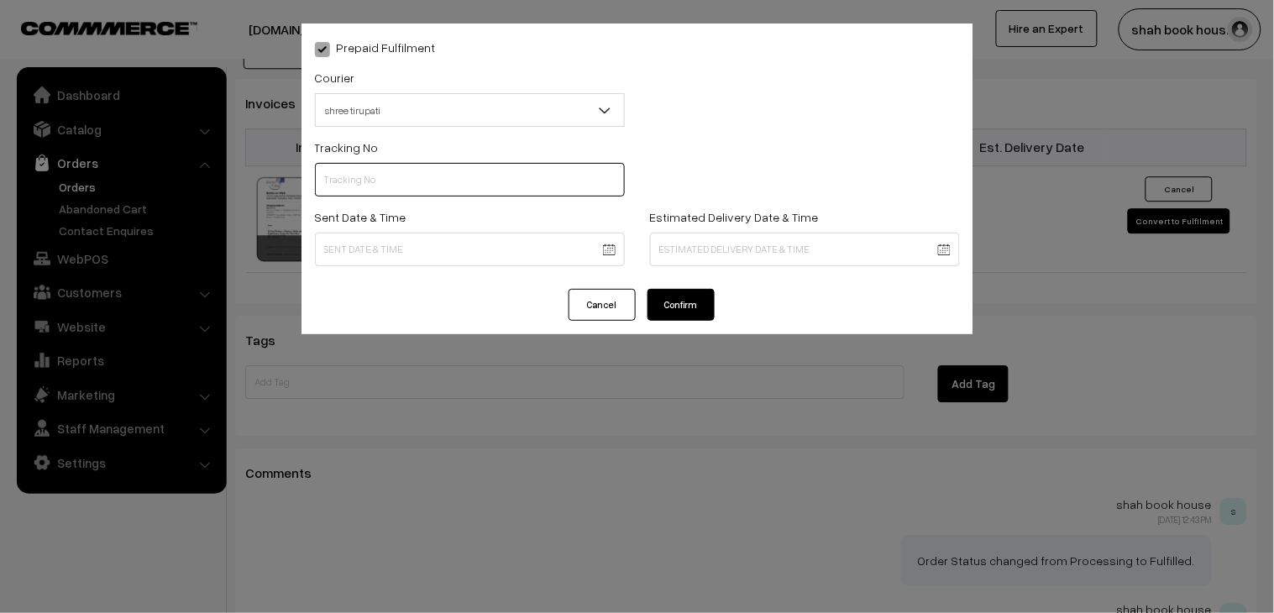
click at [401, 174] on input "text" at bounding box center [470, 180] width 310 height 34
paste input "352900096485"
type input "352900096485"
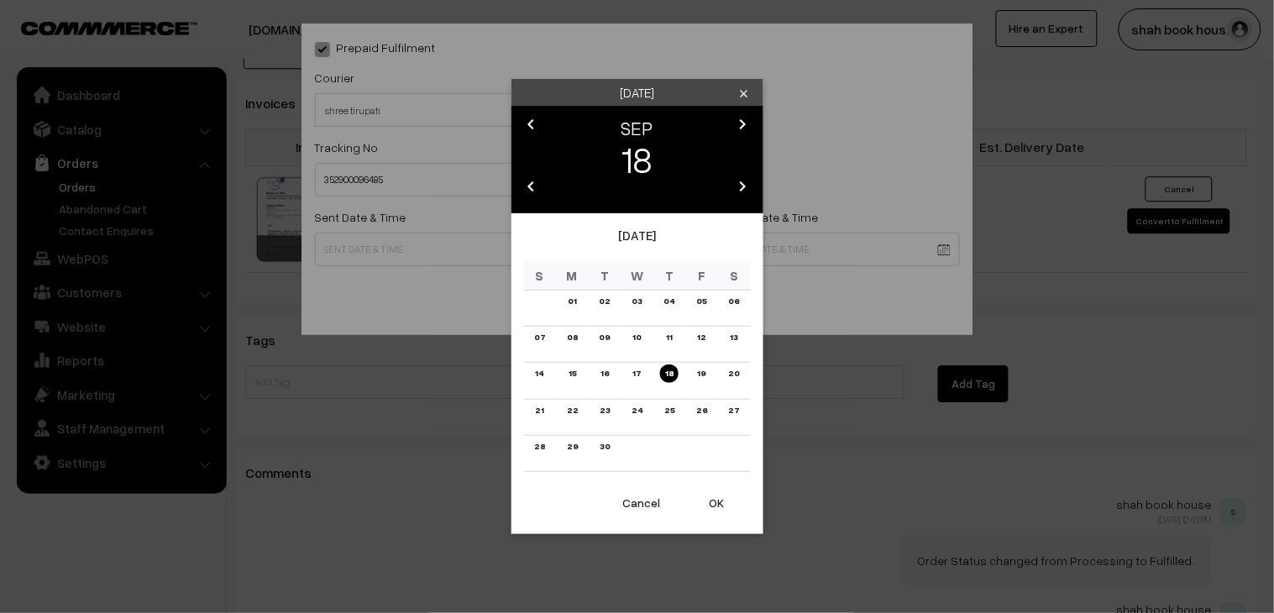
click at [613, 376] on link "16" at bounding box center [604, 373] width 18 height 18
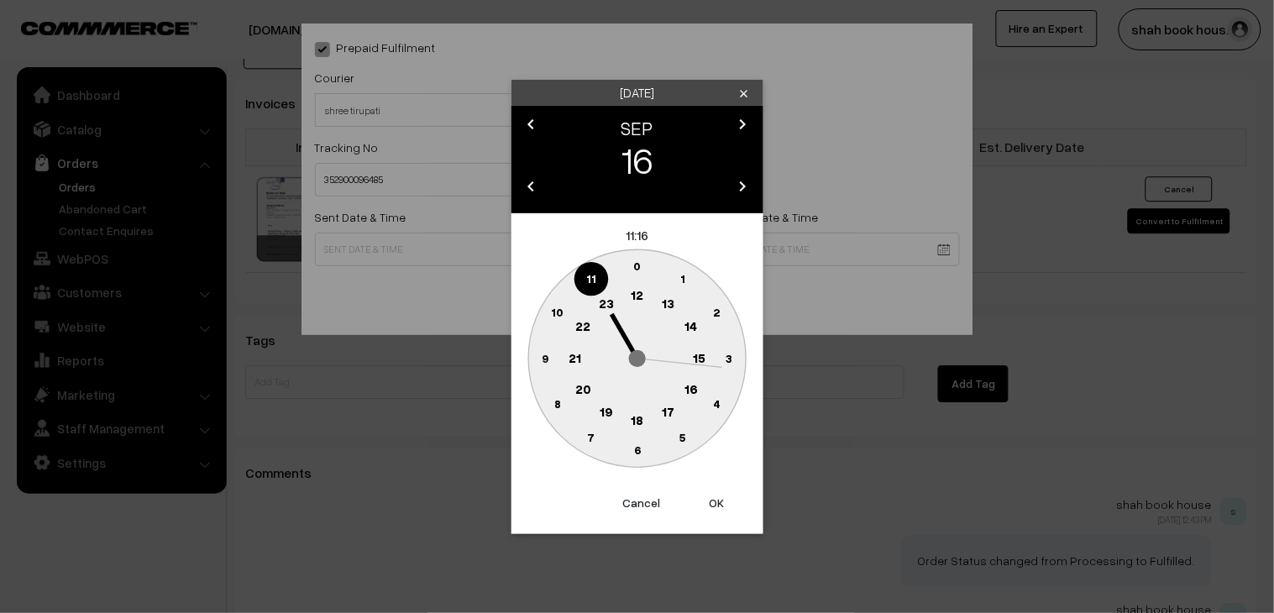
click at [645, 422] on circle at bounding box center [637, 421] width 34 height 34
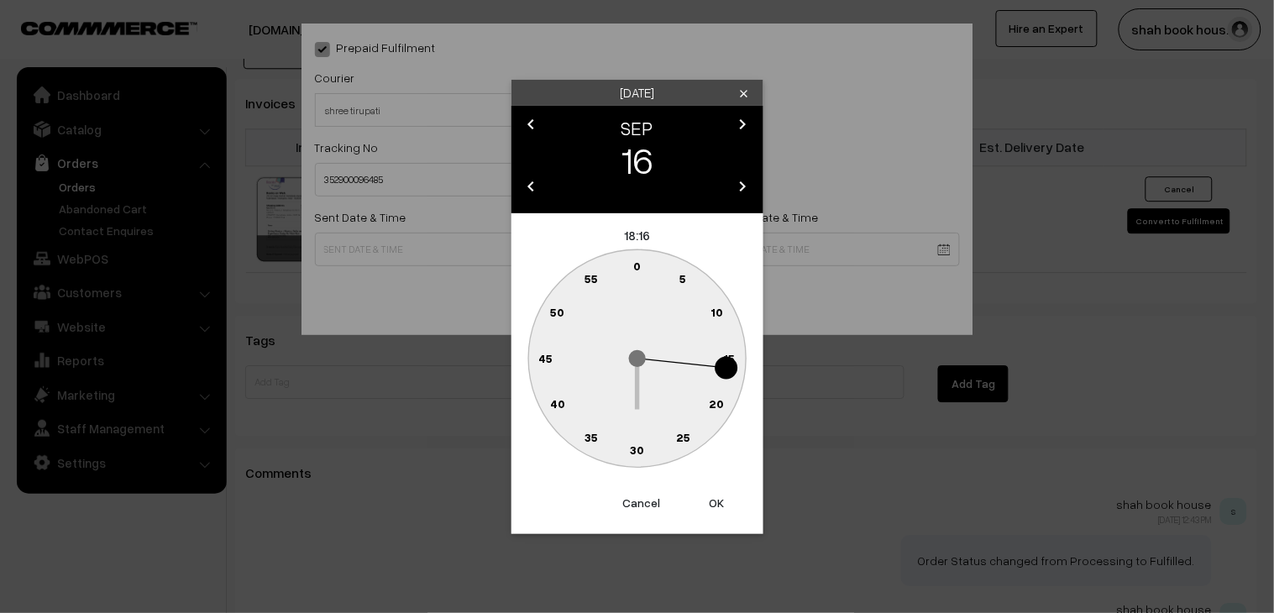
click at [683, 438] on text "25" at bounding box center [683, 437] width 14 height 14
type input "16-09-2025 18:25"
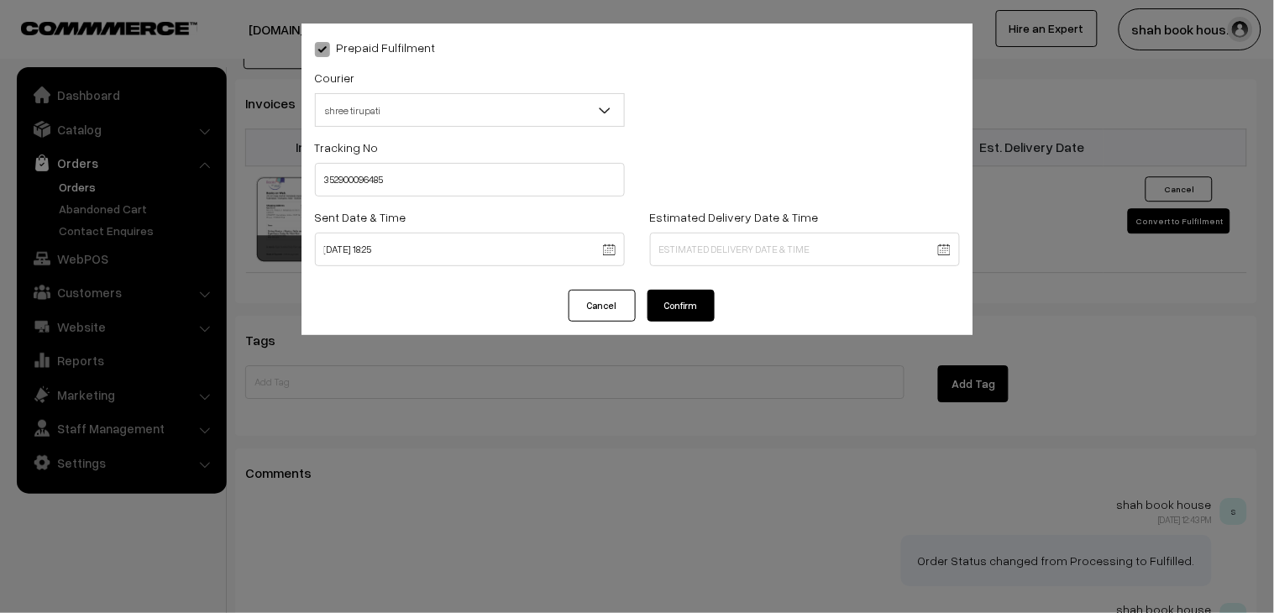
click at [690, 305] on button "Confirm" at bounding box center [681, 306] width 67 height 32
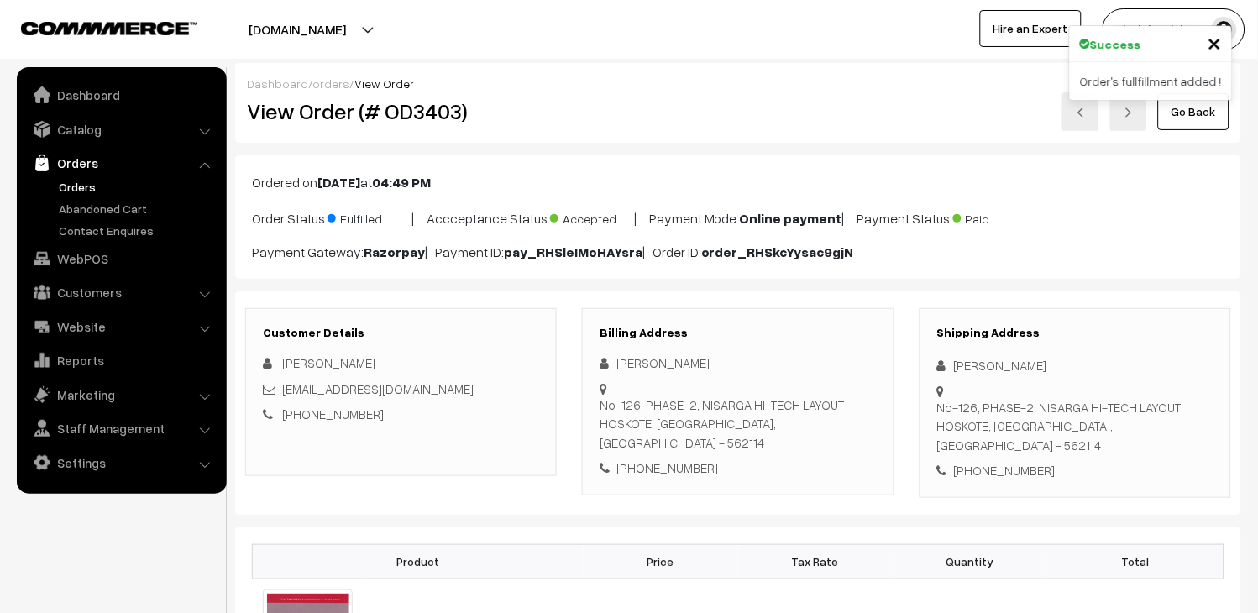
click at [1184, 115] on link "Go Back" at bounding box center [1193, 111] width 71 height 37
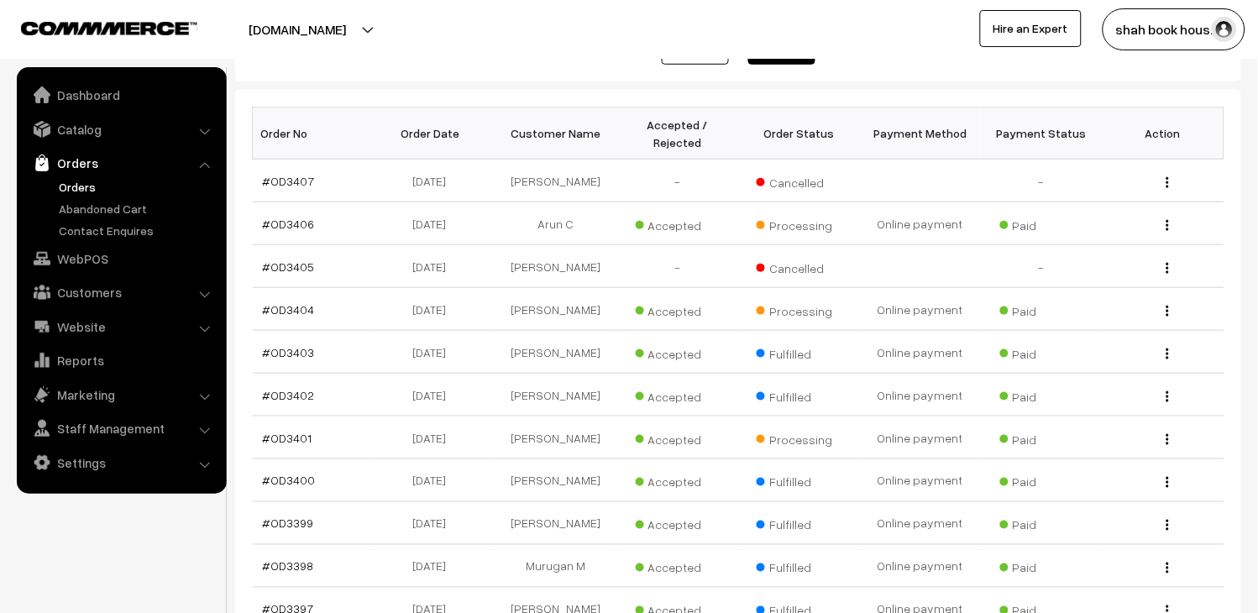
scroll to position [280, 0]
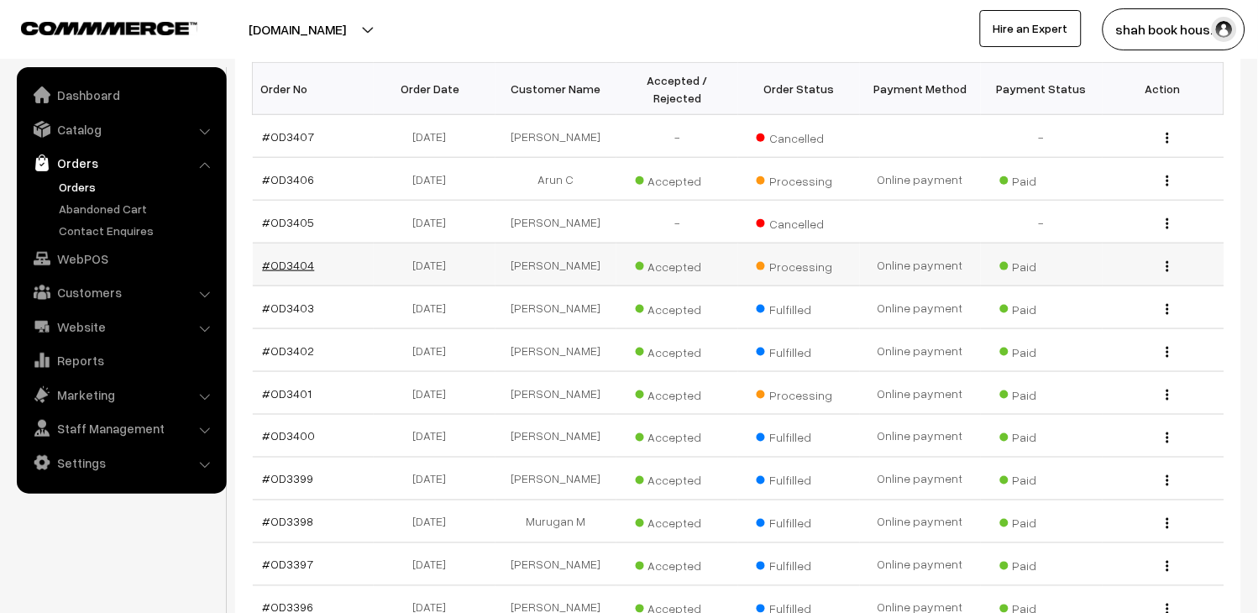
click at [296, 272] on link "#OD3404" at bounding box center [289, 265] width 52 height 14
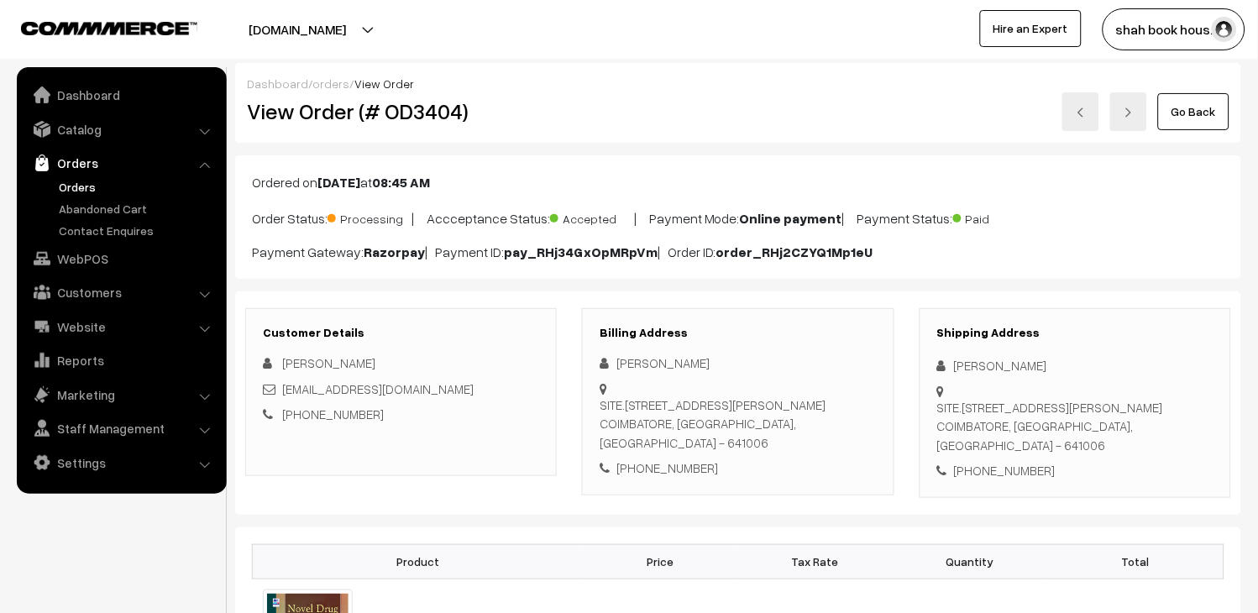
click at [423, 118] on h2 "View Order (# OD3404)" at bounding box center [402, 111] width 311 height 26
copy h2 "OD3404"
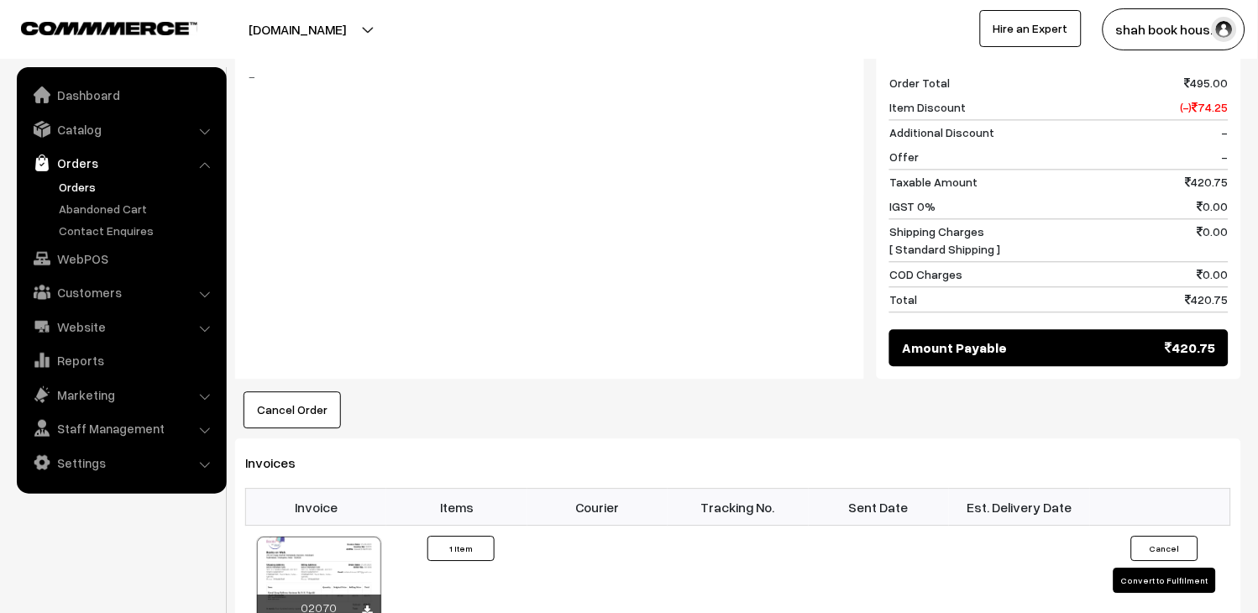
scroll to position [1213, 0]
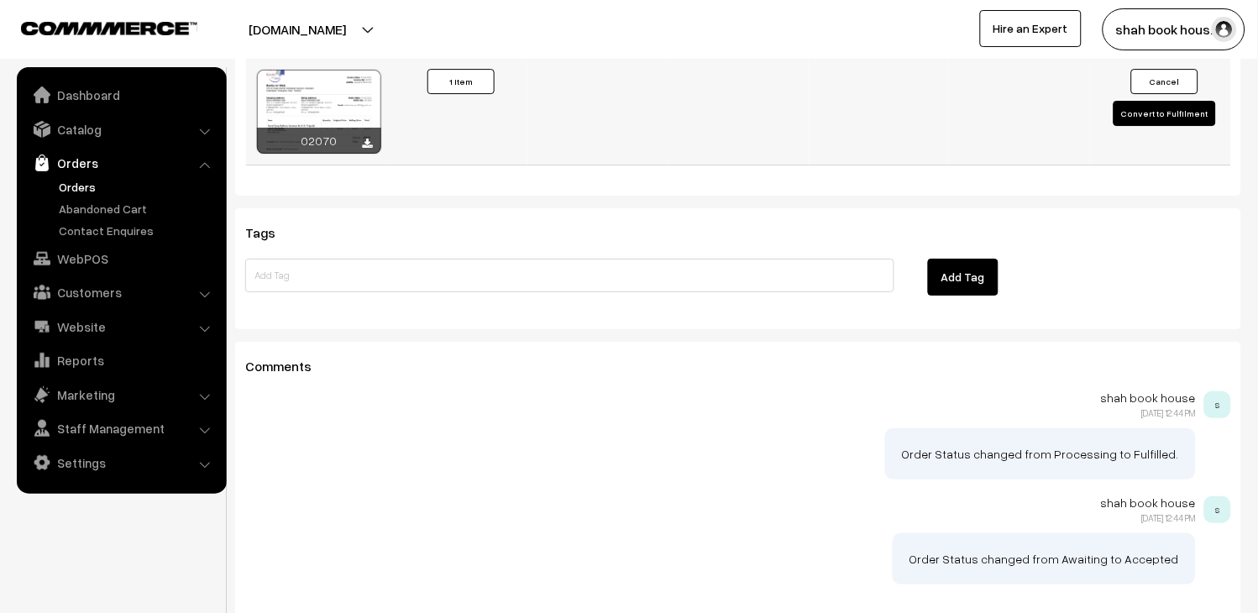
click at [1157, 101] on button "Convert to Fulfilment" at bounding box center [1165, 113] width 102 height 25
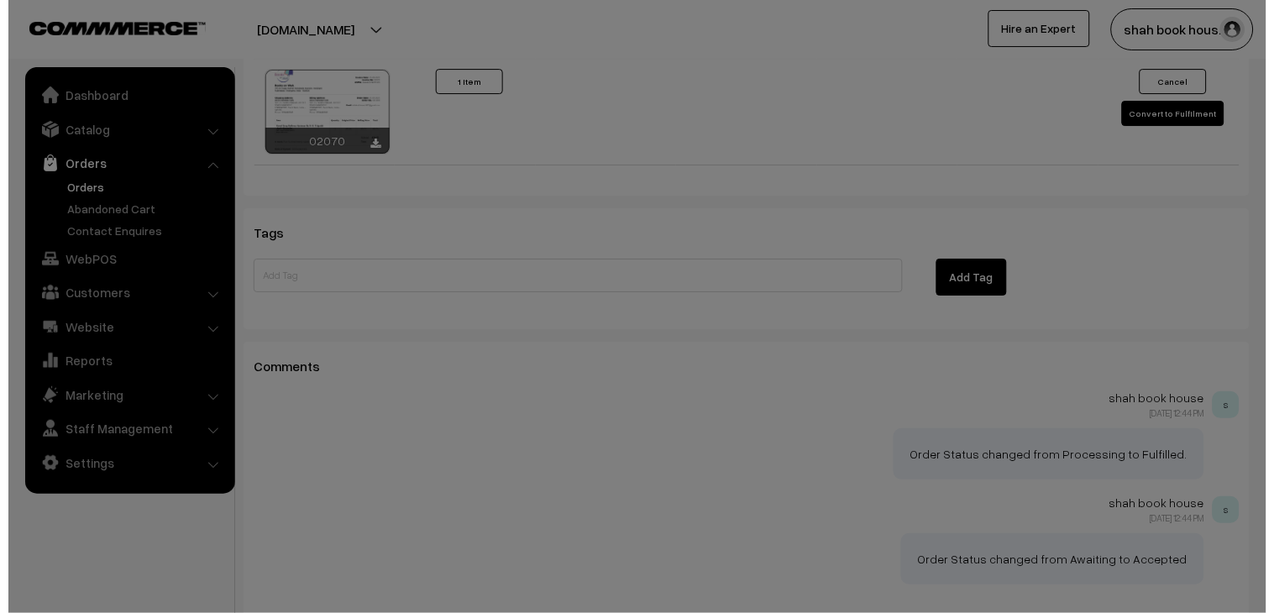
scroll to position [1215, 0]
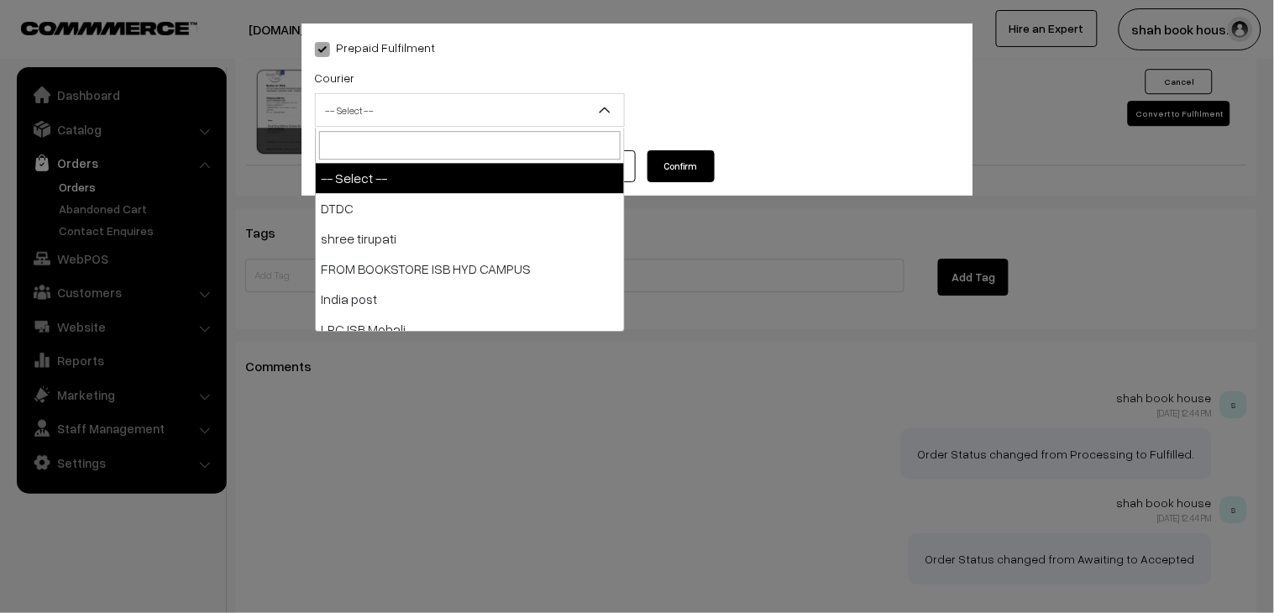
click at [366, 118] on span "-- Select --" at bounding box center [470, 110] width 308 height 29
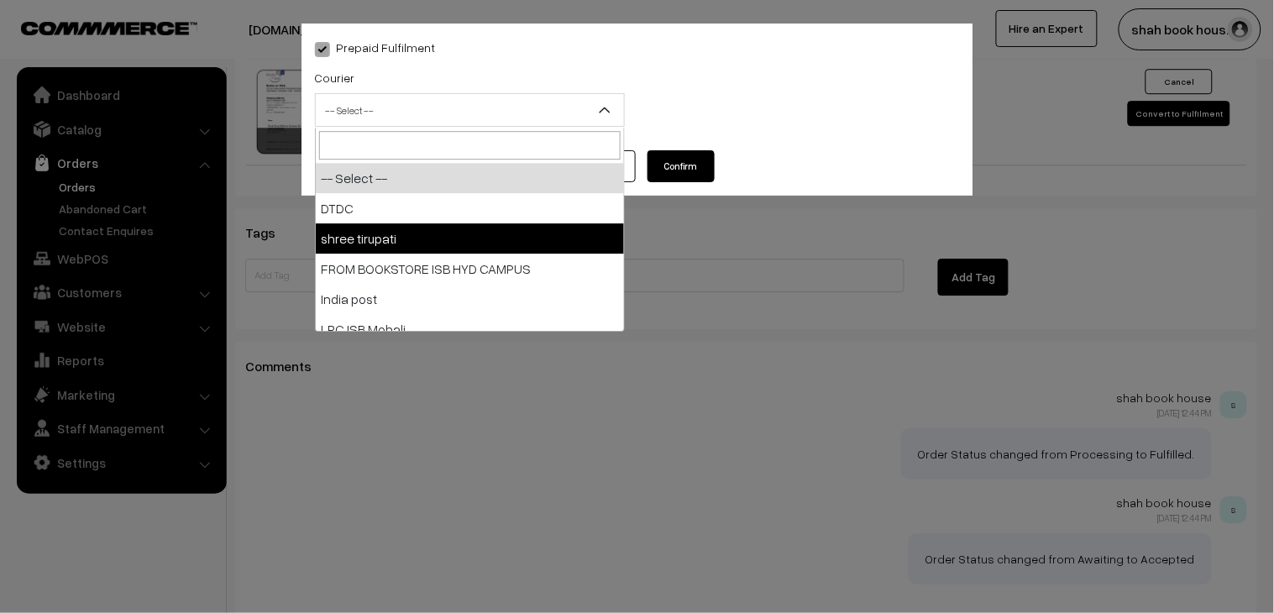
select select "2"
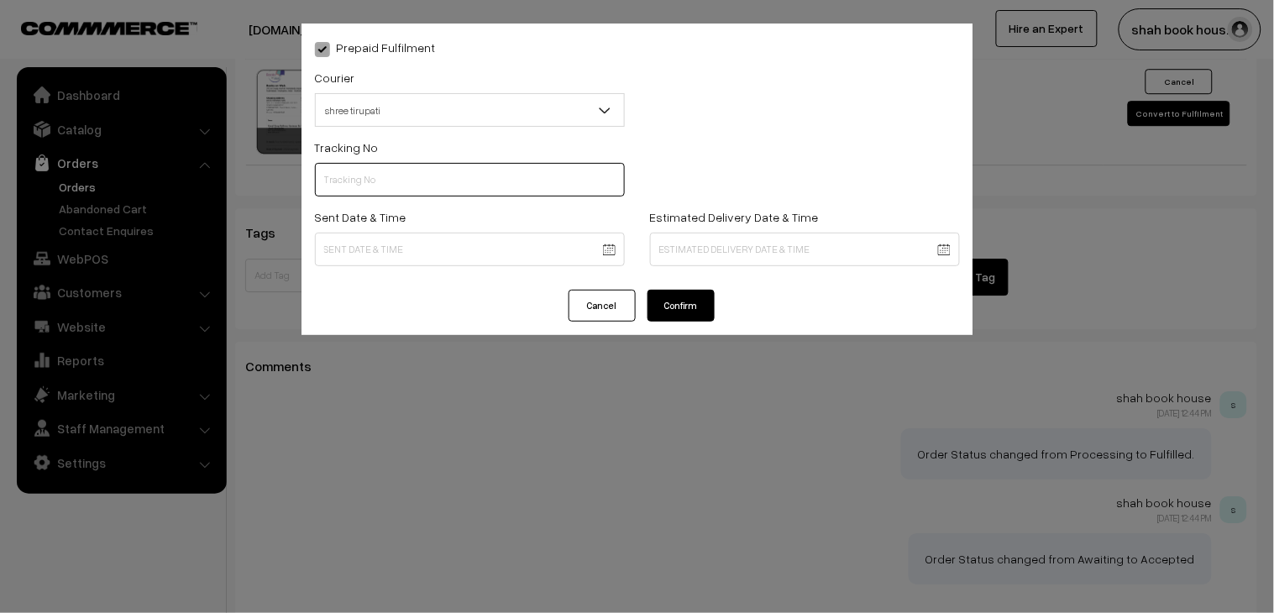
click at [367, 186] on input "text" at bounding box center [470, 180] width 310 height 34
paste input "352900096416"
type input "352900096416"
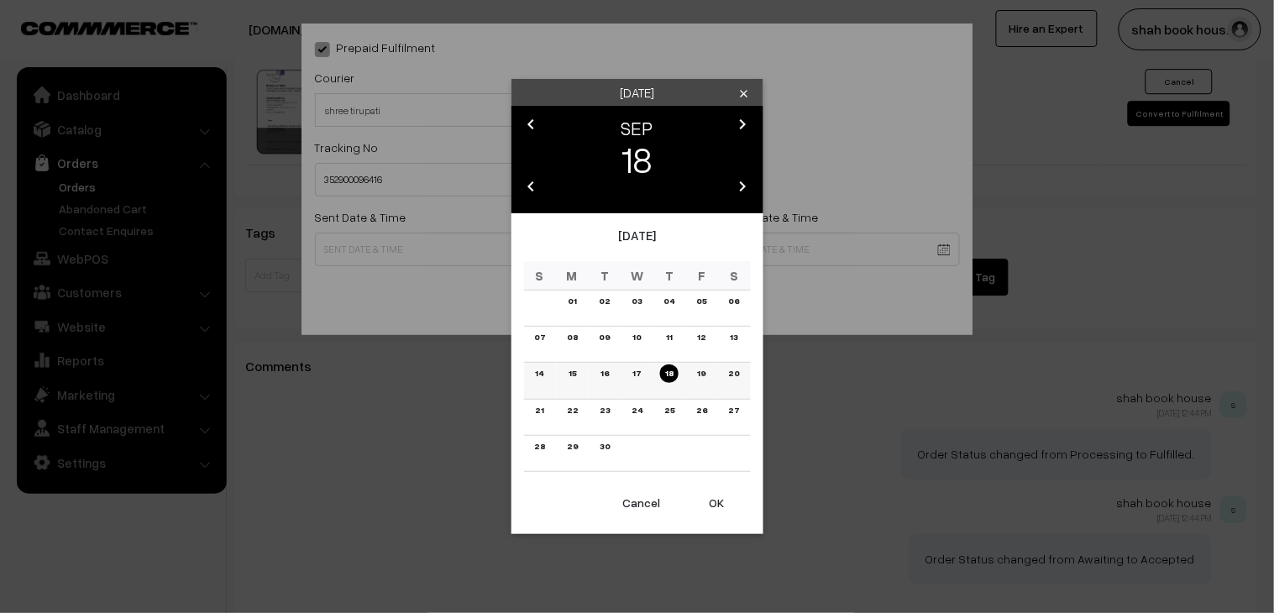
click at [572, 376] on link "15" at bounding box center [573, 373] width 18 height 18
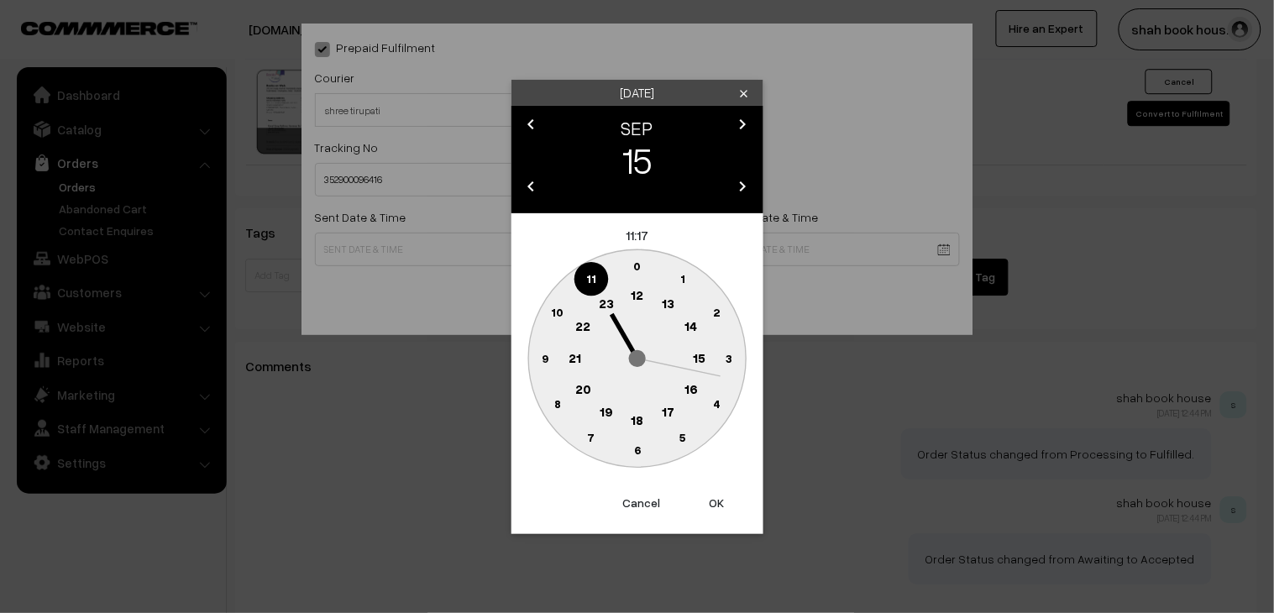
click at [647, 420] on circle at bounding box center [637, 421] width 34 height 34
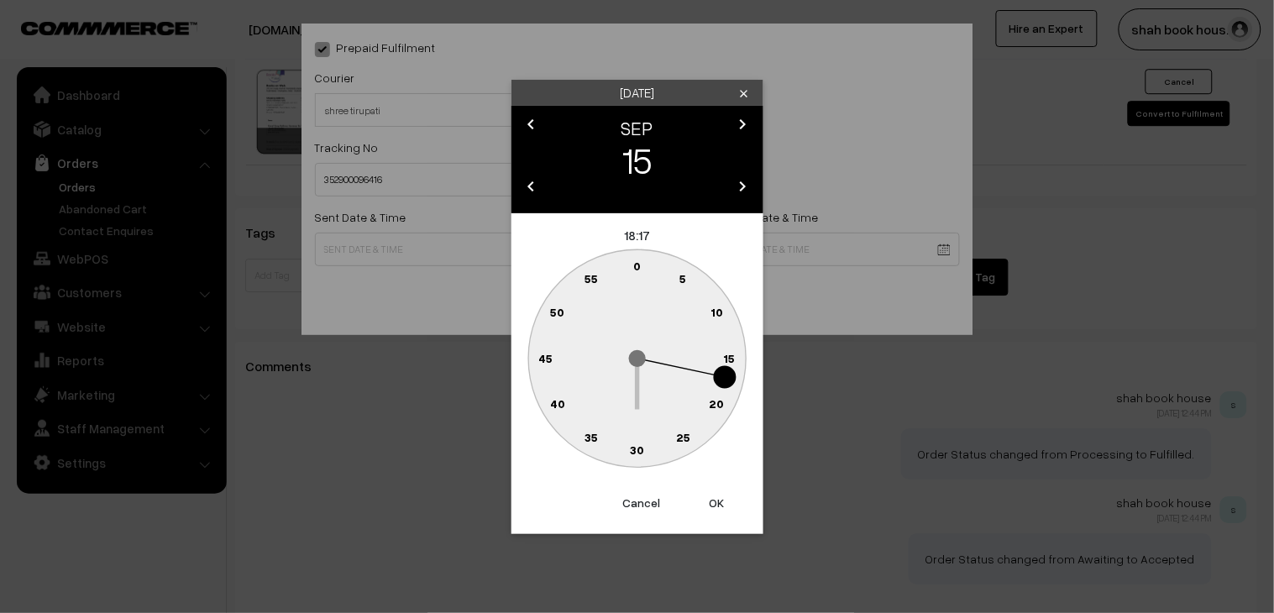
click at [674, 435] on circle at bounding box center [673, 439] width 23 height 23
type input "15-09-2025 18:26"
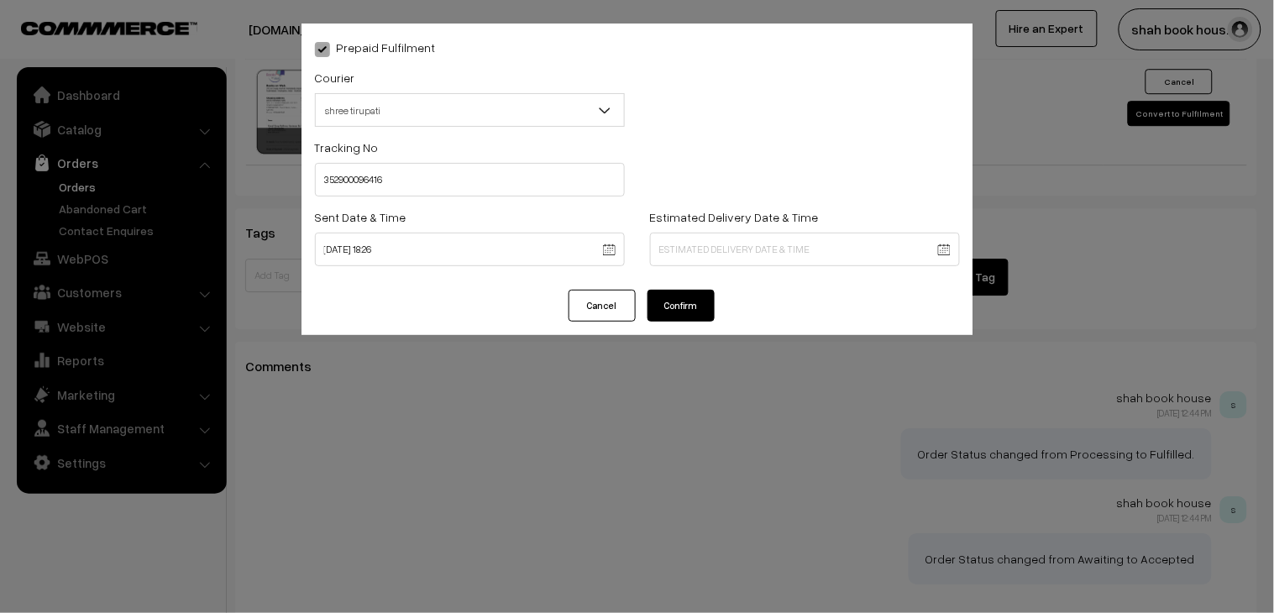
click at [666, 296] on button "Confirm" at bounding box center [681, 306] width 67 height 32
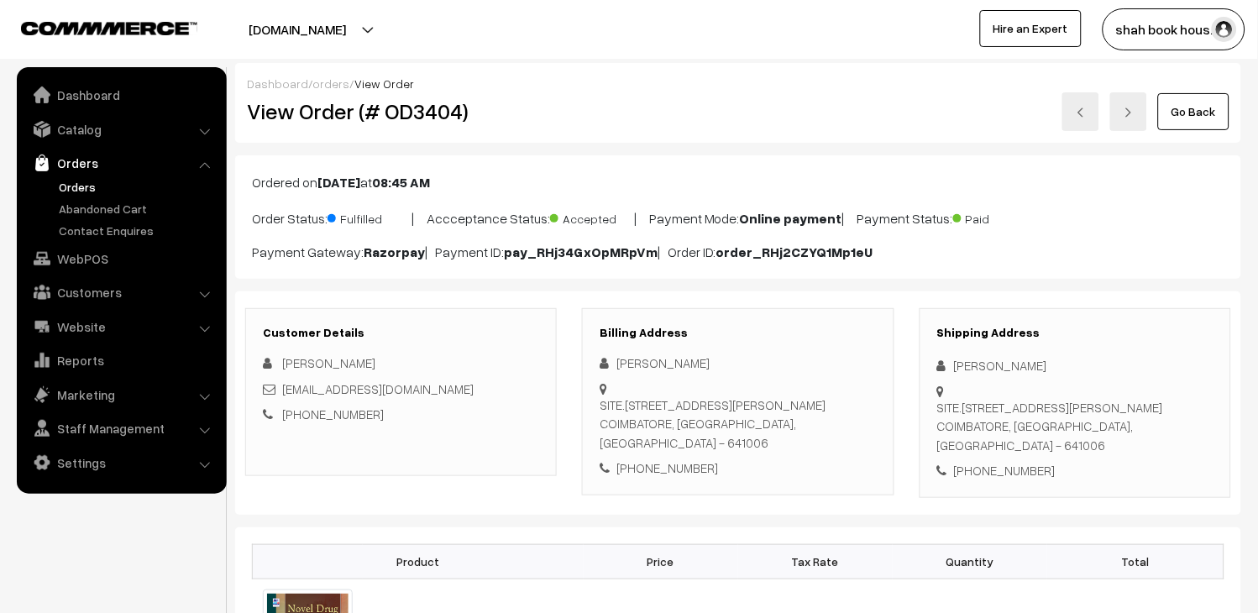
click at [97, 183] on link "Orders" at bounding box center [138, 187] width 166 height 18
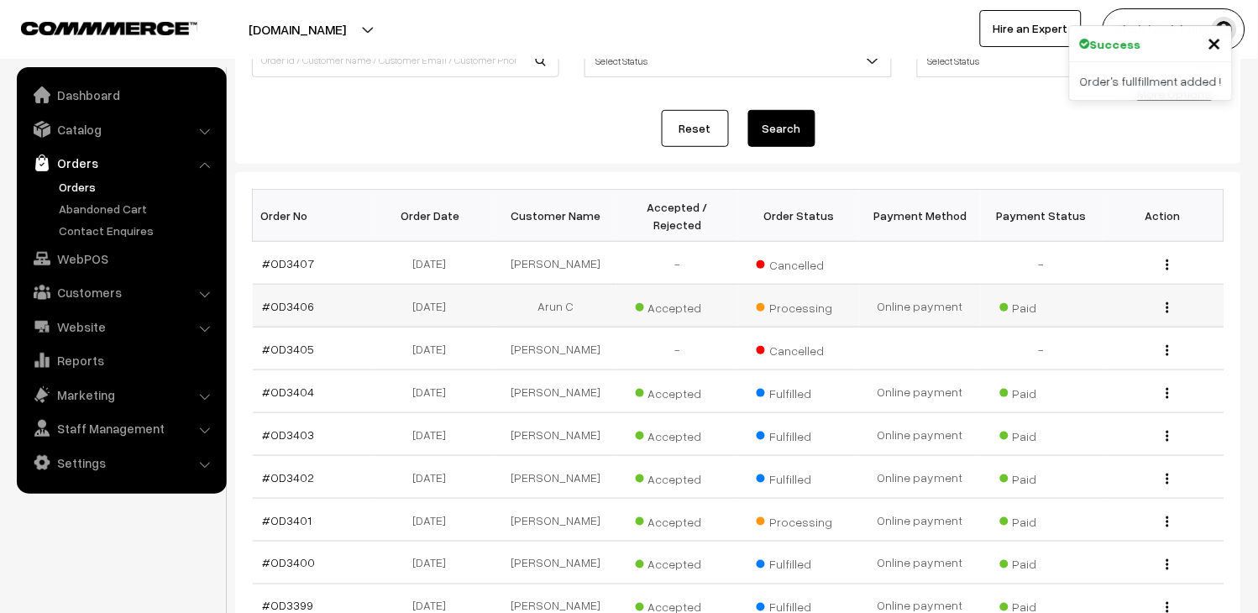
scroll to position [186, 0]
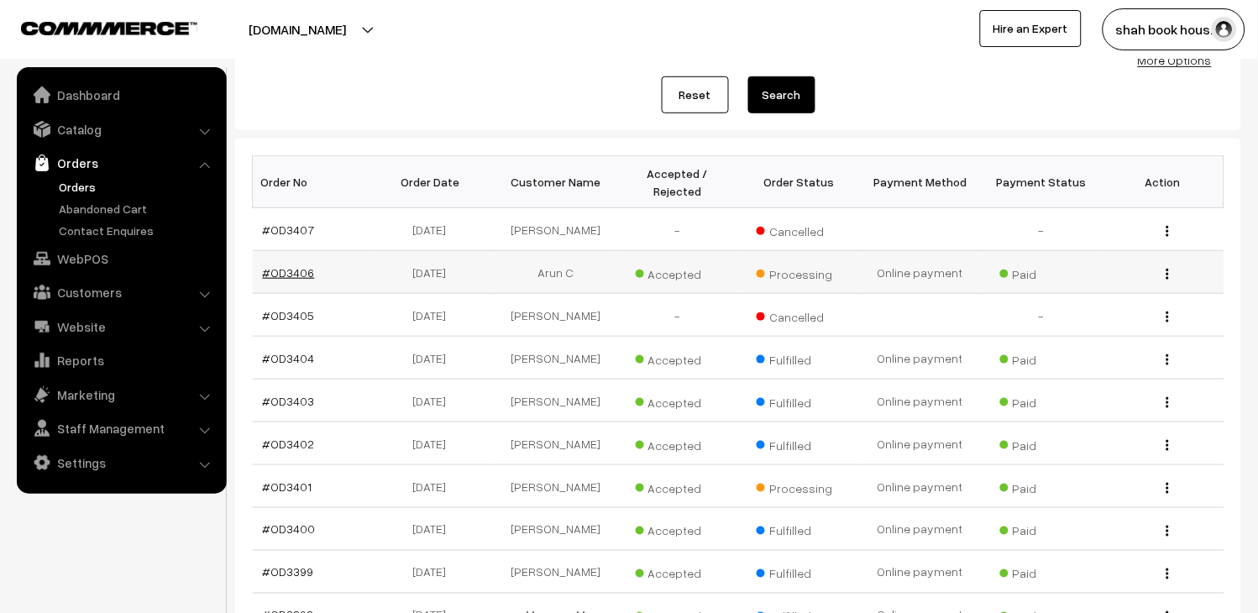
click at [286, 280] on link "#OD3406" at bounding box center [289, 272] width 52 height 14
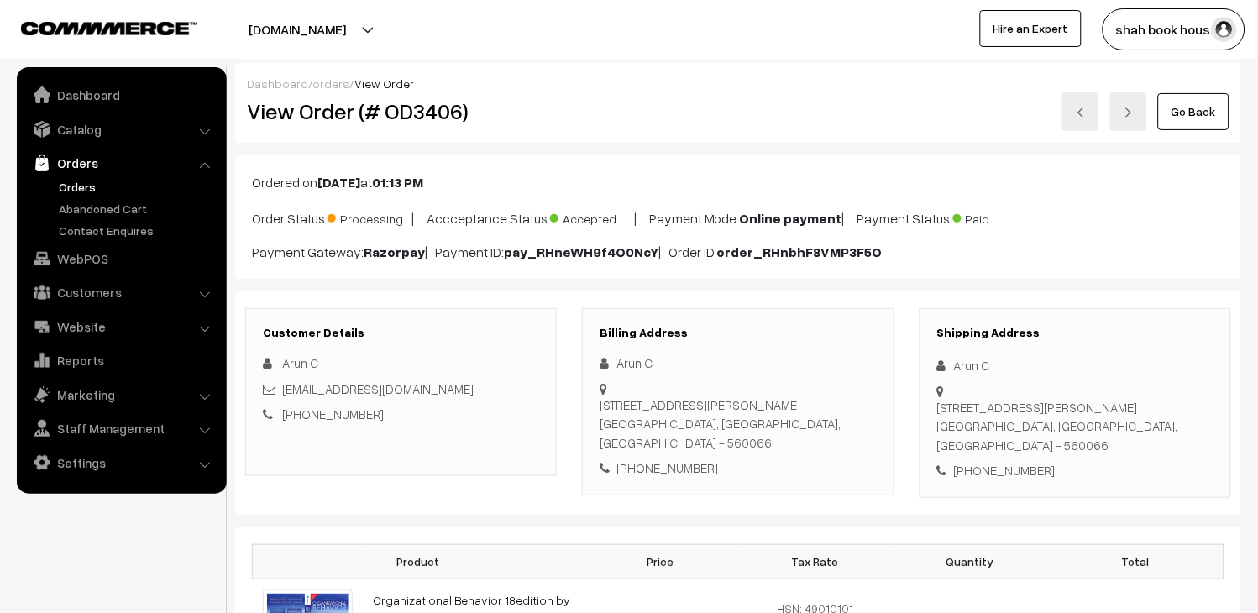
click at [76, 188] on link "Orders" at bounding box center [138, 187] width 166 height 18
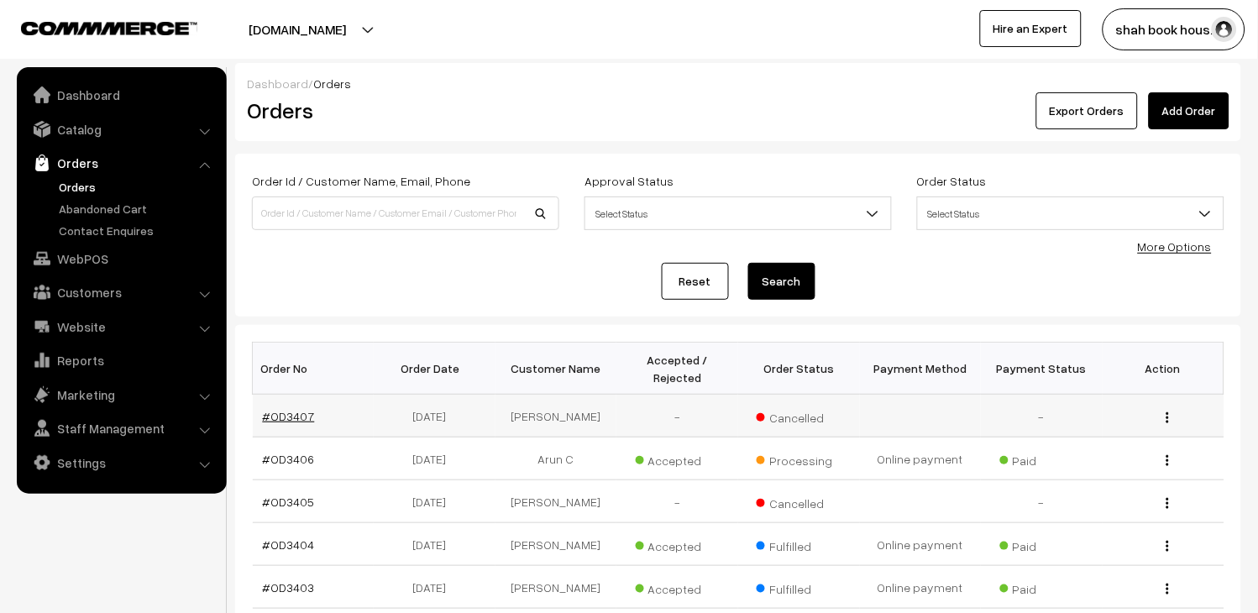
click at [307, 422] on link "#OD3407" at bounding box center [289, 416] width 52 height 14
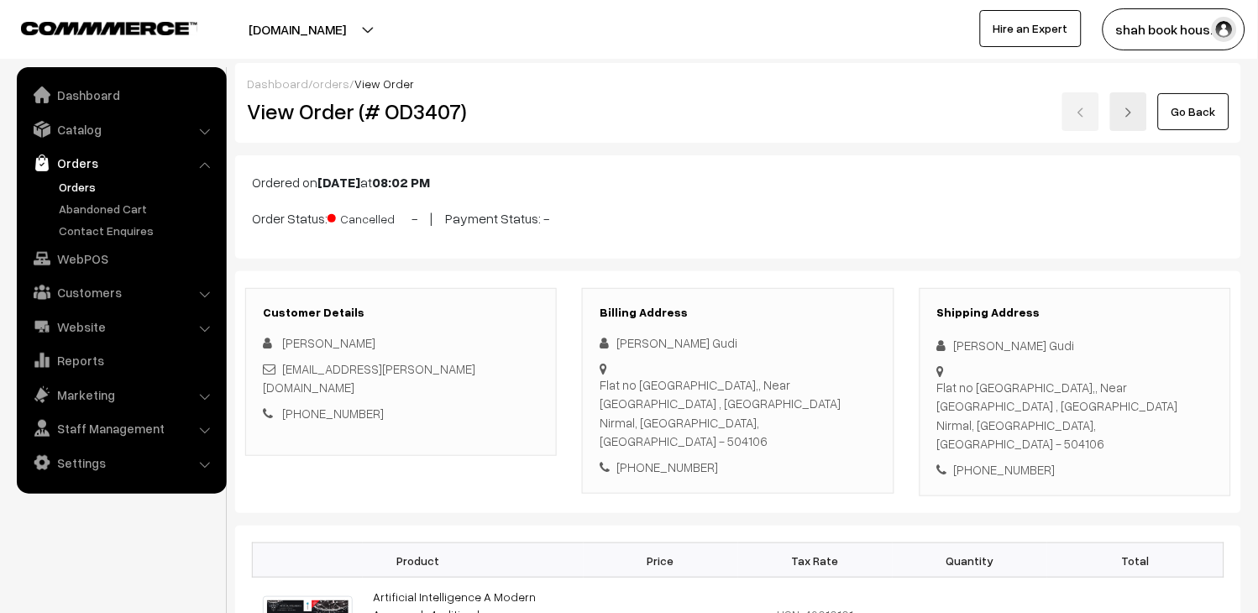
click at [79, 178] on link "Orders" at bounding box center [138, 187] width 166 height 18
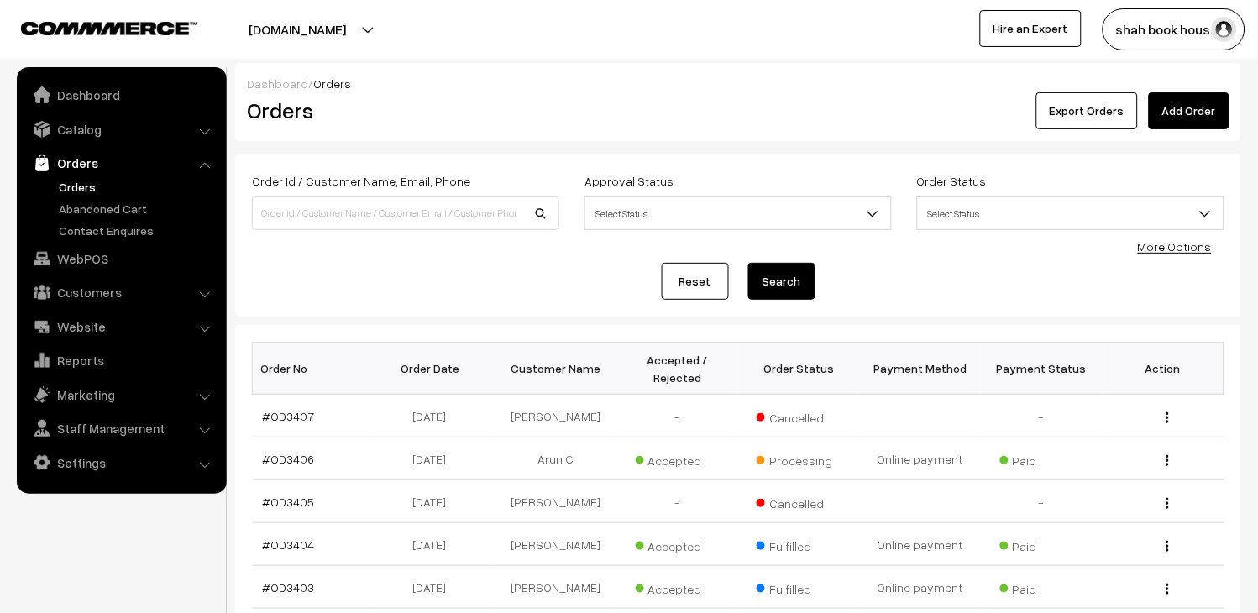
click at [81, 182] on link "Orders" at bounding box center [138, 187] width 166 height 18
click at [102, 188] on link "Orders" at bounding box center [138, 187] width 166 height 18
